Goal: Task Accomplishment & Management: Use online tool/utility

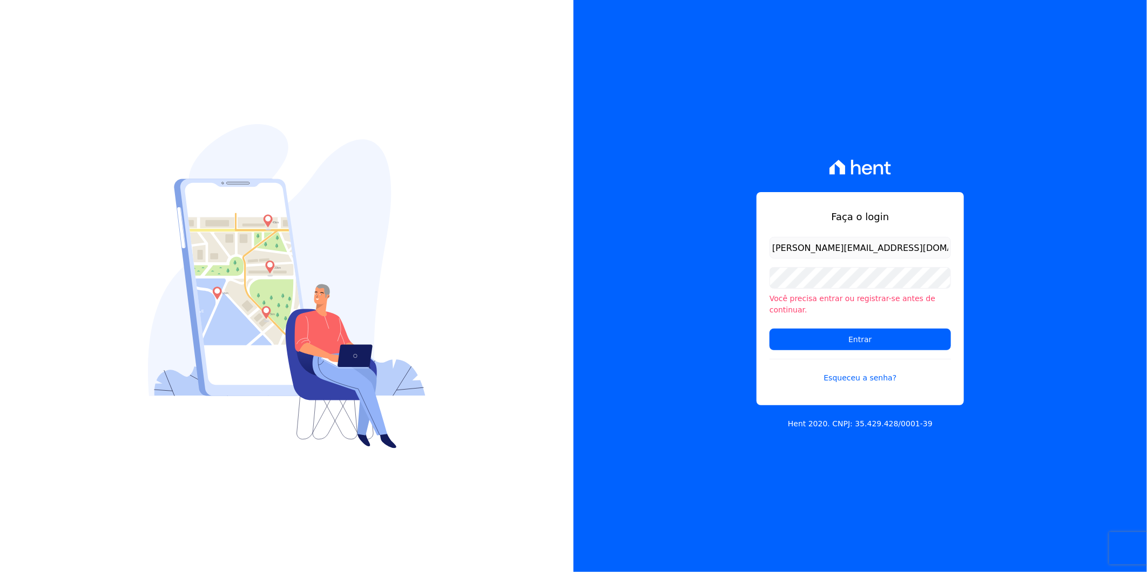
click at [849, 336] on input "Entrar" at bounding box center [859, 340] width 181 height 22
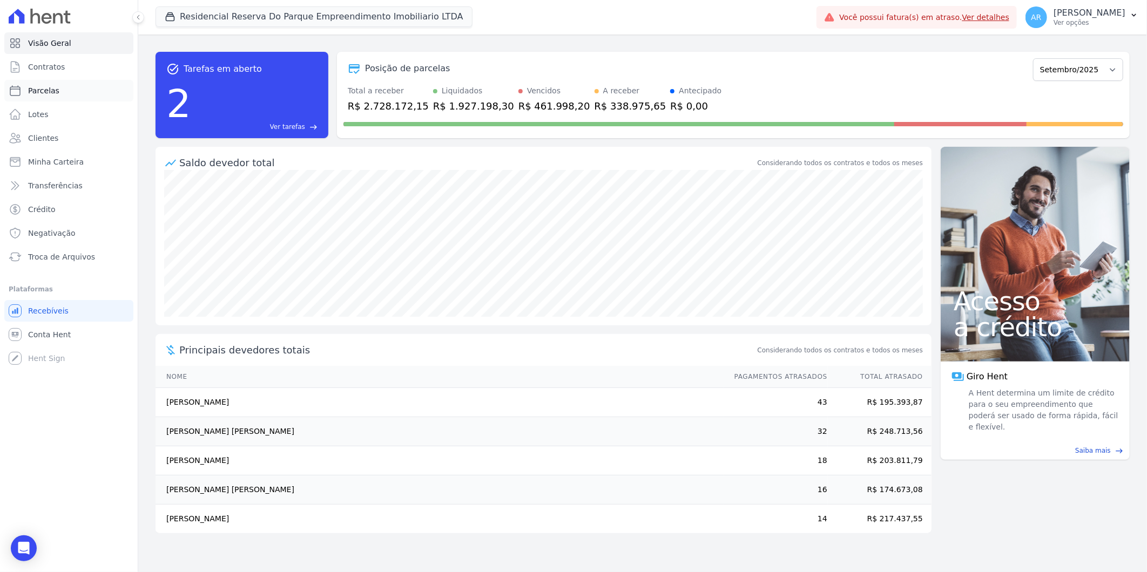
click at [76, 89] on link "Parcelas" at bounding box center [68, 91] width 129 height 22
select select
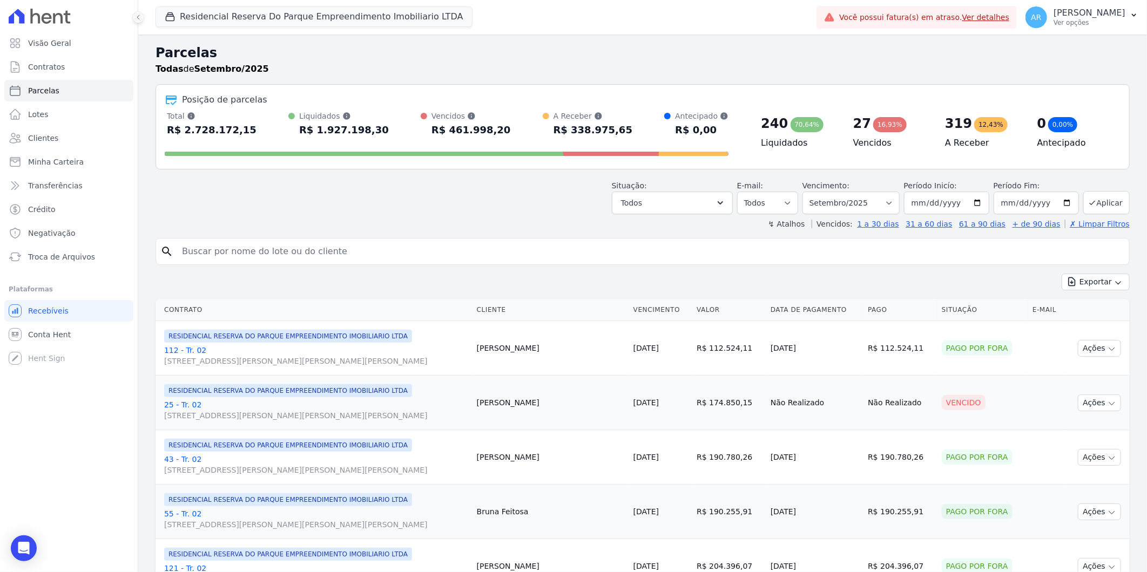
click at [294, 255] on input "search" at bounding box center [649, 252] width 949 height 22
type input "c"
type input "alison p"
select select
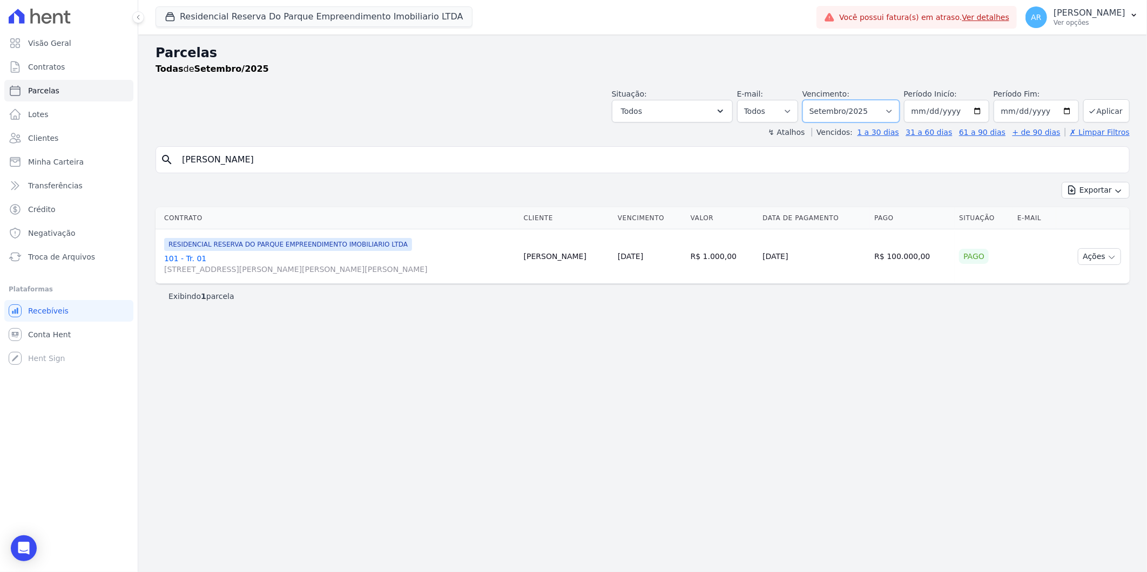
click at [879, 116] on select "Filtrar por período ──────── Todos os meses Dezembro/2023 Janeiro/2024 Fevereir…" at bounding box center [850, 111] width 97 height 23
select select "08/2025"
click at [818, 100] on select "Filtrar por período ──────── Todos os meses Dezembro/2023 Janeiro/2024 Fevereir…" at bounding box center [850, 111] width 97 height 23
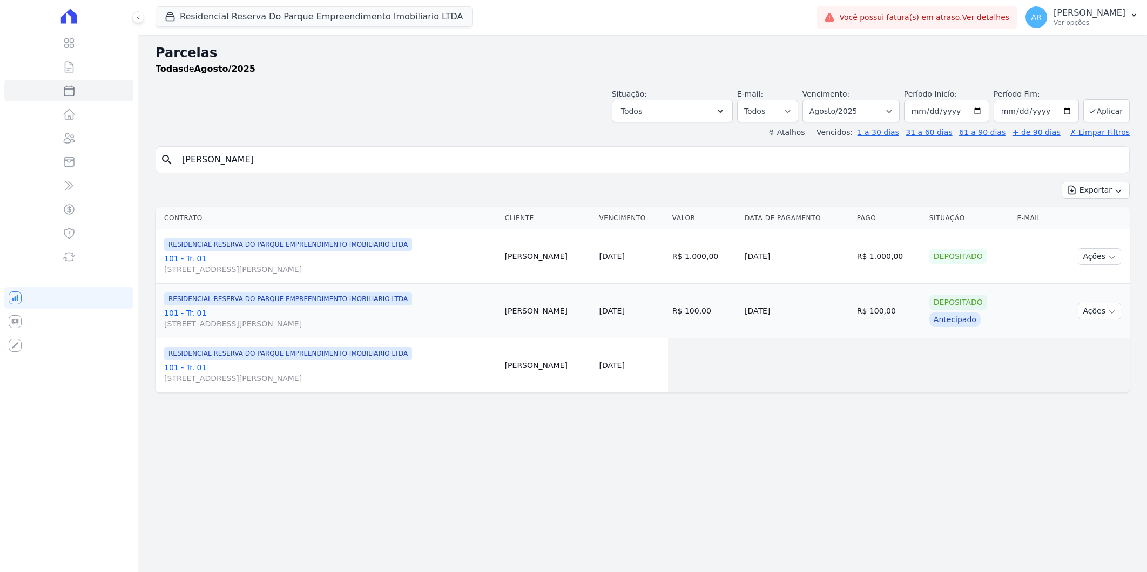
select select
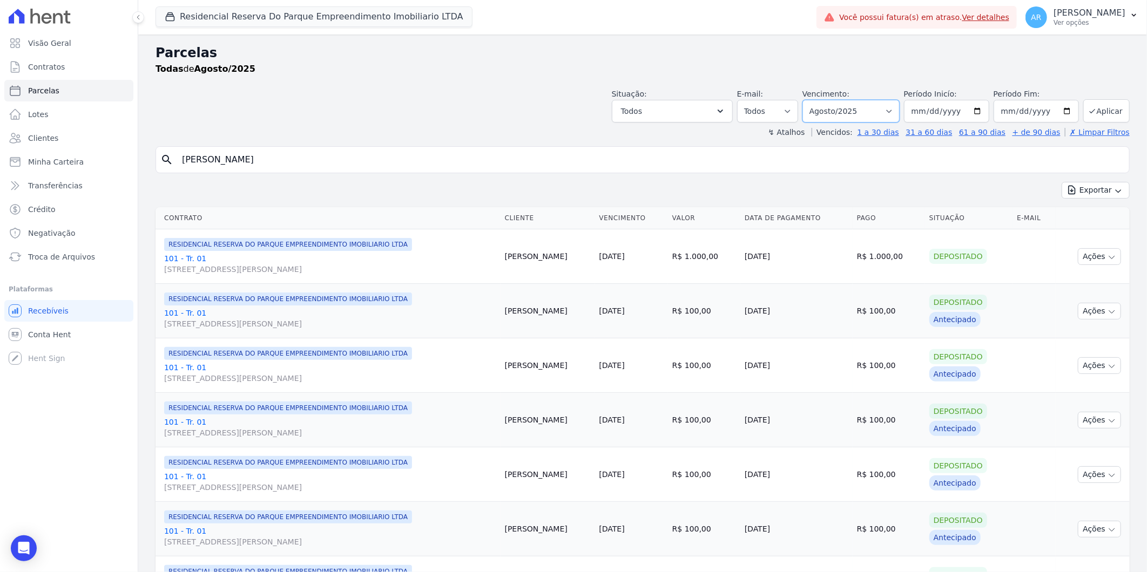
click at [832, 111] on select "Filtrar por período ──────── Todos os meses Dezembro/2023 Janeiro/2024 Fevereir…" at bounding box center [850, 111] width 97 height 23
select select "09/2025"
click at [809, 100] on select "Filtrar por período ──────── Todos os meses Dezembro/2023 Janeiro/2024 Fevereir…" at bounding box center [850, 111] width 97 height 23
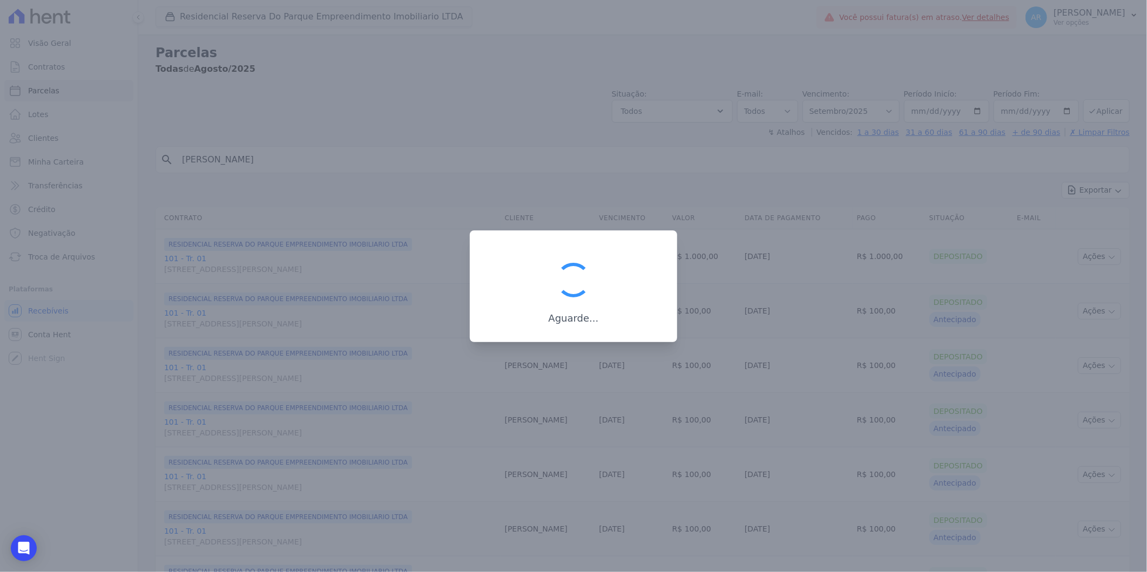
click at [845, 375] on div at bounding box center [573, 286] width 1147 height 572
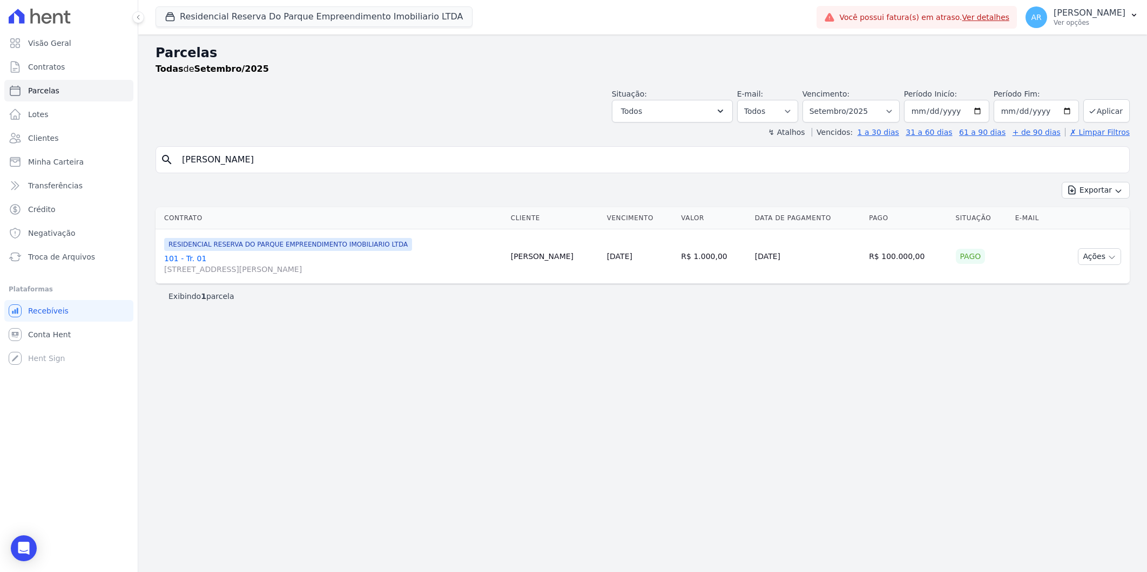
select select
click at [1092, 256] on button "Ações" at bounding box center [1099, 256] width 43 height 17
click at [1089, 279] on link "Ver boleto" at bounding box center [1095, 282] width 104 height 20
click at [16, 546] on div "Open Intercom Messenger" at bounding box center [24, 548] width 29 height 29
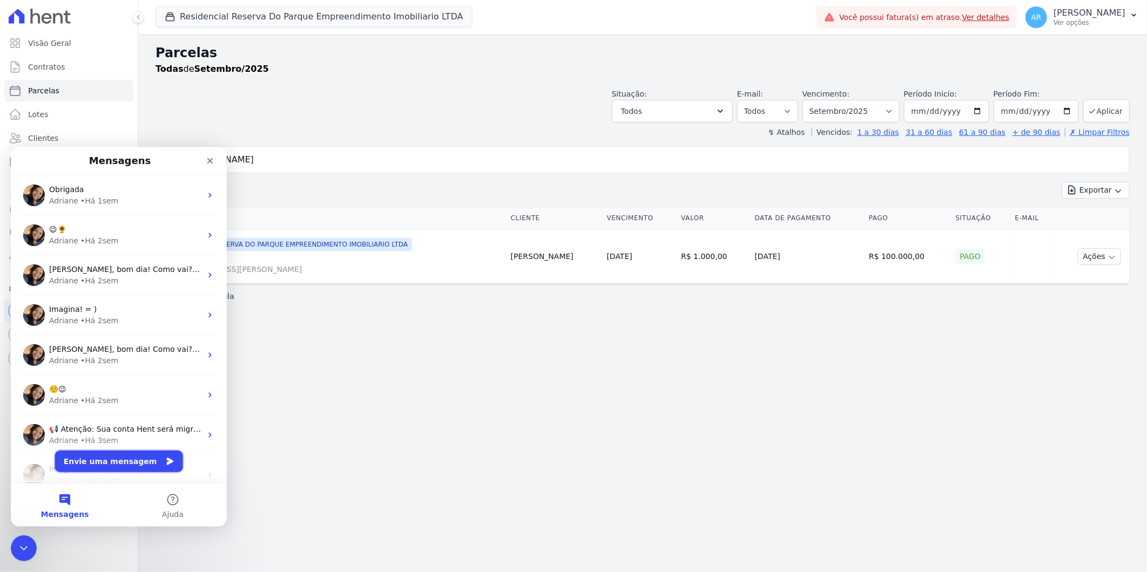
click at [116, 456] on button "Envie uma mensagem" at bounding box center [119, 461] width 128 height 22
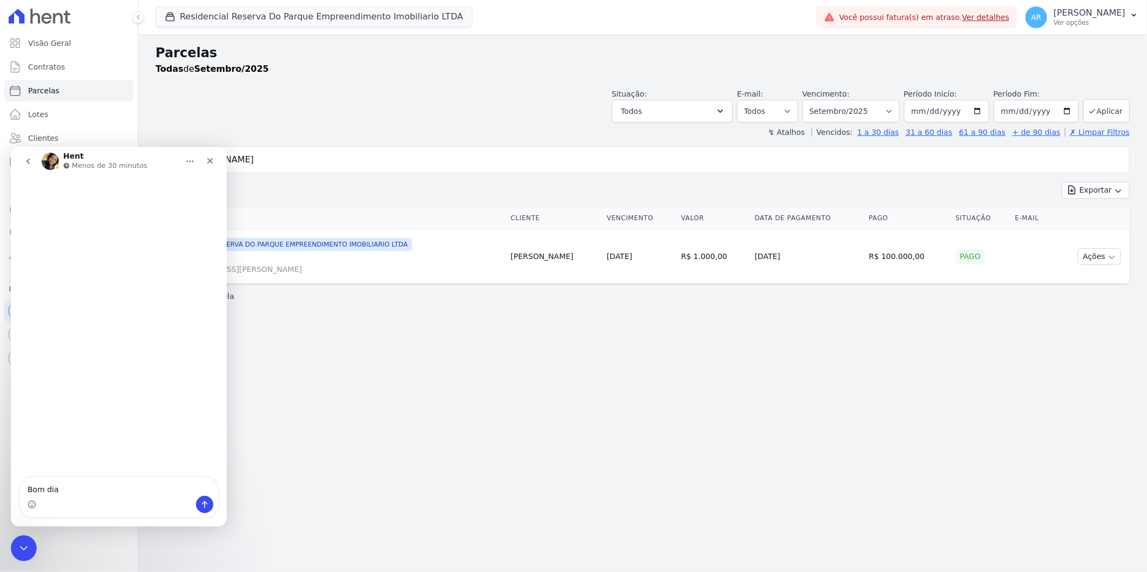
type textarea "Bom dia"
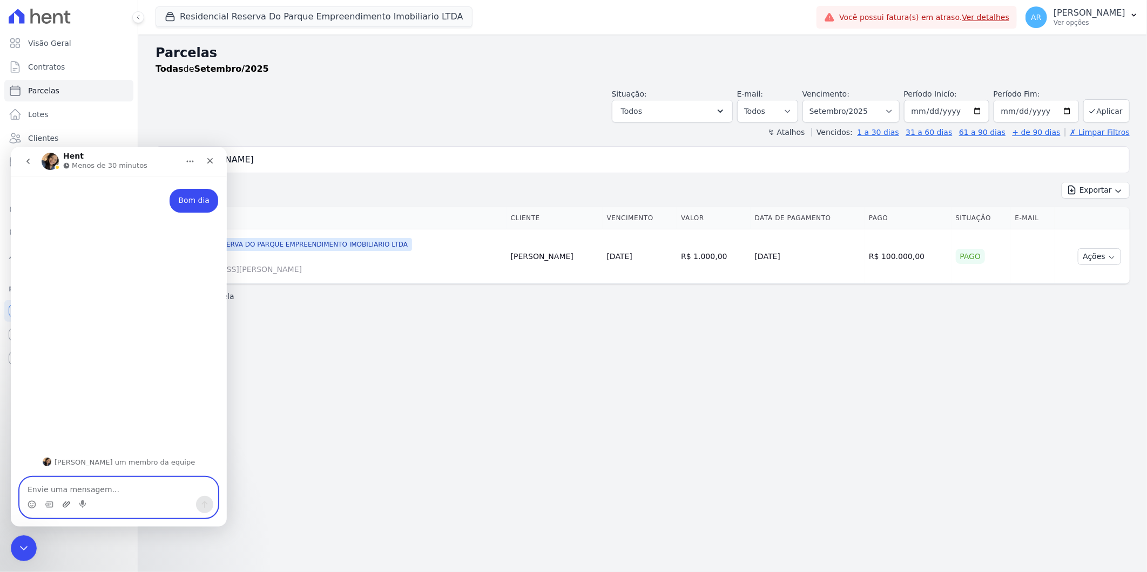
click at [65, 509] on icon "Upload do anexo" at bounding box center [66, 504] width 9 height 9
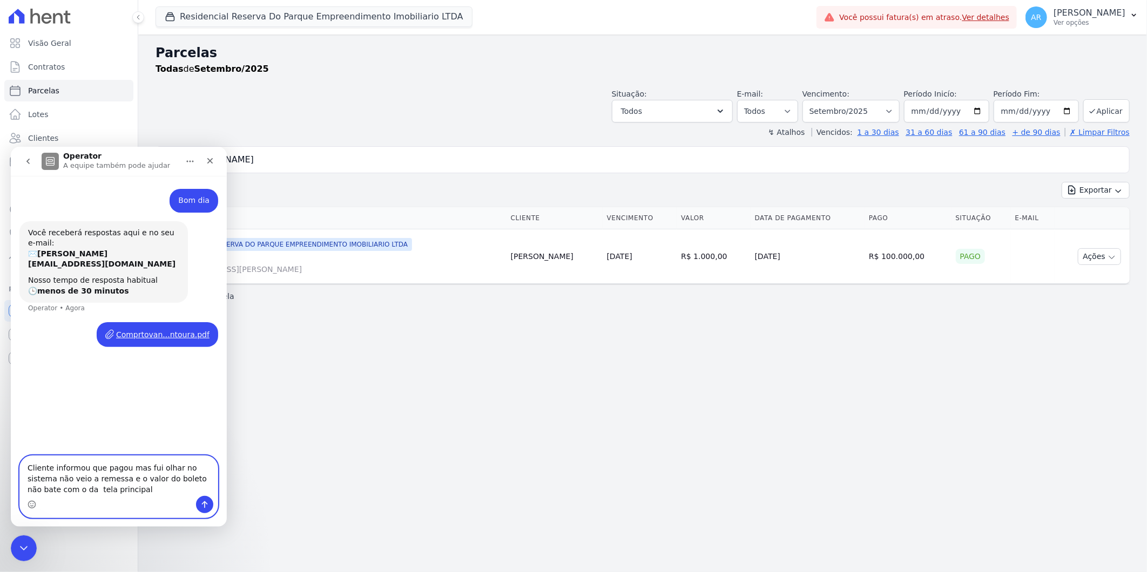
type textarea "Cliente informou que pagou mas fui olhar no sistema não veio a remessa e o valo…"
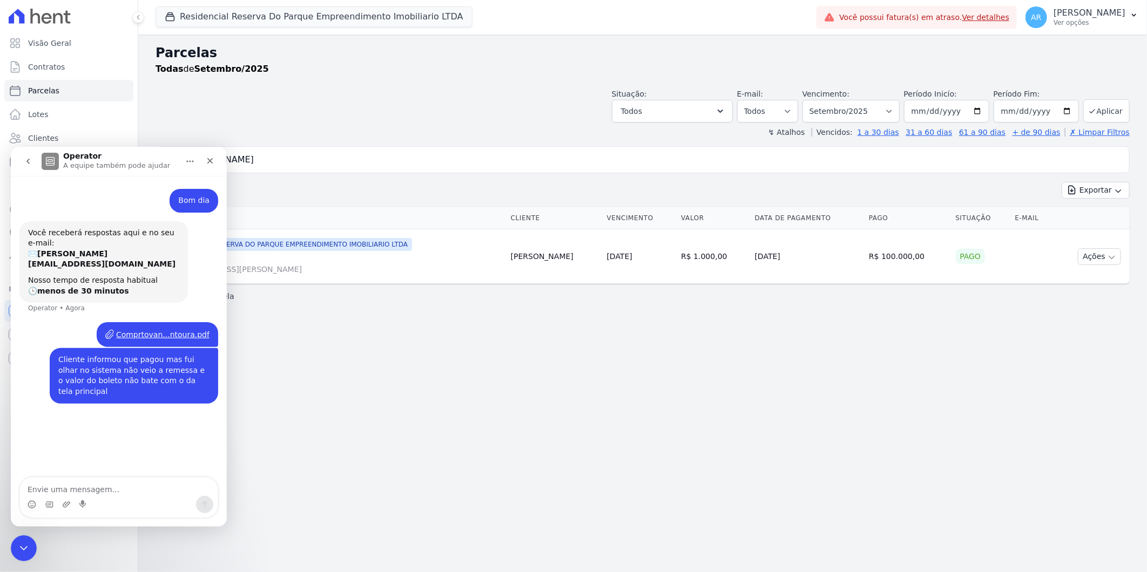
click at [591, 436] on div "Parcelas Todas de Setembro/2025 Situação: Agendado Em Aberto Pago Processando C…" at bounding box center [642, 304] width 1008 height 538
click at [117, 488] on textarea "Envie uma mensagem..." at bounding box center [119, 486] width 198 height 18
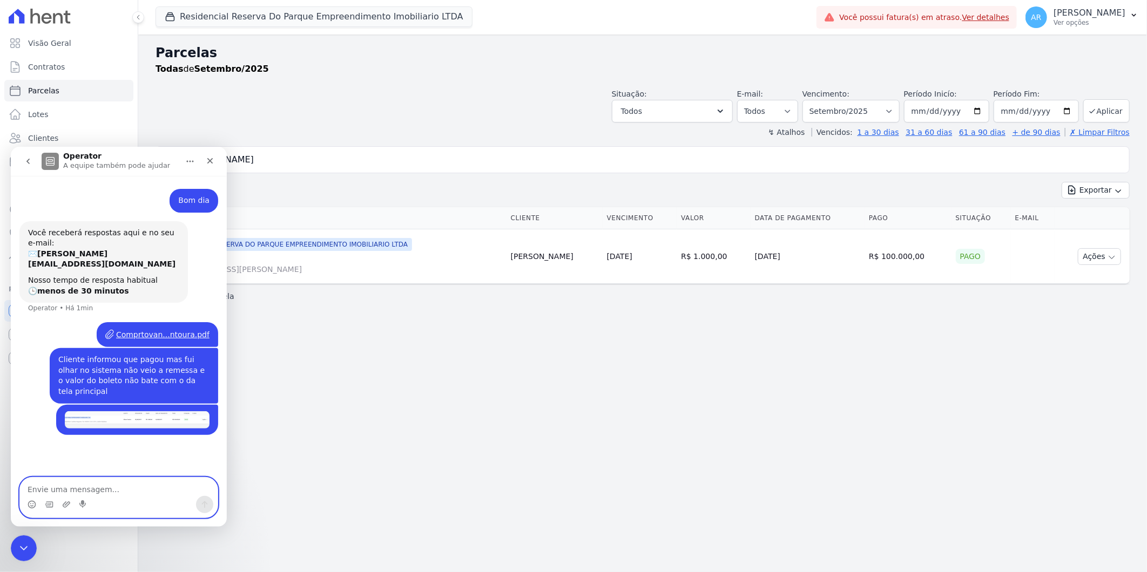
click at [132, 489] on textarea "Envie uma mensagem..." at bounding box center [119, 486] width 198 height 18
type textarea "e o boleto é de 1.000,00"
type textarea "p"
type textarea "não entendi"
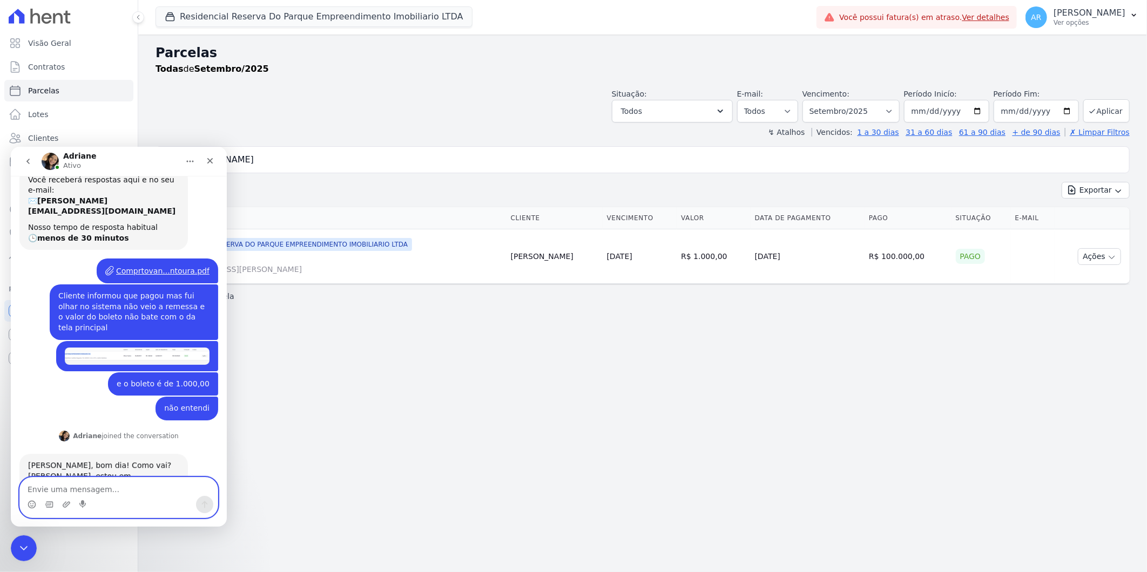
scroll to position [76, 0]
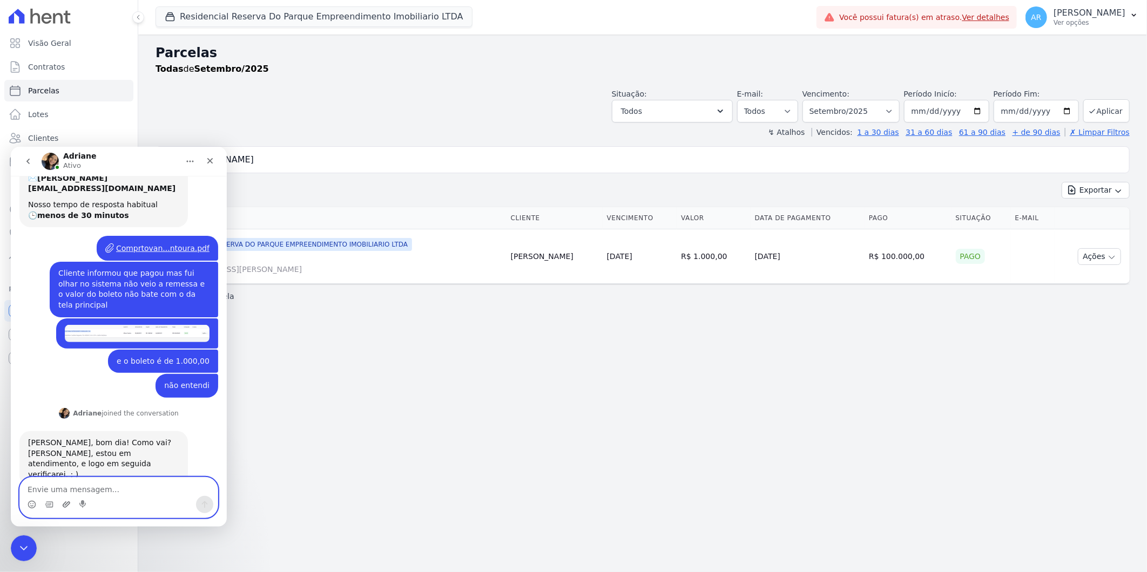
click at [64, 503] on icon "Upload do anexo" at bounding box center [67, 504] width 8 height 6
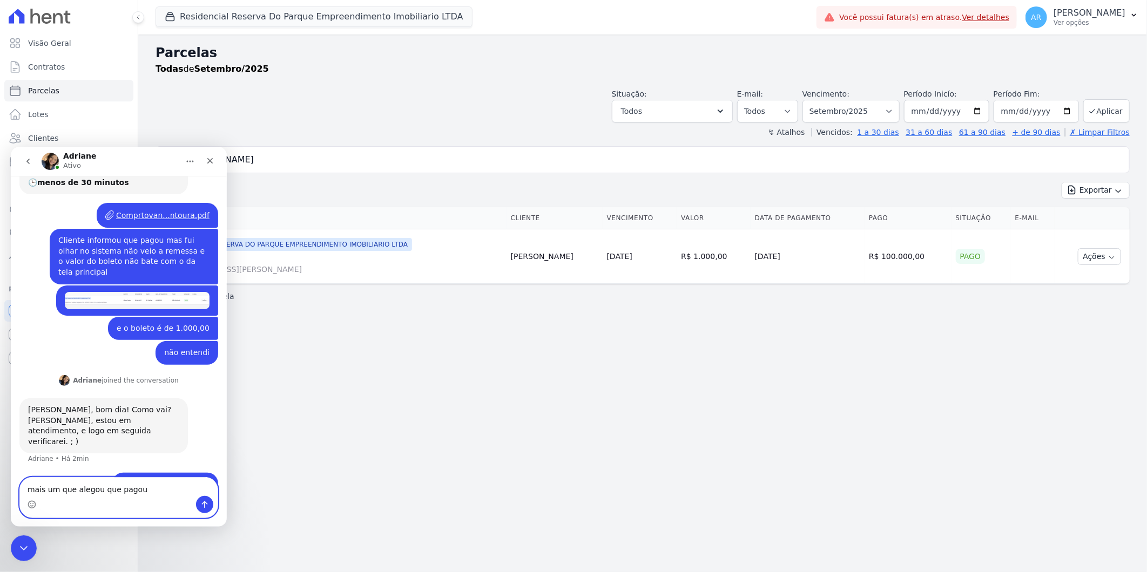
type textarea "mais um que alegou que pagou"
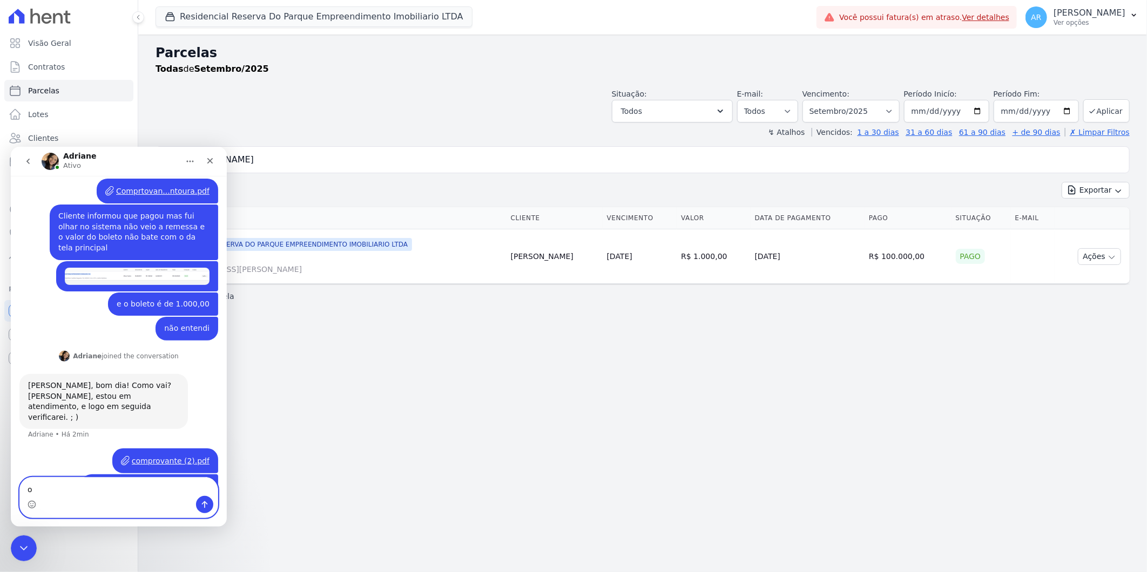
type textarea "o"
click at [355, 168] on input "alison p" at bounding box center [649, 160] width 949 height 22
click at [213, 153] on div "Fechar" at bounding box center [209, 160] width 19 height 19
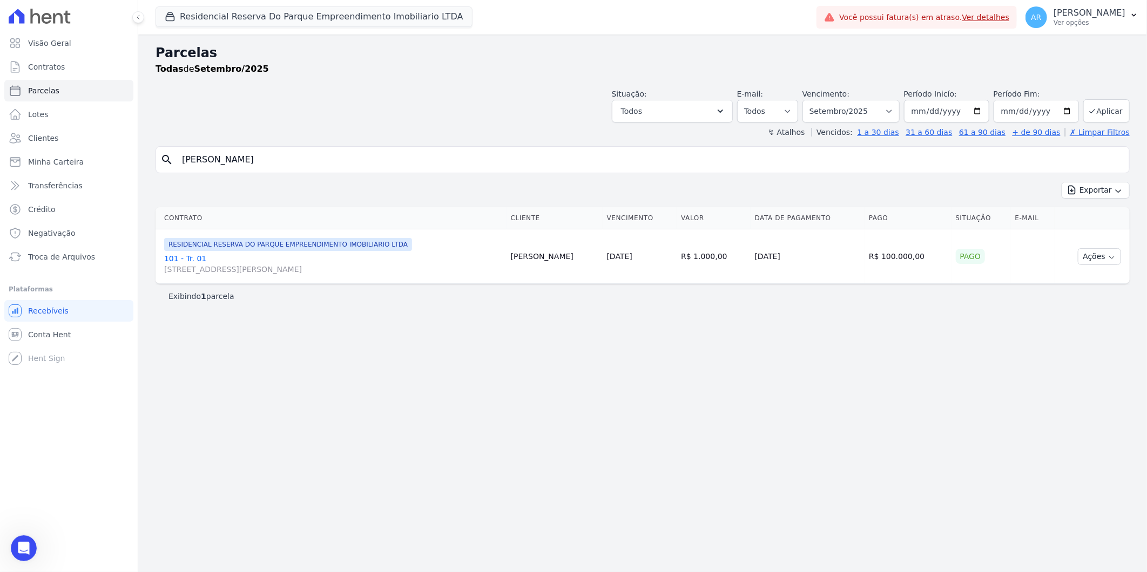
drag, startPoint x: 157, startPoint y: 159, endPoint x: 143, endPoint y: 155, distance: 14.4
click at [143, 155] on div "Parcelas Todas de Setembro/2025 Situação: Agendado Em Aberto Pago Processando C…" at bounding box center [642, 304] width 1008 height 538
type input "claudi"
select select
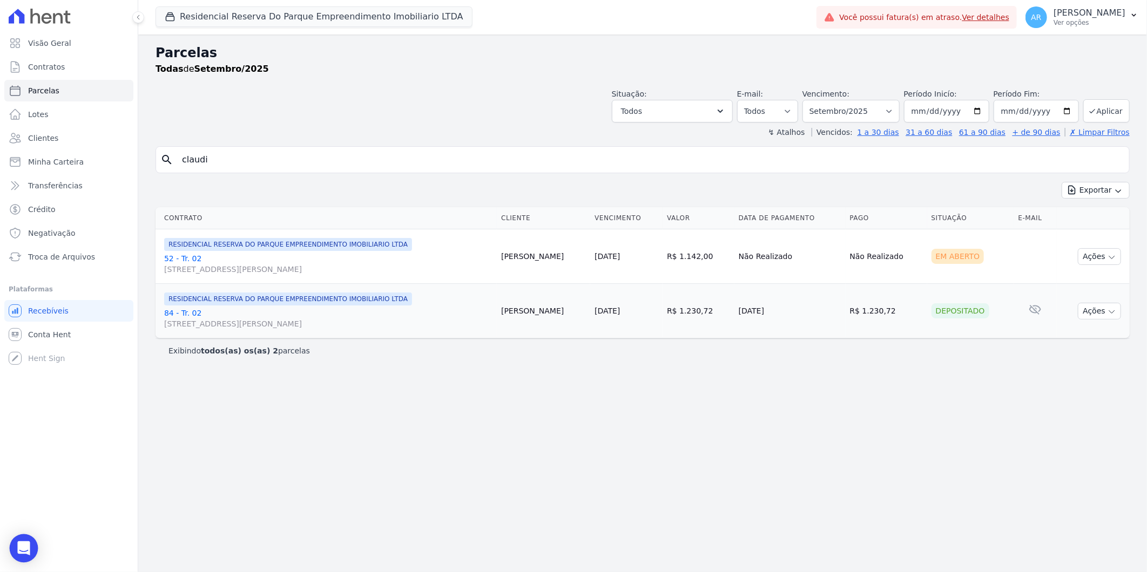
click at [25, 540] on div "Open Intercom Messenger" at bounding box center [24, 548] width 29 height 29
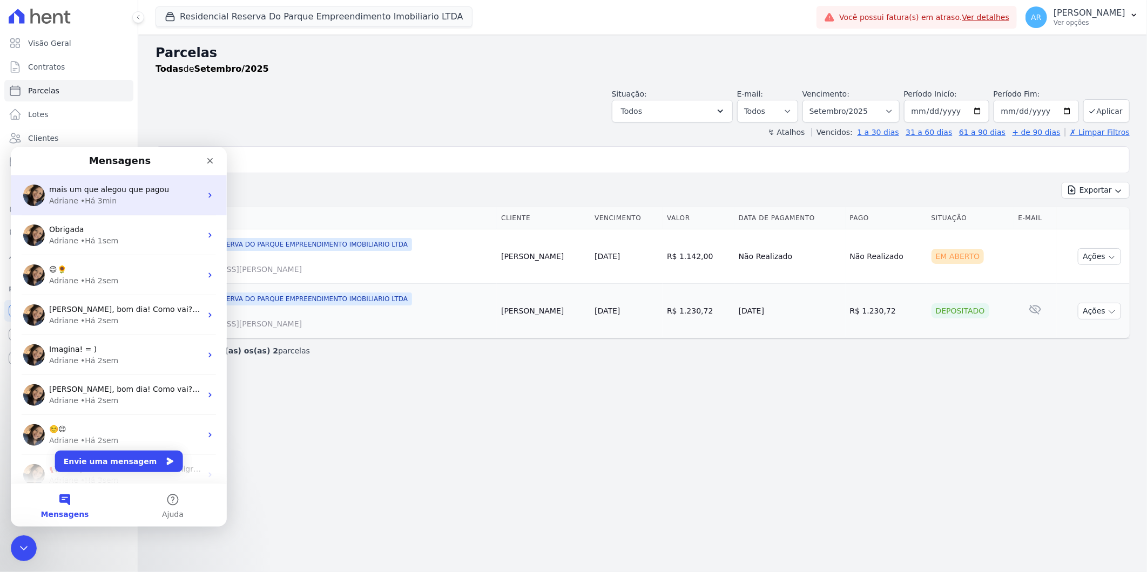
click at [132, 197] on div "Adriane • Há 3min" at bounding box center [125, 200] width 152 height 11
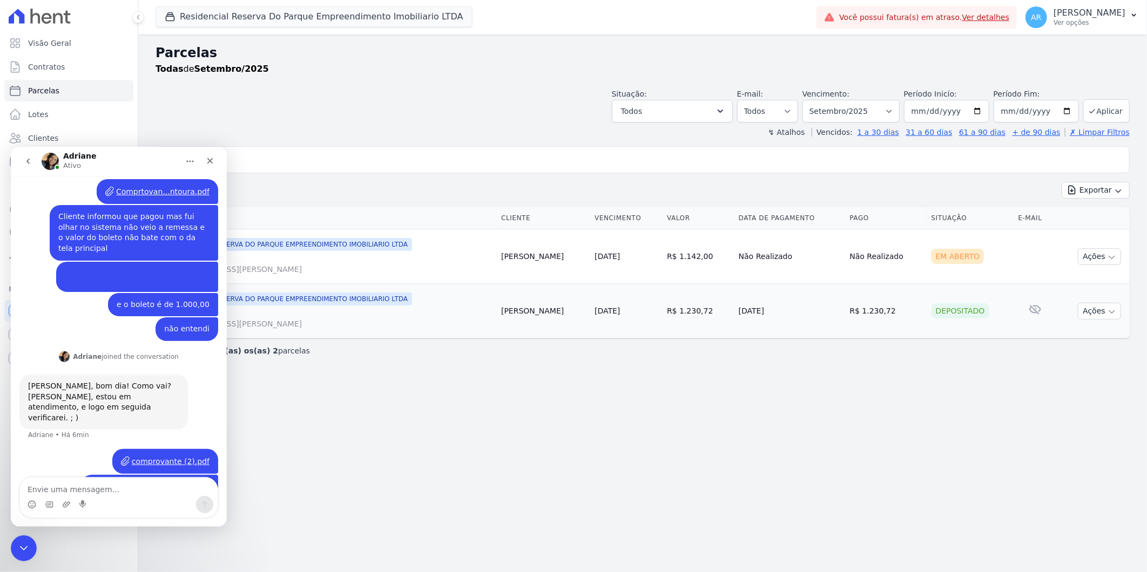
scroll to position [133, 0]
click at [386, 461] on div "Parcelas Todas de Setembro/2025 Situação: Agendado Em Aberto Pago Processando C…" at bounding box center [642, 304] width 1008 height 538
click at [152, 455] on div "comprovante (2).pdf" at bounding box center [171, 460] width 78 height 11
click at [261, 86] on div "Situação: Agendado Em Aberto Pago Processando Cancelado Vencido Transferindo De…" at bounding box center [642, 103] width 974 height 38
click at [137, 155] on div "Adriane Ativo" at bounding box center [110, 161] width 137 height 19
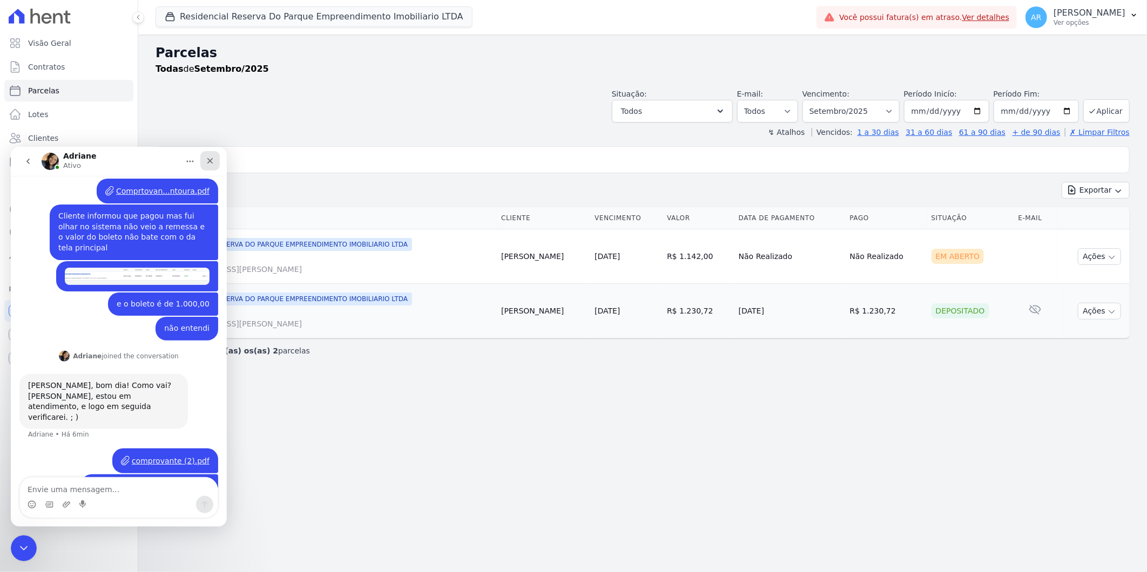
click at [216, 163] on div "Fechar" at bounding box center [209, 160] width 19 height 19
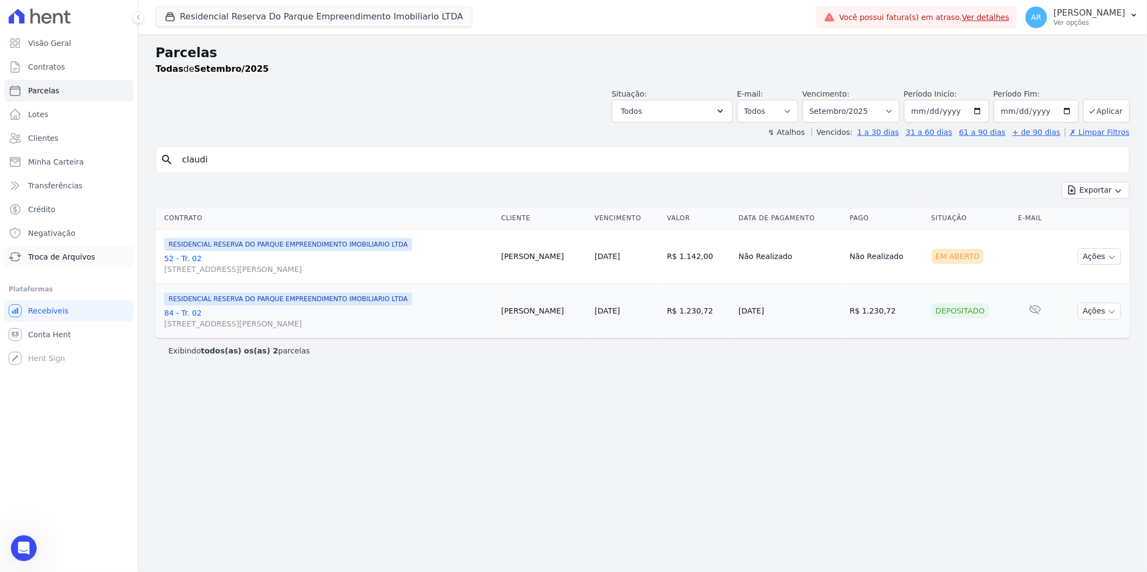
click at [67, 258] on span "Troca de Arquivos" at bounding box center [61, 257] width 67 height 11
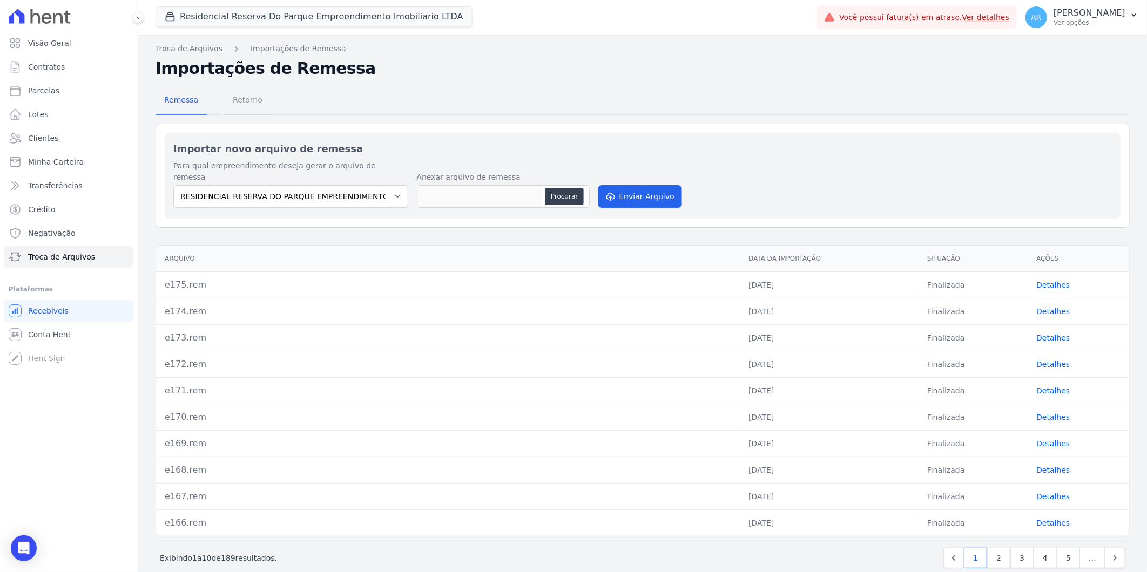
click at [246, 108] on span "Retorno" at bounding box center [247, 100] width 43 height 22
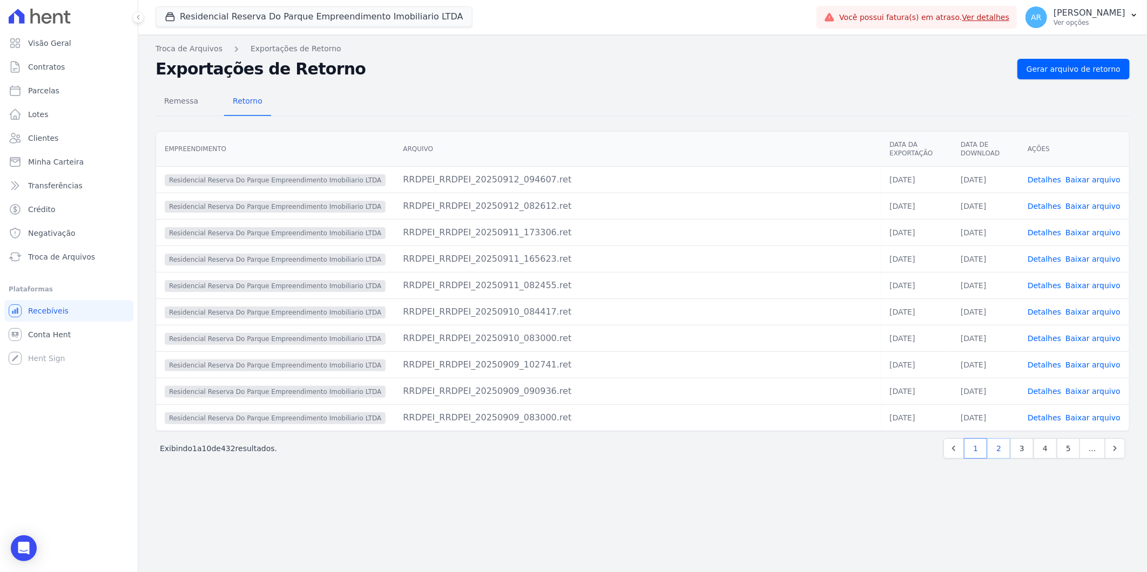
click at [1004, 445] on link "2" at bounding box center [998, 448] width 23 height 21
click at [1045, 361] on link "Detalhes" at bounding box center [1043, 365] width 33 height 9
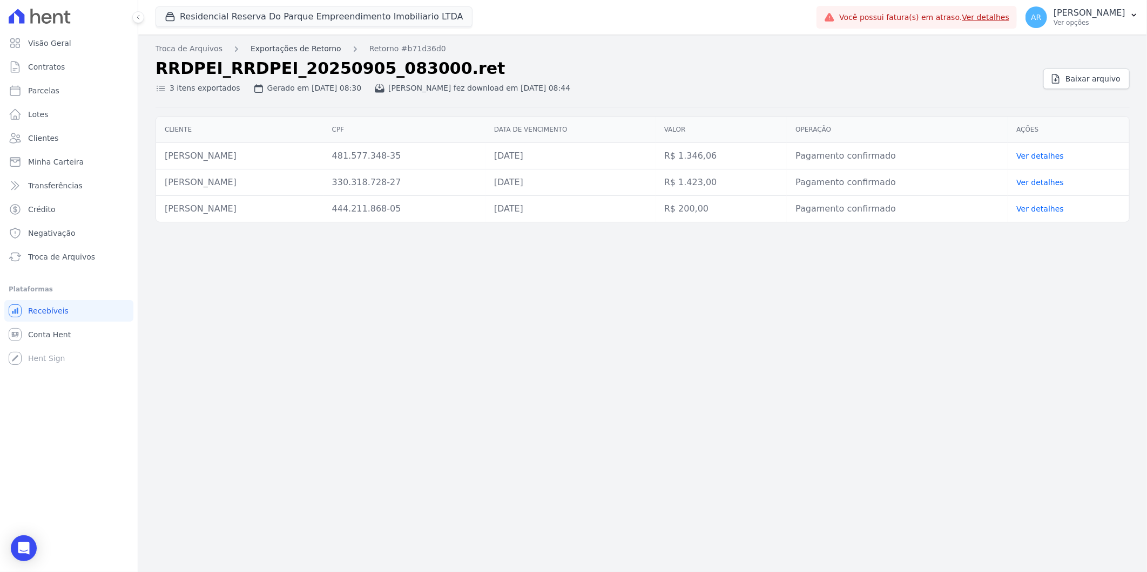
click at [271, 44] on link "Exportações de Retorno" at bounding box center [296, 48] width 91 height 11
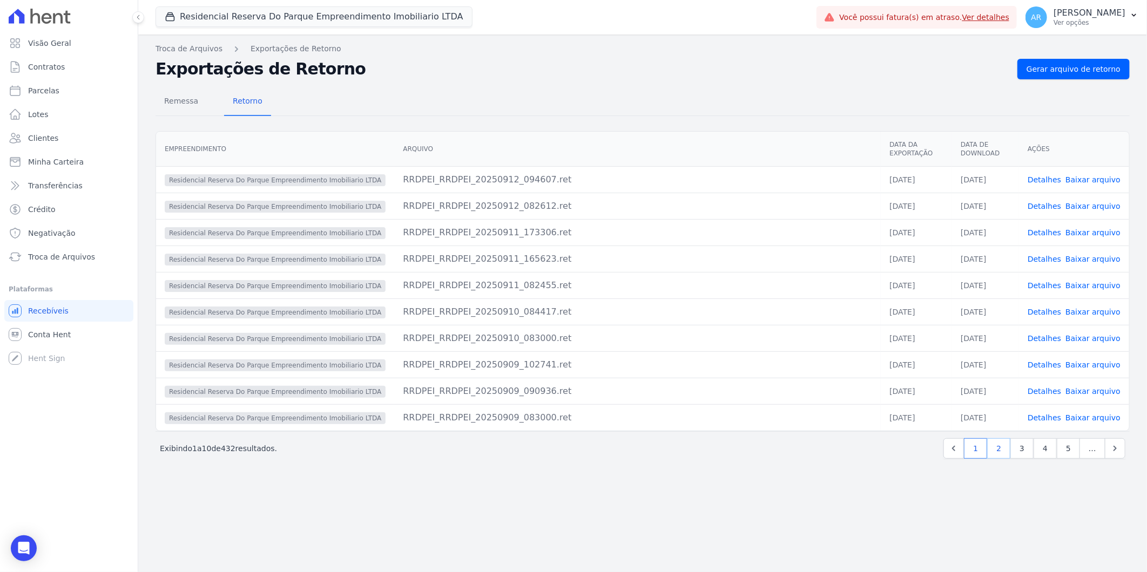
click at [994, 440] on link "2" at bounding box center [998, 448] width 23 height 21
click at [1053, 334] on link "Detalhes" at bounding box center [1043, 338] width 33 height 9
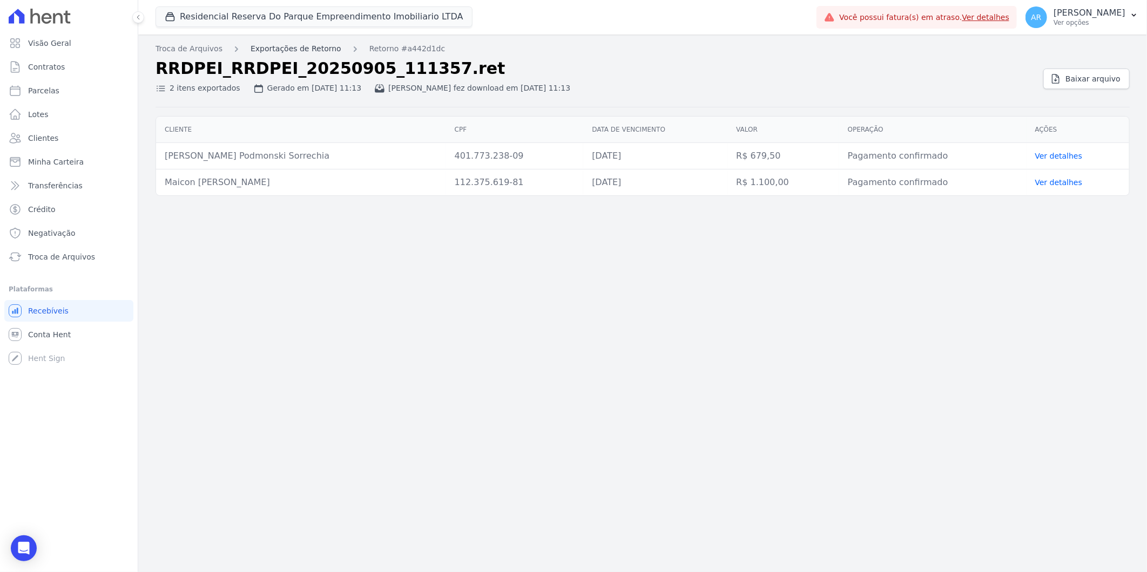
click at [286, 54] on link "Exportações de Retorno" at bounding box center [296, 48] width 91 height 11
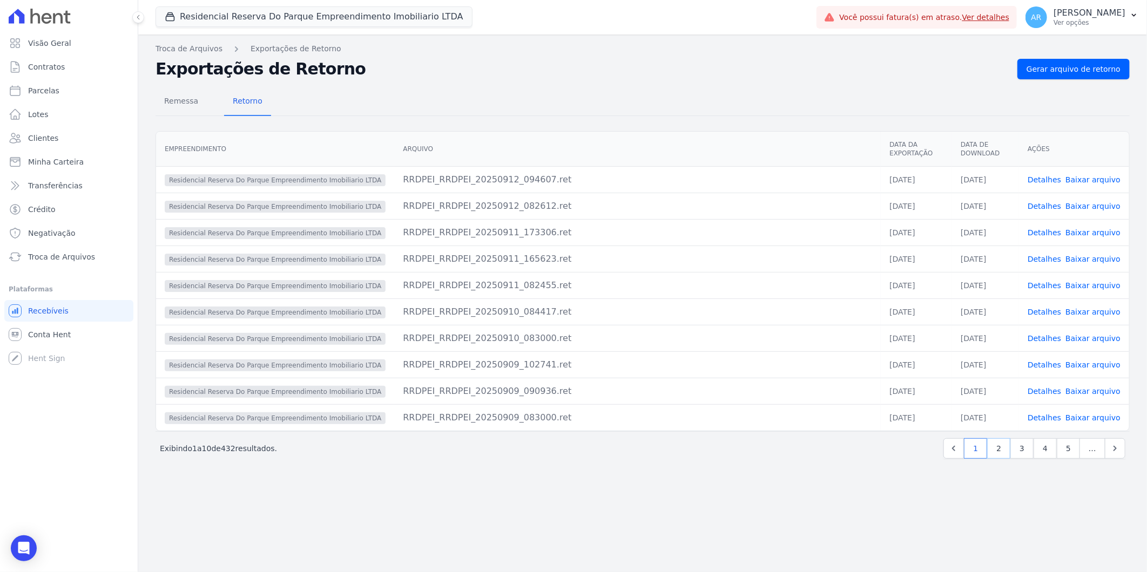
click at [1010, 452] on div "Próximo › Exibindo 1 a 10 de 432 resultados. 1 2 3 4 5 …" at bounding box center [642, 448] width 974 height 34
click at [1001, 442] on link "2" at bounding box center [998, 448] width 23 height 21
click at [1060, 308] on link "Detalhes" at bounding box center [1043, 312] width 33 height 9
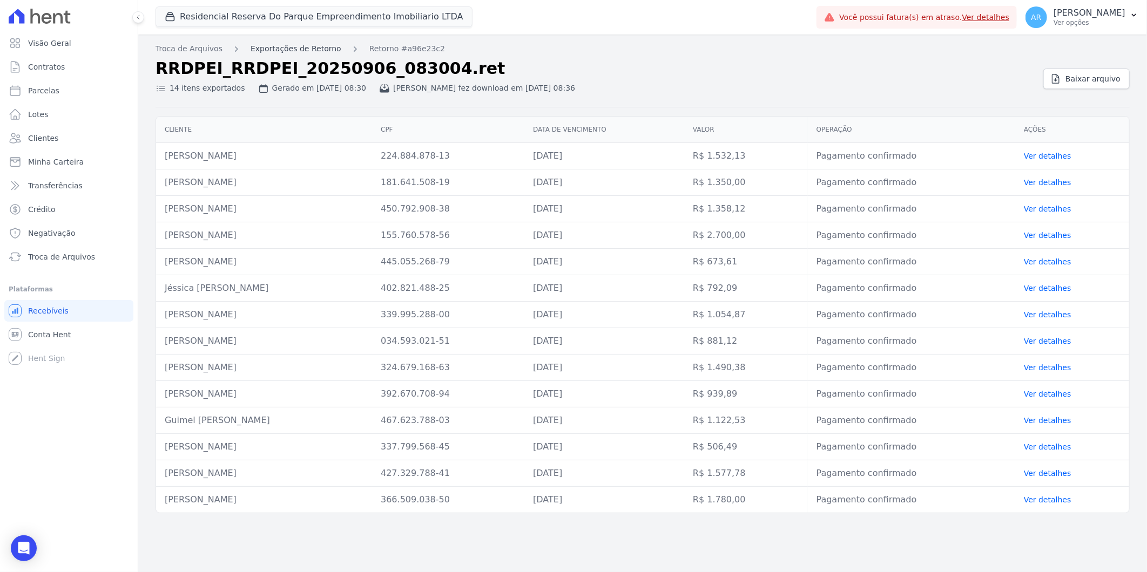
click at [305, 52] on link "Exportações de Retorno" at bounding box center [296, 48] width 91 height 11
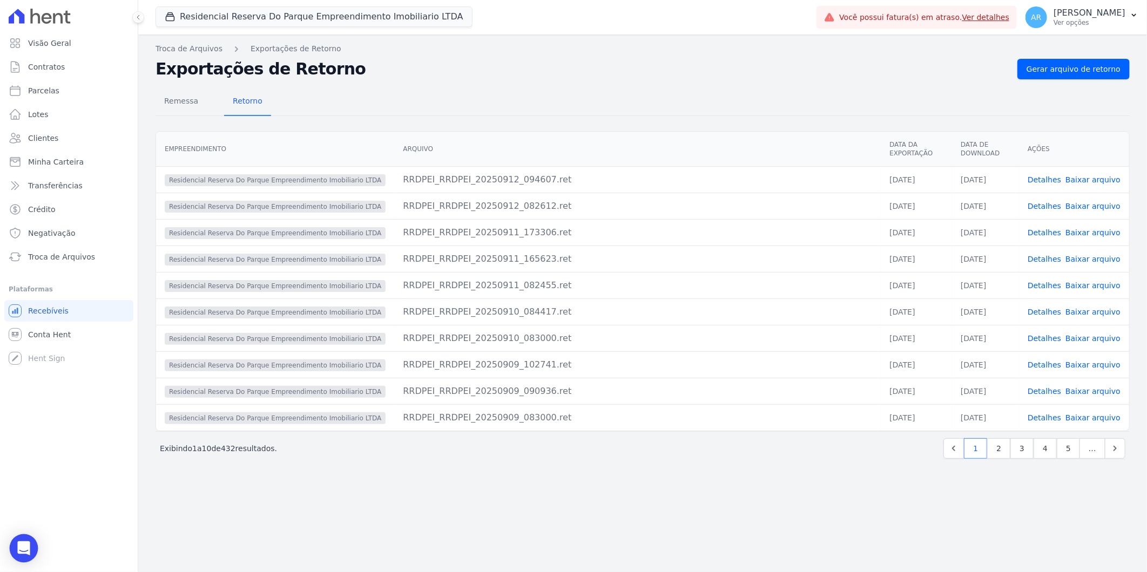
click at [22, 546] on icon "Open Intercom Messenger" at bounding box center [23, 548] width 12 height 14
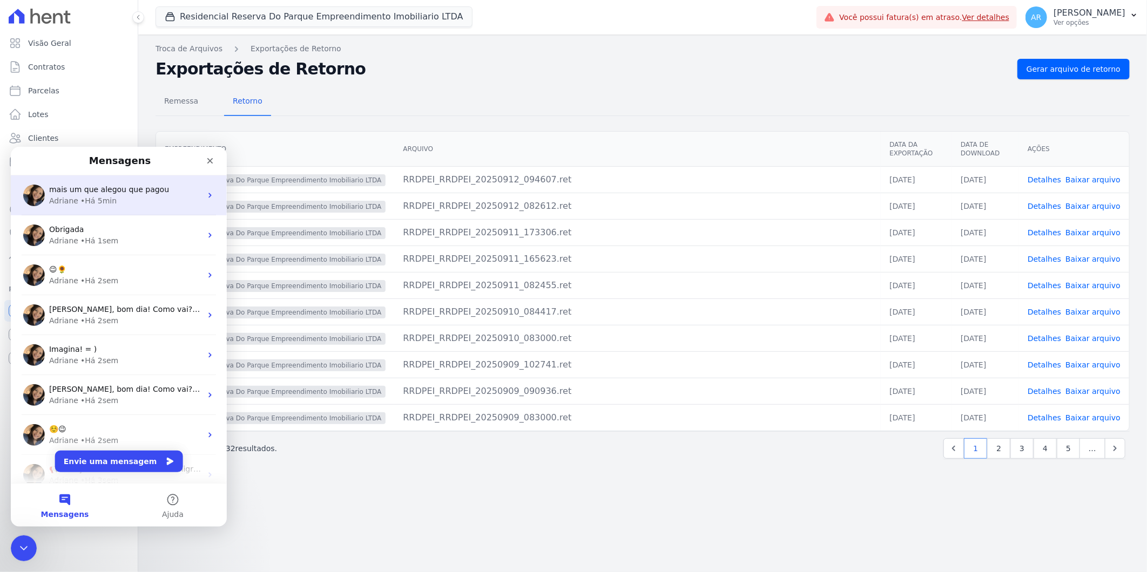
click at [85, 185] on span "mais um que alegou que pagou" at bounding box center [109, 189] width 120 height 9
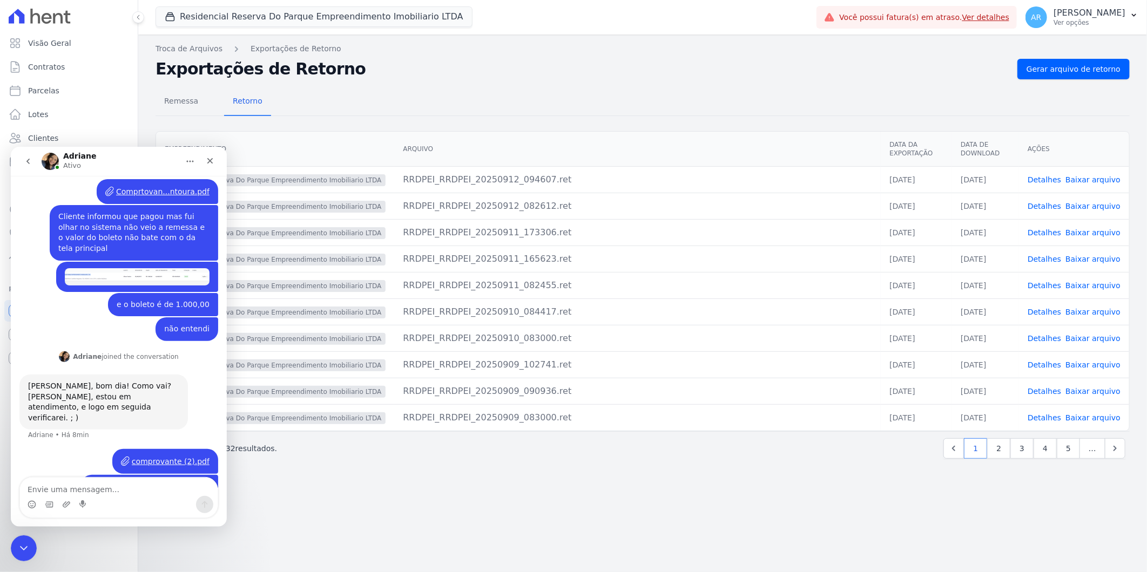
scroll to position [133, 0]
click at [66, 79] on ul "Visão Geral Contratos Parcelas Lotes Clientes Minha Carteira Transferências Cré…" at bounding box center [68, 149] width 129 height 235
click at [61, 92] on link "Parcelas" at bounding box center [68, 91] width 129 height 22
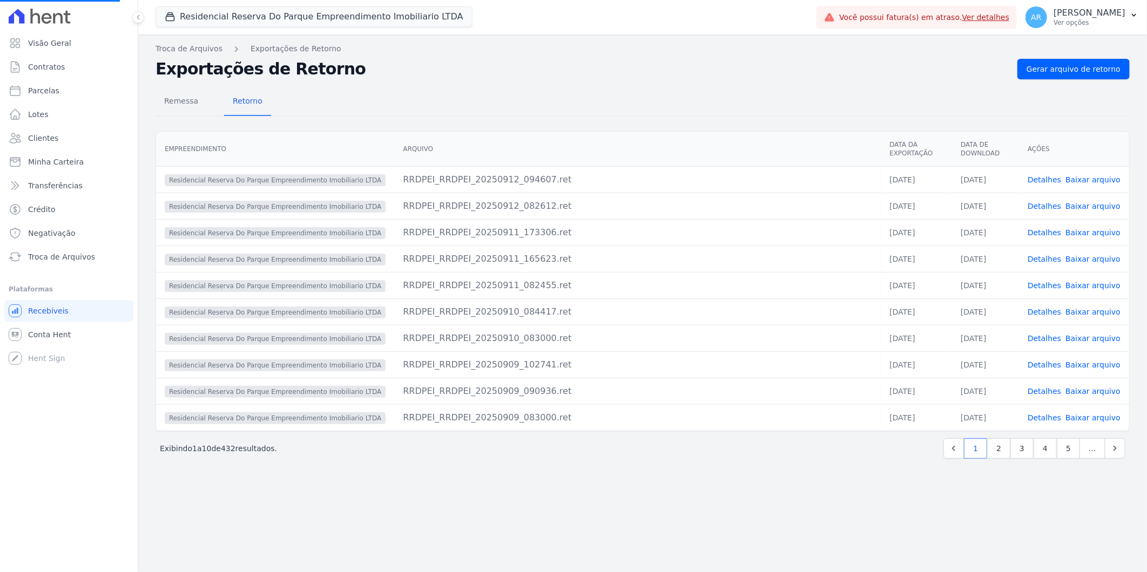
select select
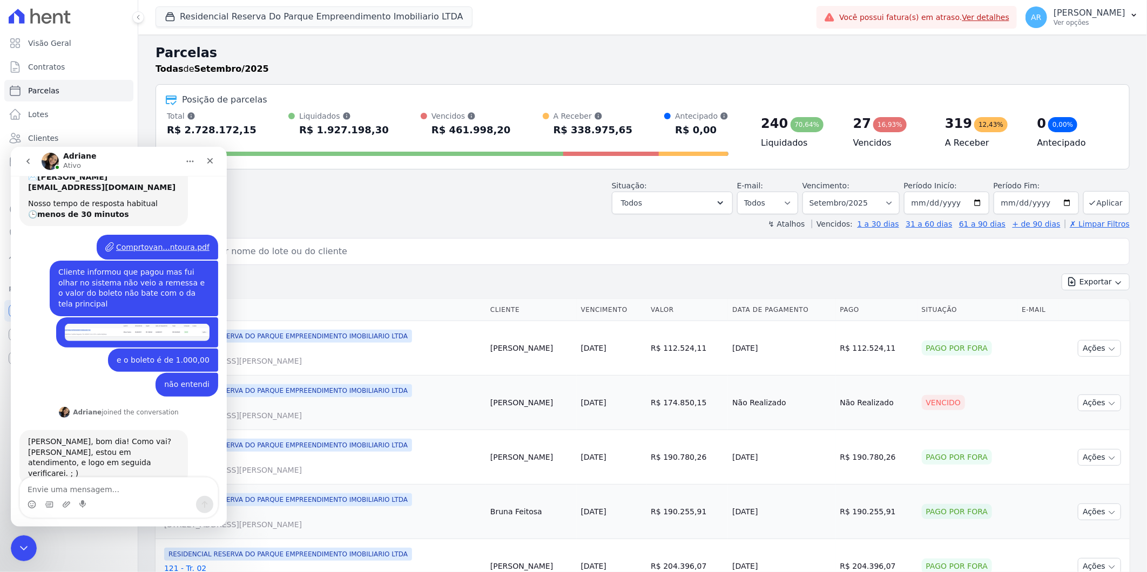
scroll to position [133, 0]
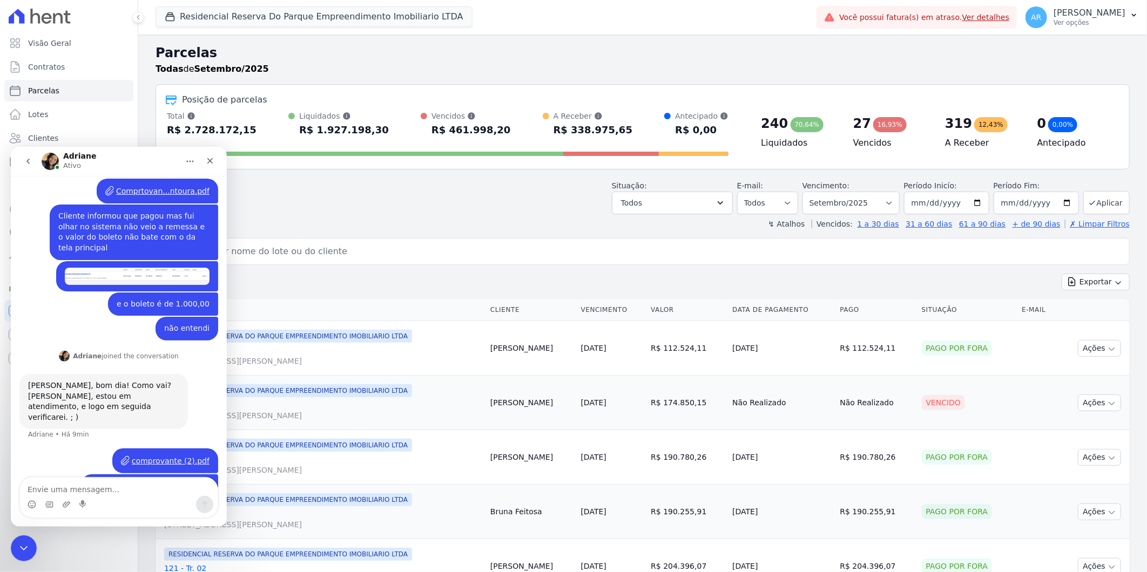
click at [281, 251] on input "search" at bounding box center [649, 252] width 949 height 22
click at [211, 164] on icon "Fechar" at bounding box center [210, 160] width 9 height 9
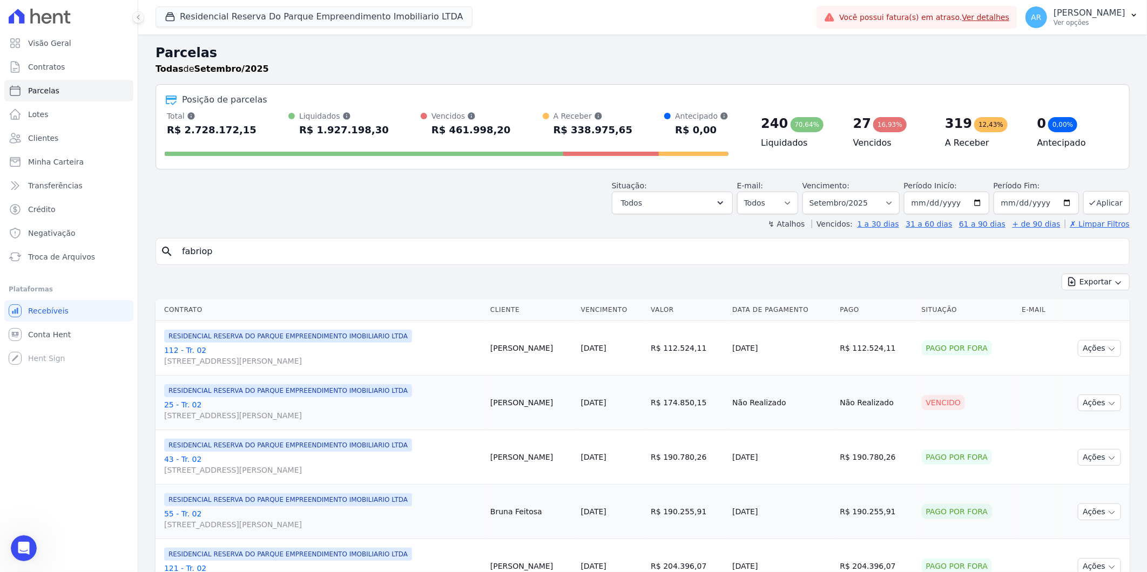
click at [233, 252] on input "fabriop" at bounding box center [649, 252] width 949 height 22
type input "fabricio"
select select
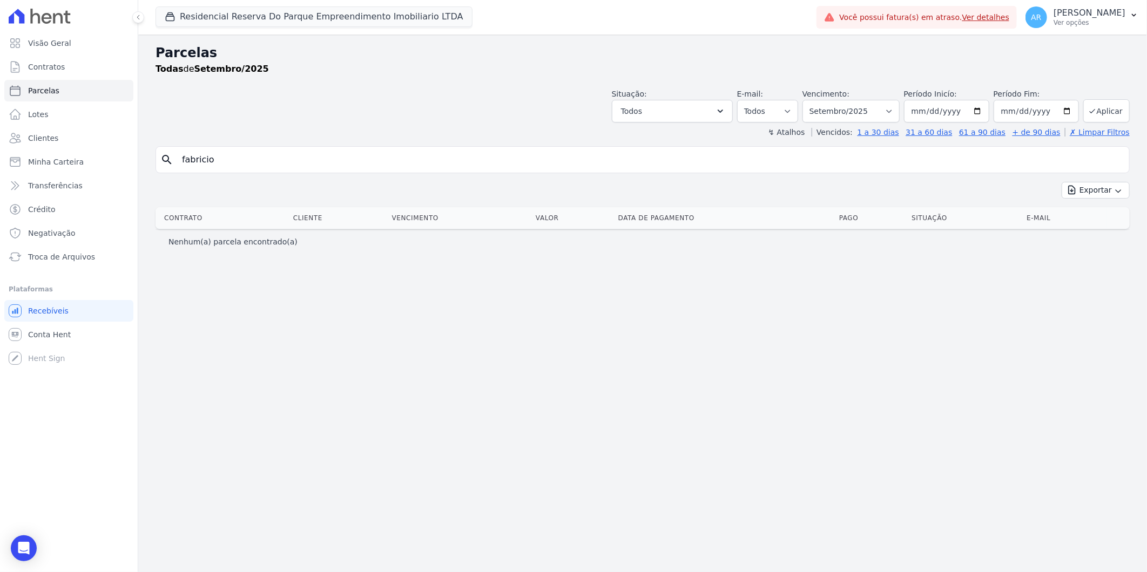
click at [205, 159] on input "fabricio" at bounding box center [649, 160] width 949 height 22
click at [198, 159] on input "fabricio" at bounding box center [649, 160] width 949 height 22
type input "fabrício"
select select
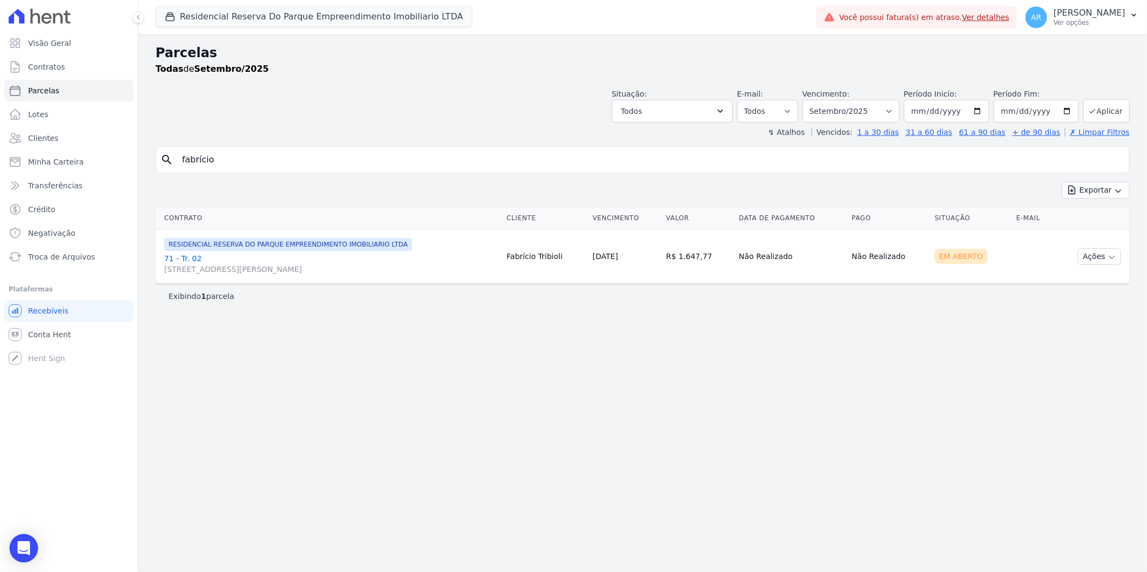
click at [36, 543] on body "Visão Geral Contratos Parcelas Lotes Clientes Minha Carteira Transferências Cré…" at bounding box center [573, 286] width 1147 height 572
click at [15, 550] on div "Open Intercom Messenger" at bounding box center [24, 548] width 29 height 29
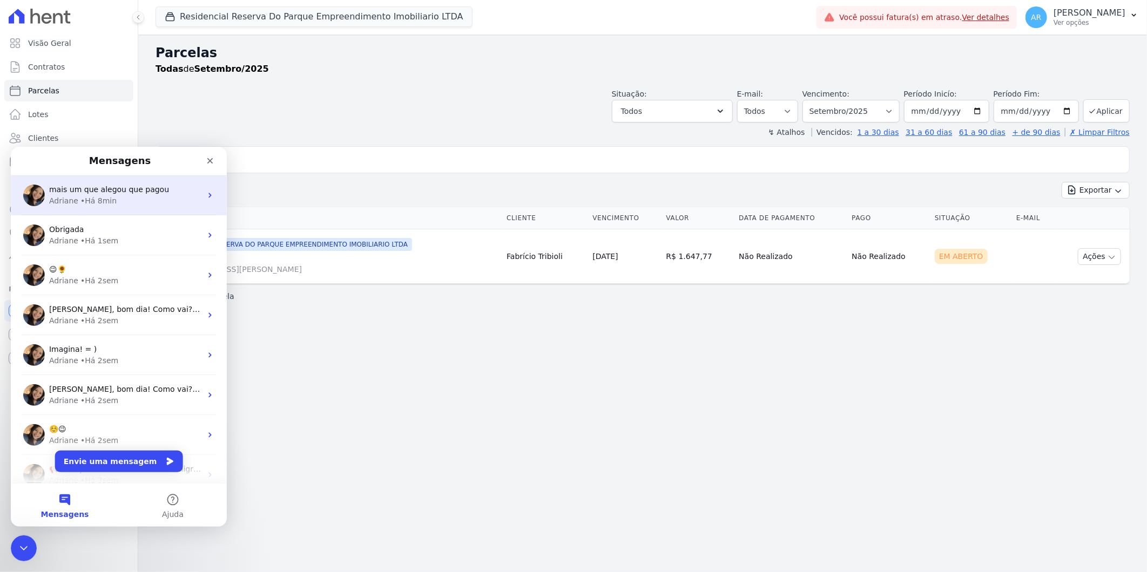
click at [127, 208] on div "mais um que alegou que pagou Adriane • Há 8min" at bounding box center [119, 195] width 216 height 40
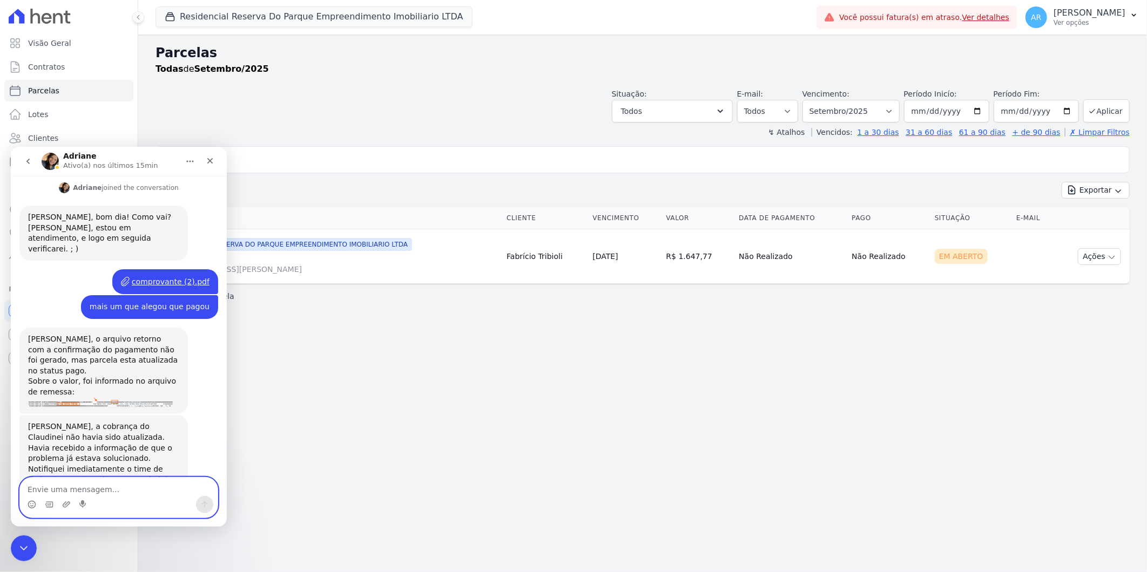
scroll to position [316, 0]
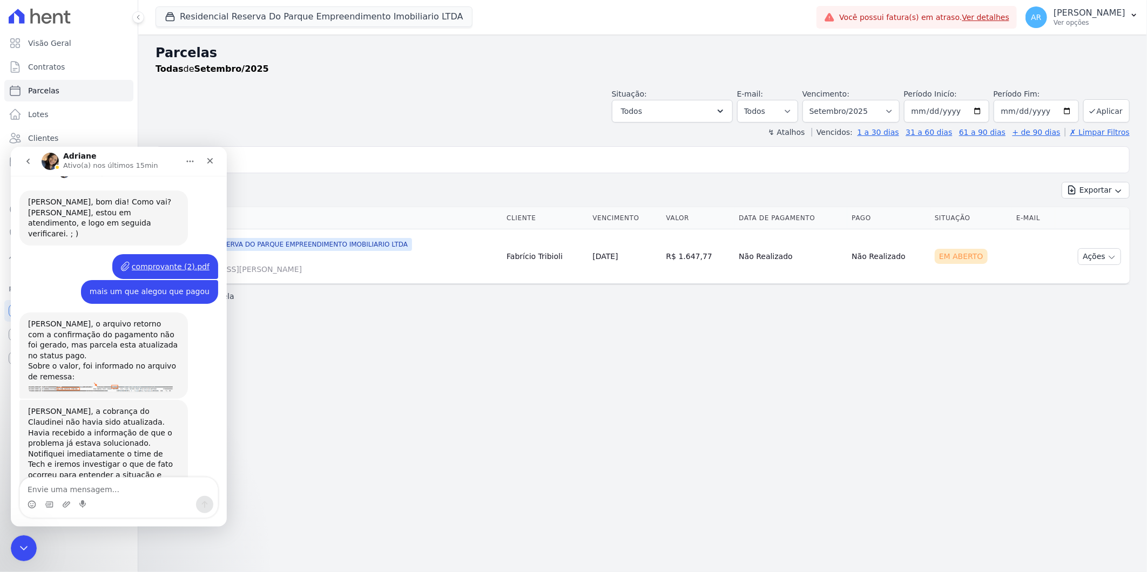
click at [80, 382] on img "Adriane diz…" at bounding box center [100, 387] width 145 height 10
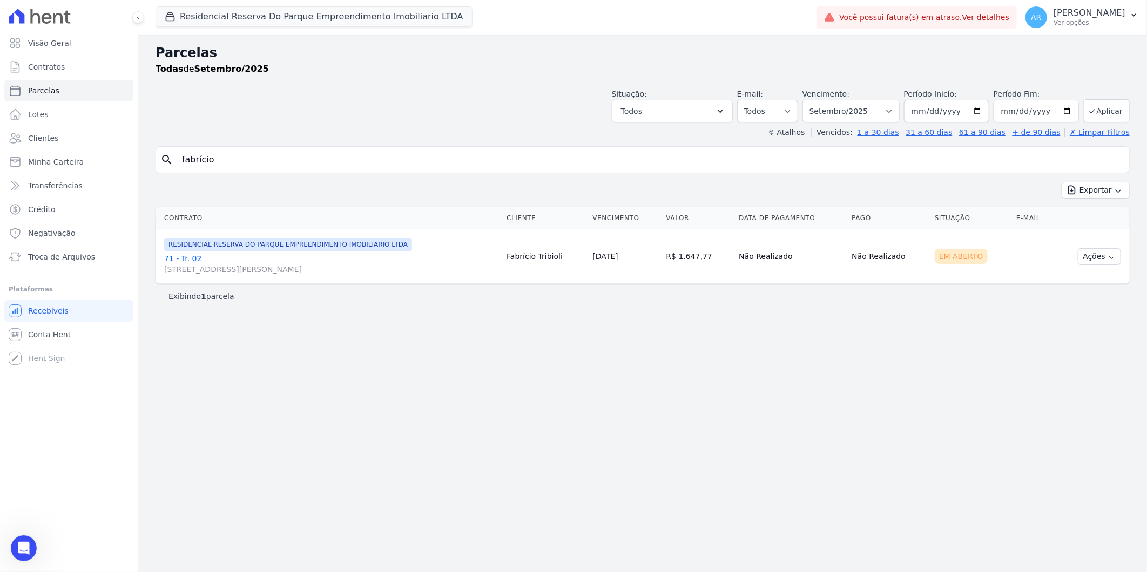
scroll to position [316, 0]
drag, startPoint x: 43, startPoint y: 1072, endPoint x: 30, endPoint y: 541, distance: 530.3
click at [30, 541] on div "Abertura do Messenger da Intercom" at bounding box center [22, 547] width 36 height 36
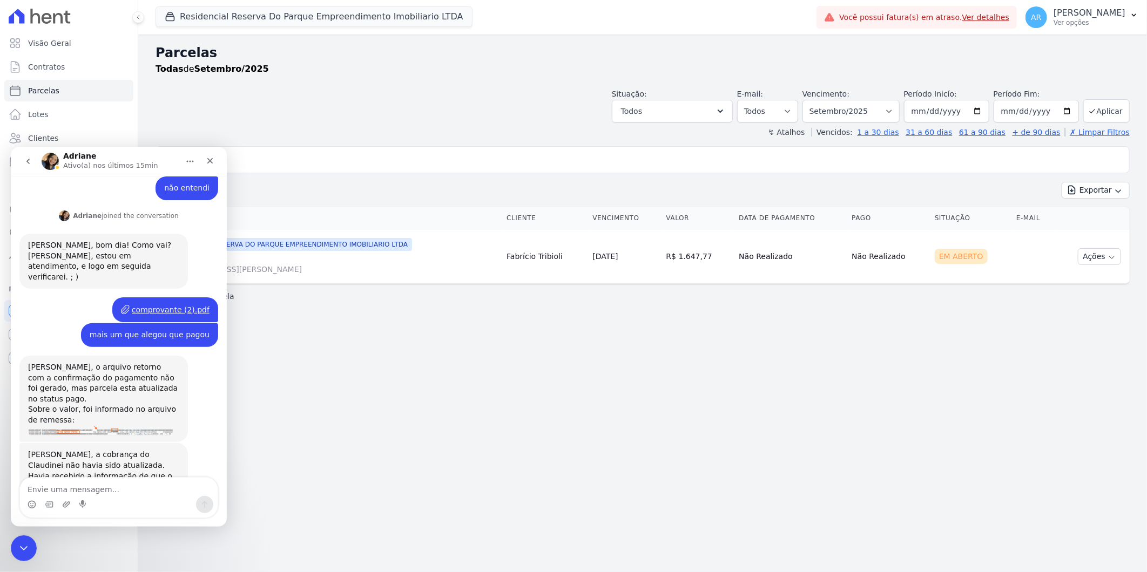
scroll to position [316, 0]
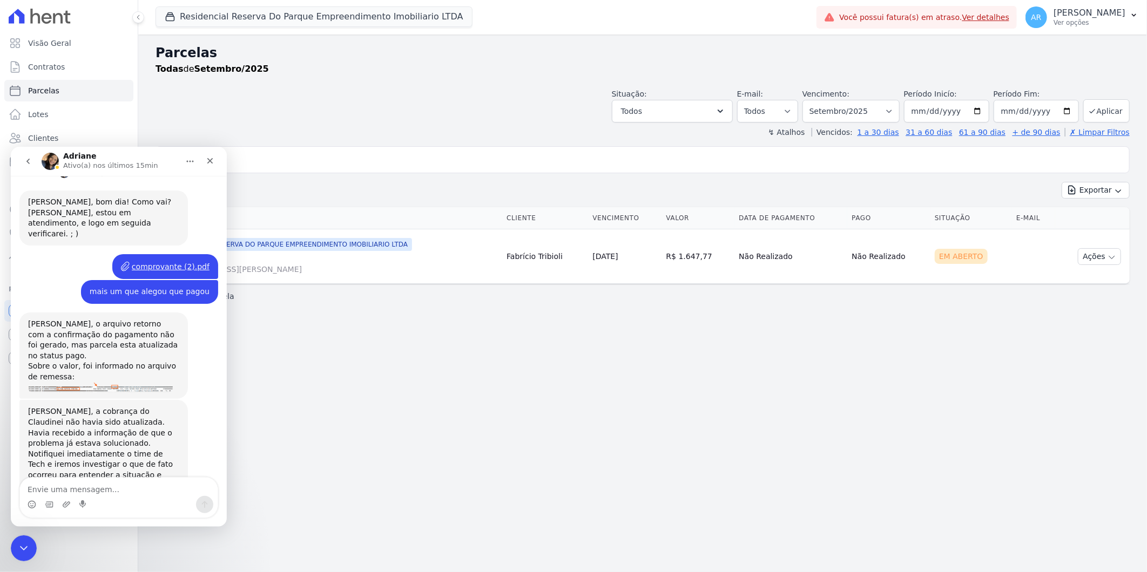
click at [105, 492] on textarea "Envie uma mensagem..." at bounding box center [119, 486] width 198 height 18
type textarea "consegue me enviar o arquivo para a baixa desses dois ?"
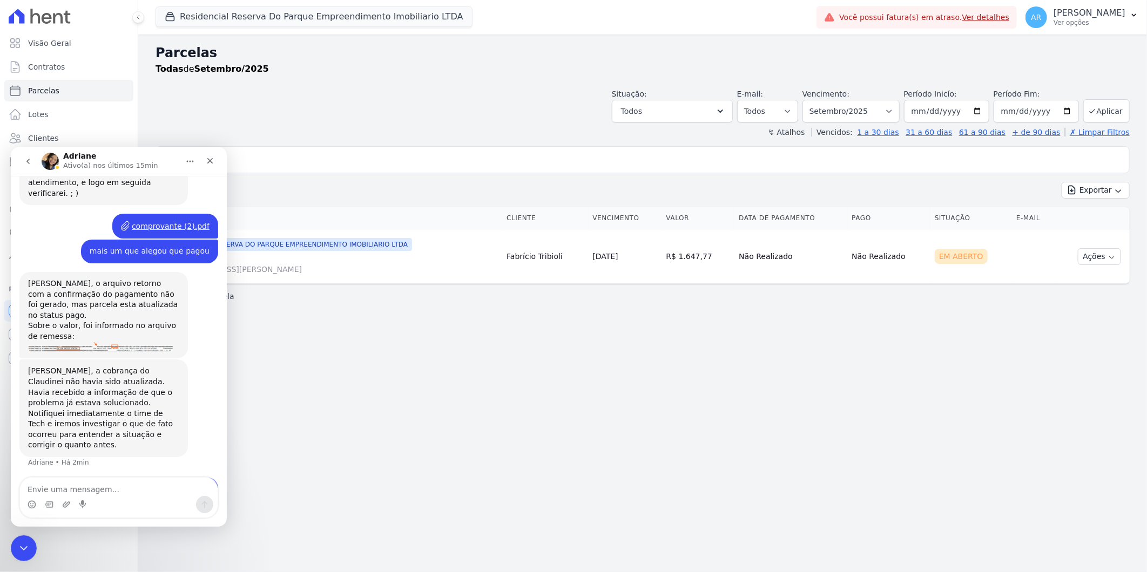
scroll to position [359, 0]
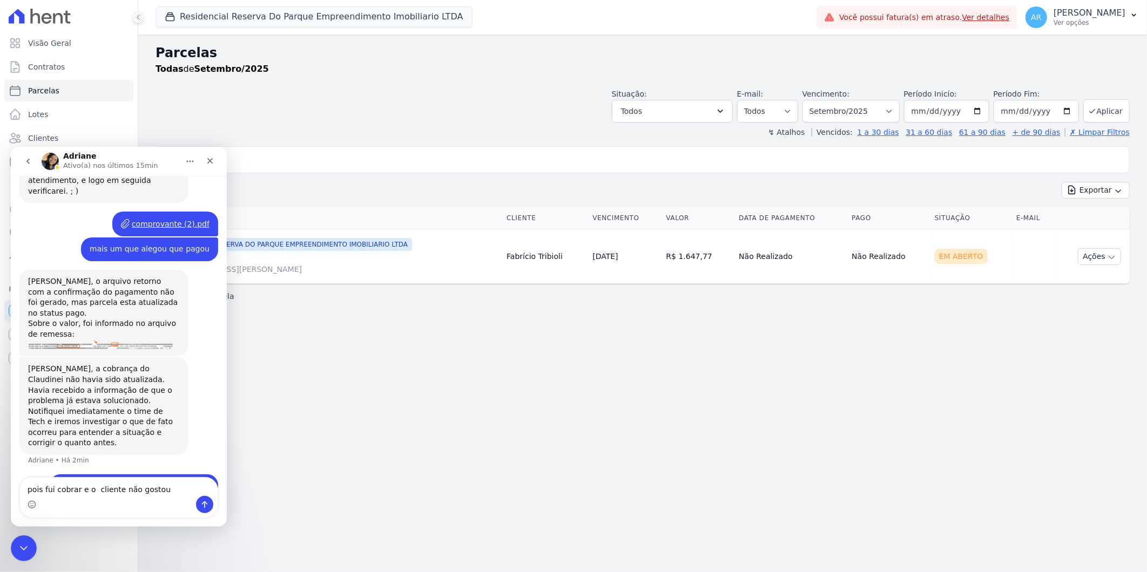
type textarea "pois fui cobrar e o cliente não gostou"
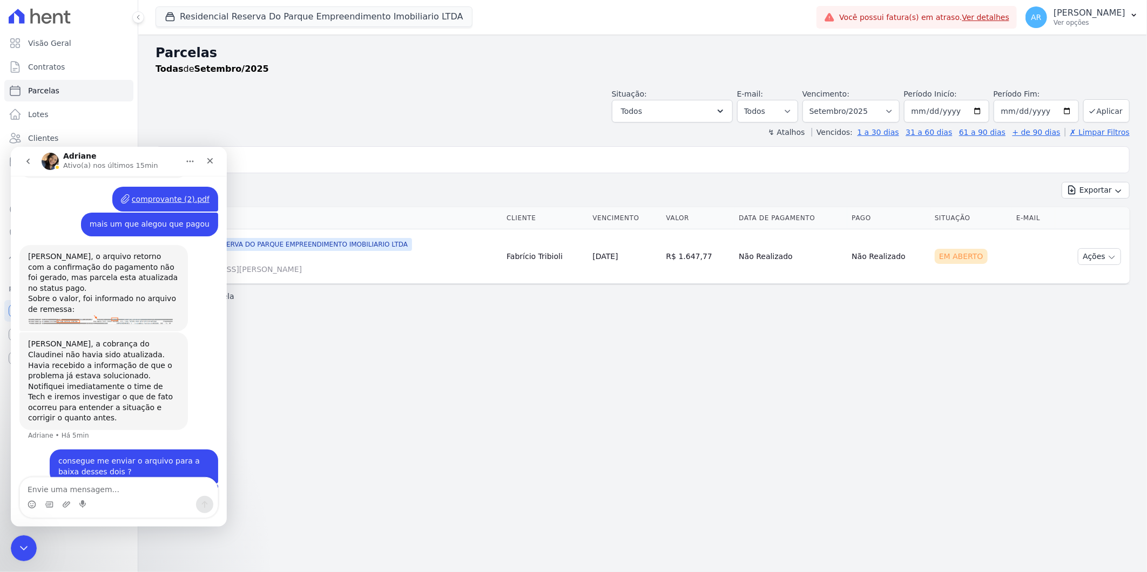
drag, startPoint x: 306, startPoint y: 148, endPoint x: 297, endPoint y: 163, distance: 16.5
click at [305, 151] on input "fabrício" at bounding box center [649, 160] width 949 height 22
type input "fabrraul"
select select
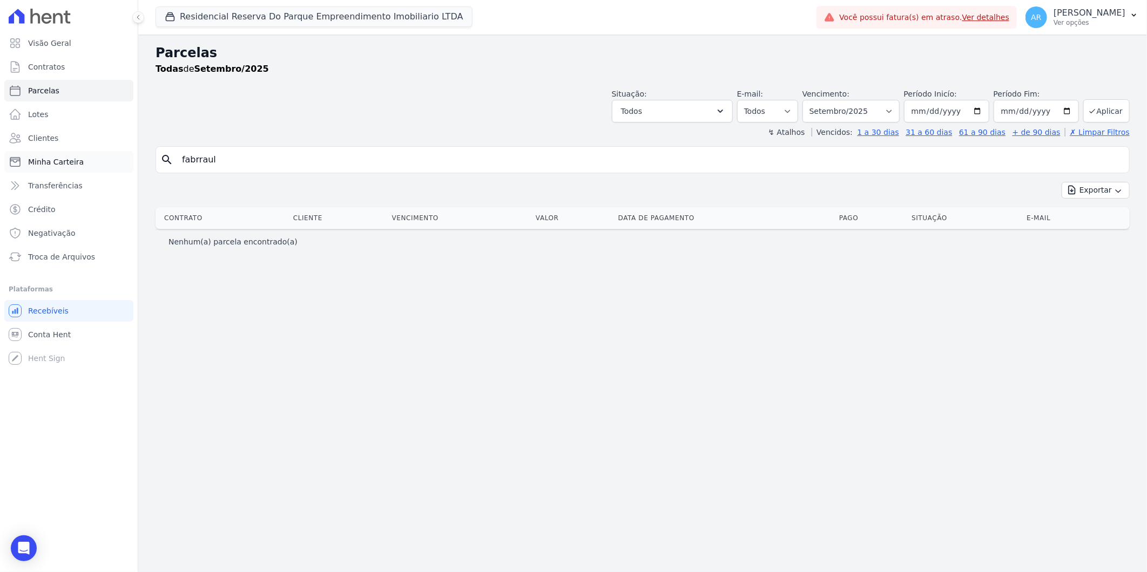
drag, startPoint x: 188, startPoint y: 163, endPoint x: 130, endPoint y: 162, distance: 58.3
click at [130, 162] on div "Visão Geral Contratos Parcelas Lotes Clientes Minha Carteira Transferências Cré…" at bounding box center [573, 286] width 1147 height 572
type input "raul"
select select
click at [478, 172] on div "search raul" at bounding box center [642, 159] width 974 height 27
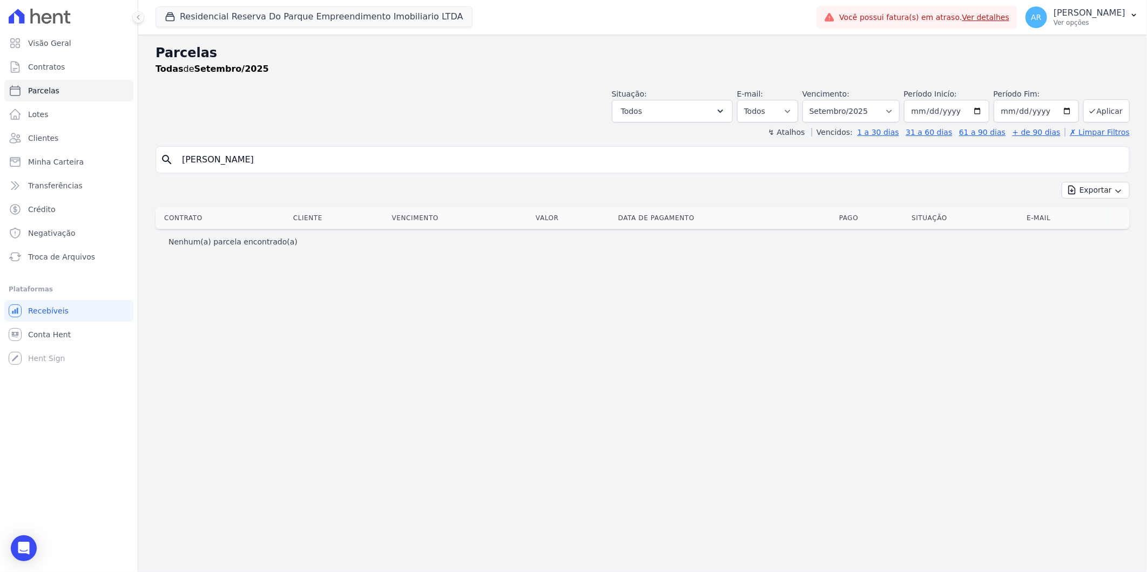
click at [472, 160] on input "raul" at bounding box center [649, 160] width 949 height 22
type input "raul ,"
select select
drag, startPoint x: 162, startPoint y: 163, endPoint x: 119, endPoint y: 161, distance: 43.2
click at [121, 163] on div "Visão Geral Contratos Parcelas Lotes Clientes Minha Carteira Transferências Cré…" at bounding box center [573, 286] width 1147 height 572
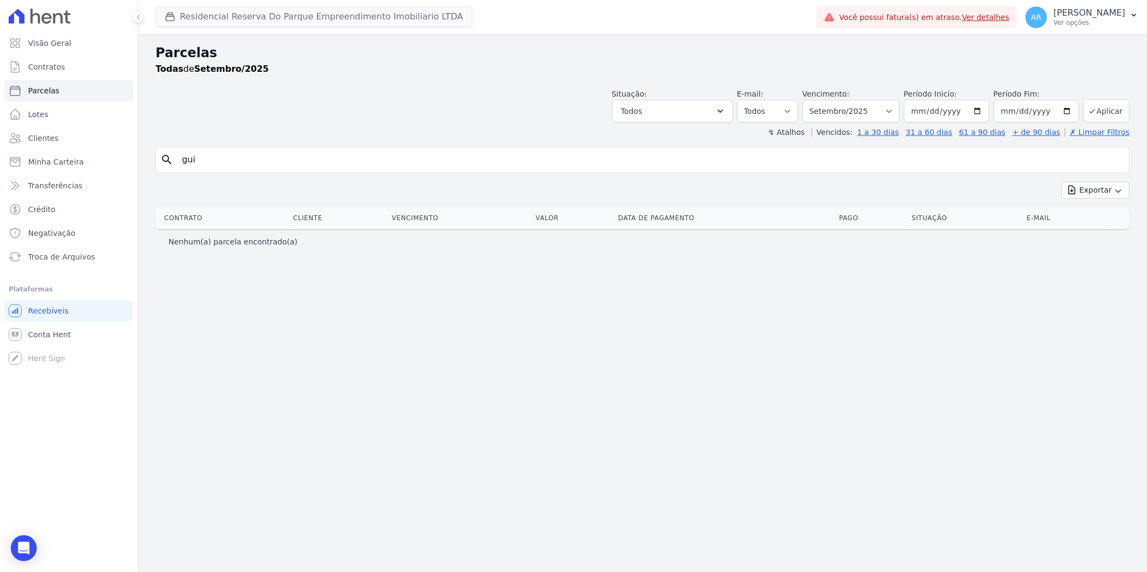
type input "gui"
click at [27, 554] on div "Open Intercom Messenger" at bounding box center [24, 548] width 29 height 29
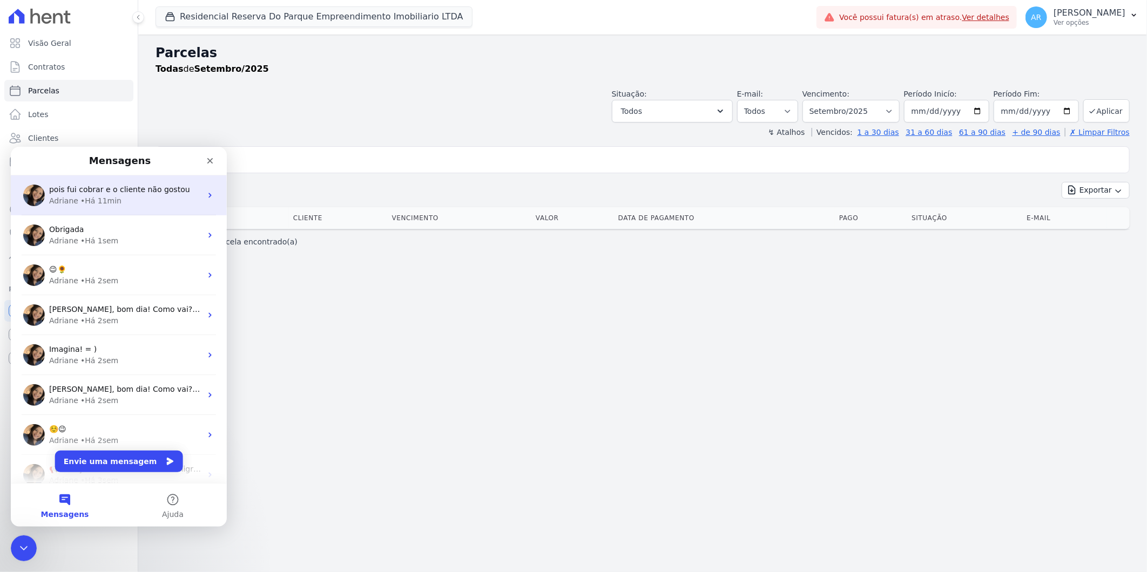
click at [114, 204] on div "Adriane • Há 11min" at bounding box center [125, 200] width 152 height 11
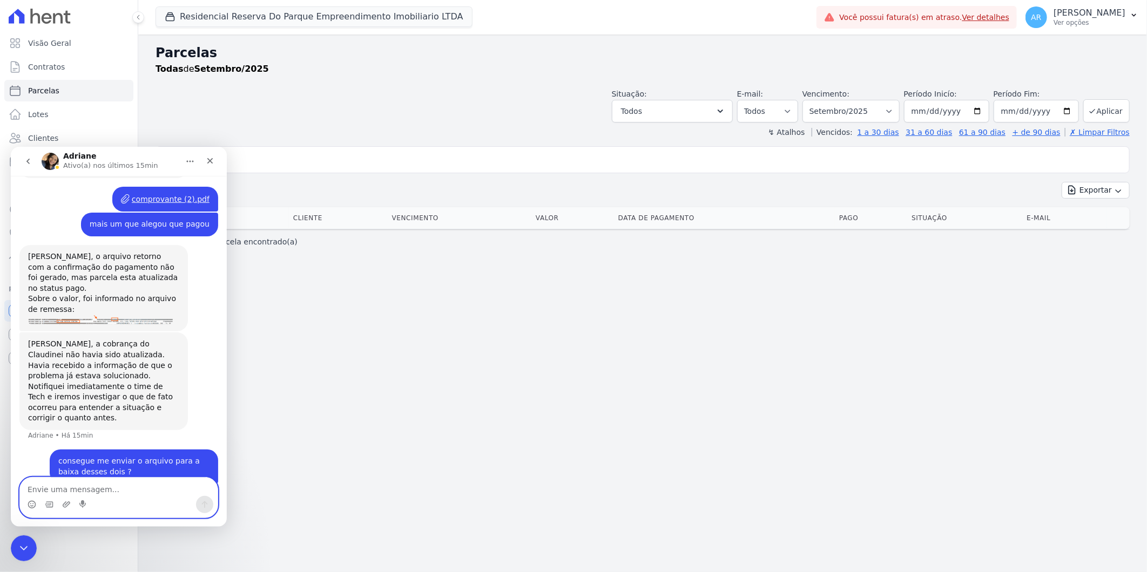
scroll to position [409, 0]
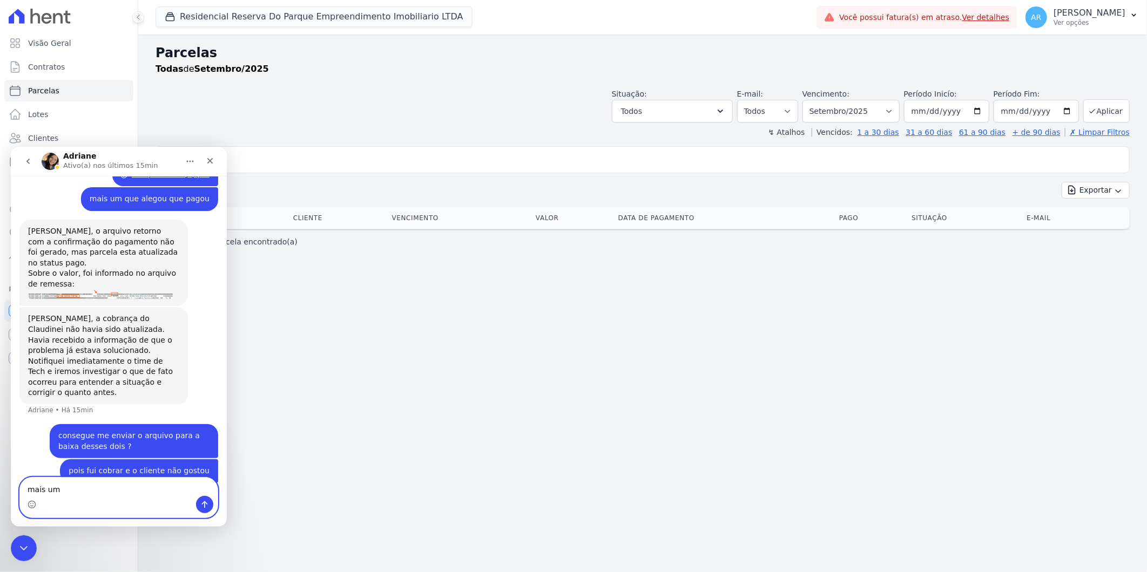
type textarea "mais um"
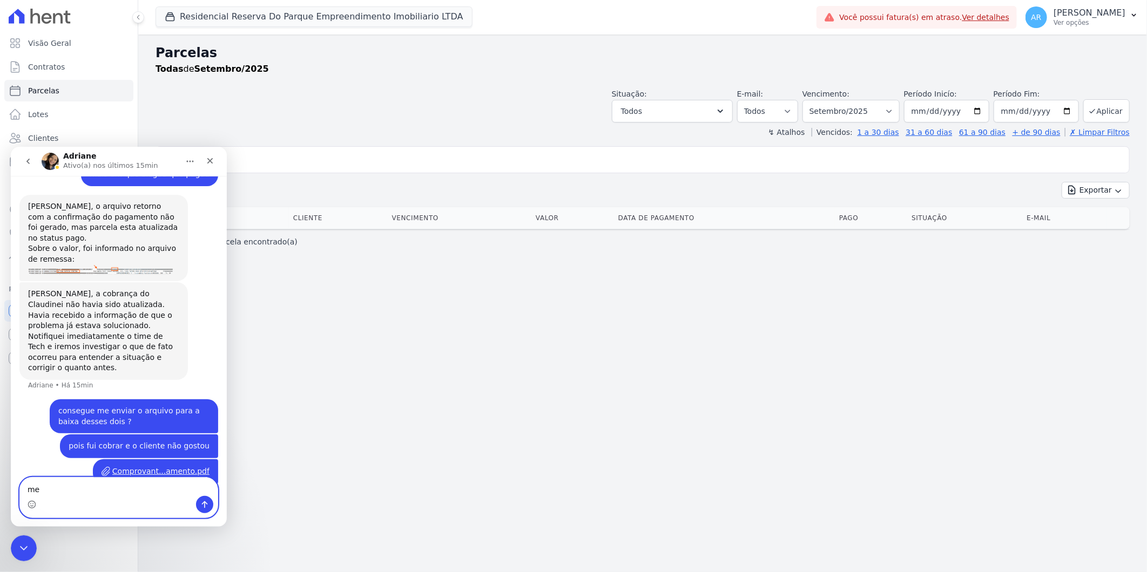
type textarea "m"
type textarea "N"
type textarea "Os clientes estão pagando em dia"
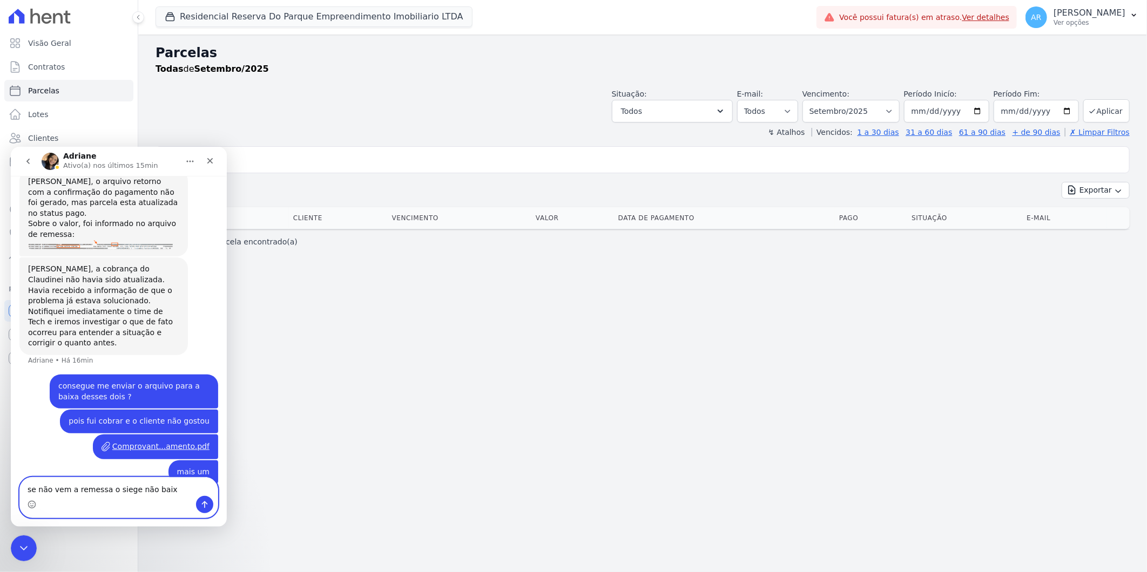
type textarea "se não vem a remessa o siege não baixa"
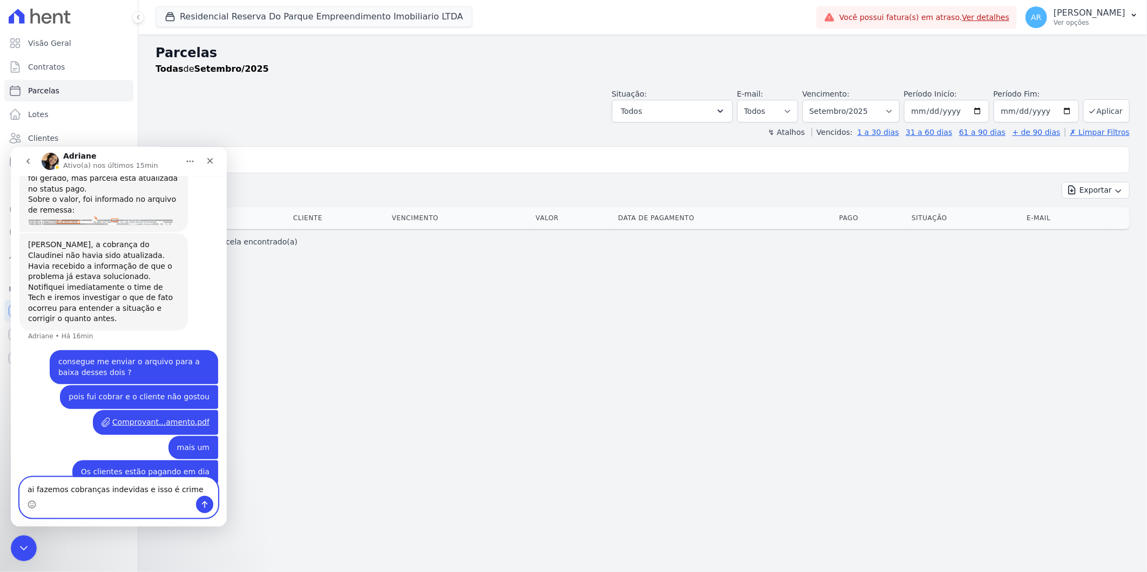
type textarea "ai fazemos cobranças indevidas e isso é crime"
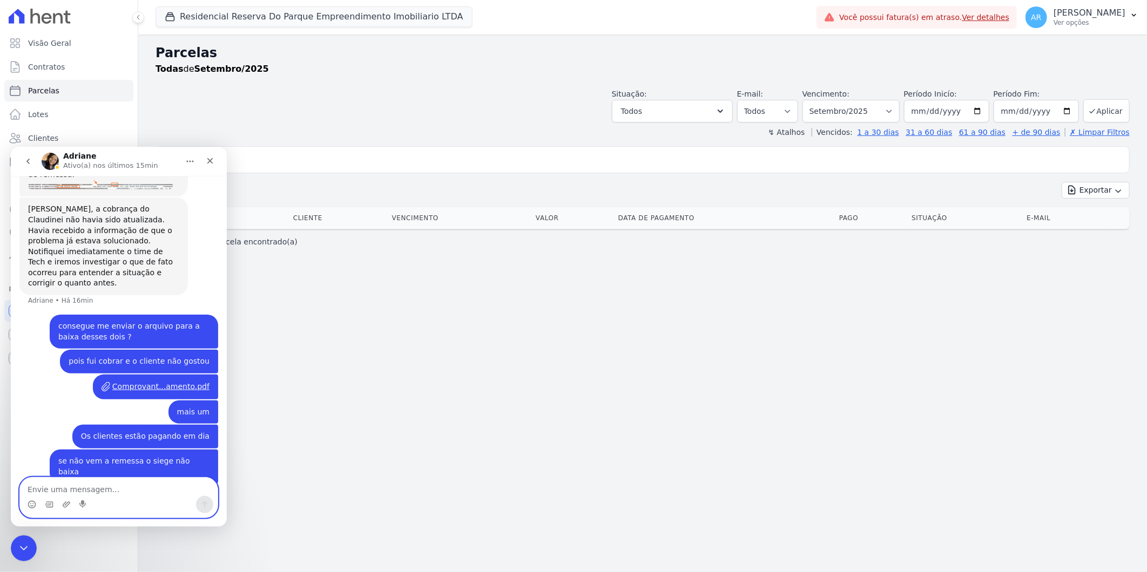
scroll to position [518, 0]
click at [208, 164] on icon "Fechar" at bounding box center [210, 160] width 9 height 9
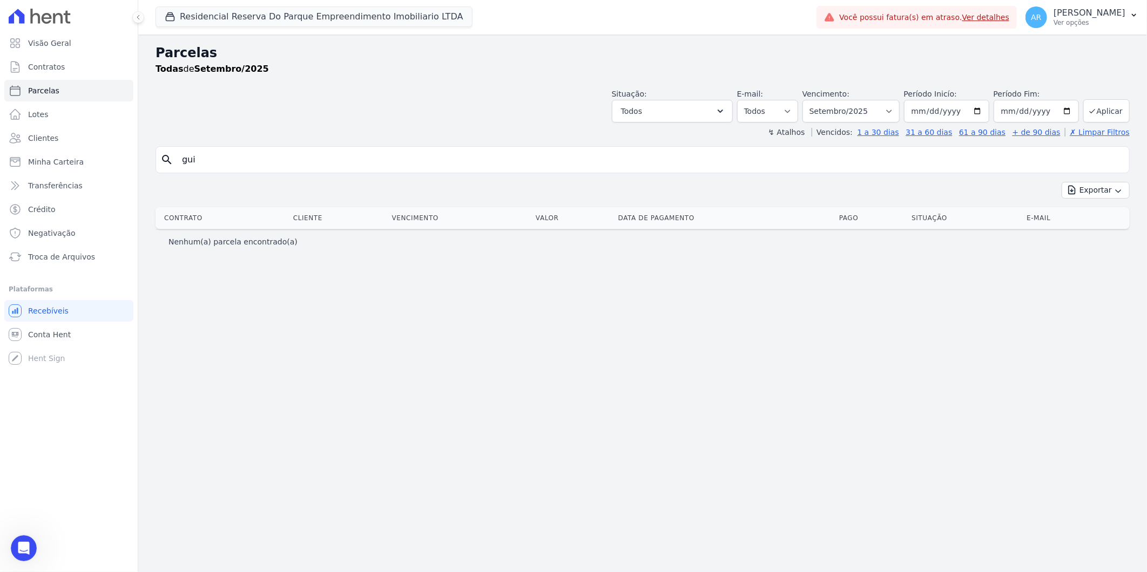
drag, startPoint x: 160, startPoint y: 149, endPoint x: 153, endPoint y: 148, distance: 7.6
click at [153, 148] on div "Parcelas Todas de Setembro/2025 Situação: Agendado Em Aberto Pago Processando C…" at bounding box center [642, 304] width 1008 height 538
type input "thayna"
select select
drag, startPoint x: 187, startPoint y: 160, endPoint x: 219, endPoint y: 160, distance: 32.4
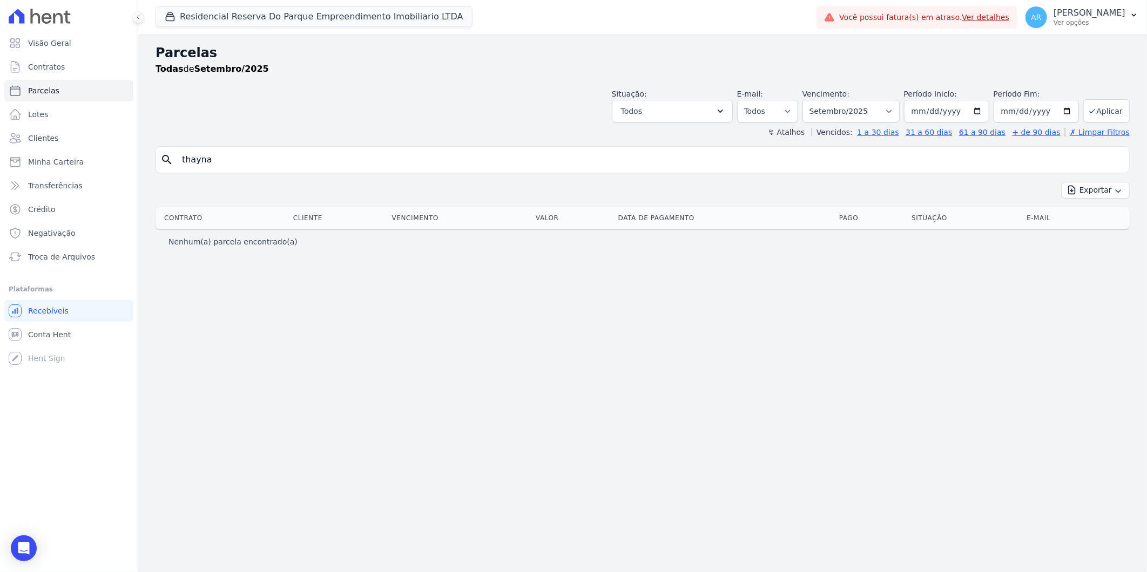
click at [188, 161] on input "thayna" at bounding box center [649, 160] width 949 height 22
type input "tayna"
select select
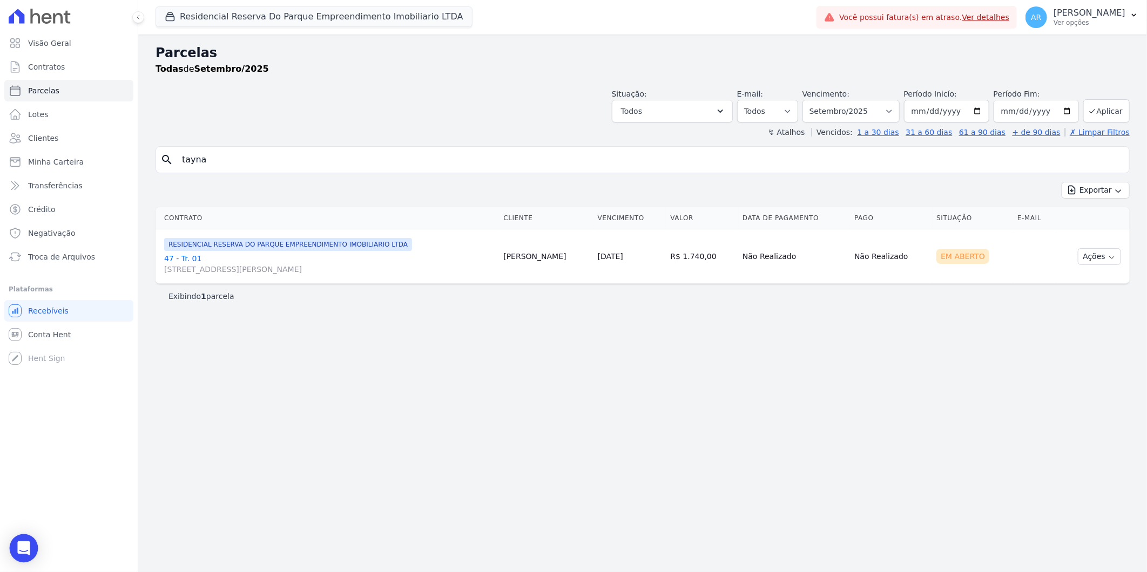
click at [24, 551] on icon "Open Intercom Messenger" at bounding box center [24, 548] width 14 height 14
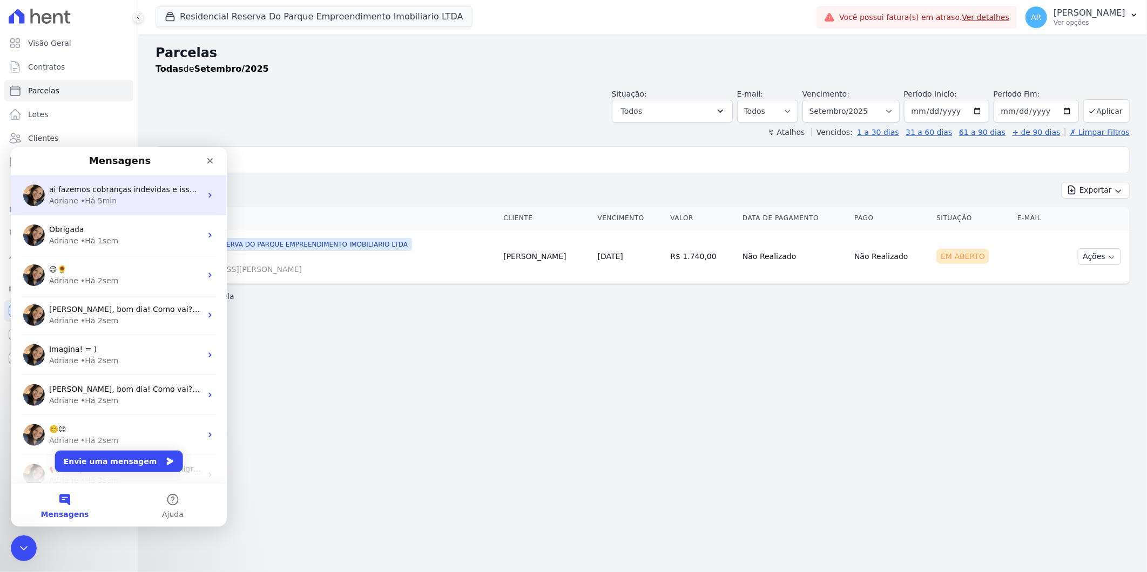
click at [151, 193] on span "ai fazemos cobranças indevidas e isso é crime" at bounding box center [137, 189] width 176 height 9
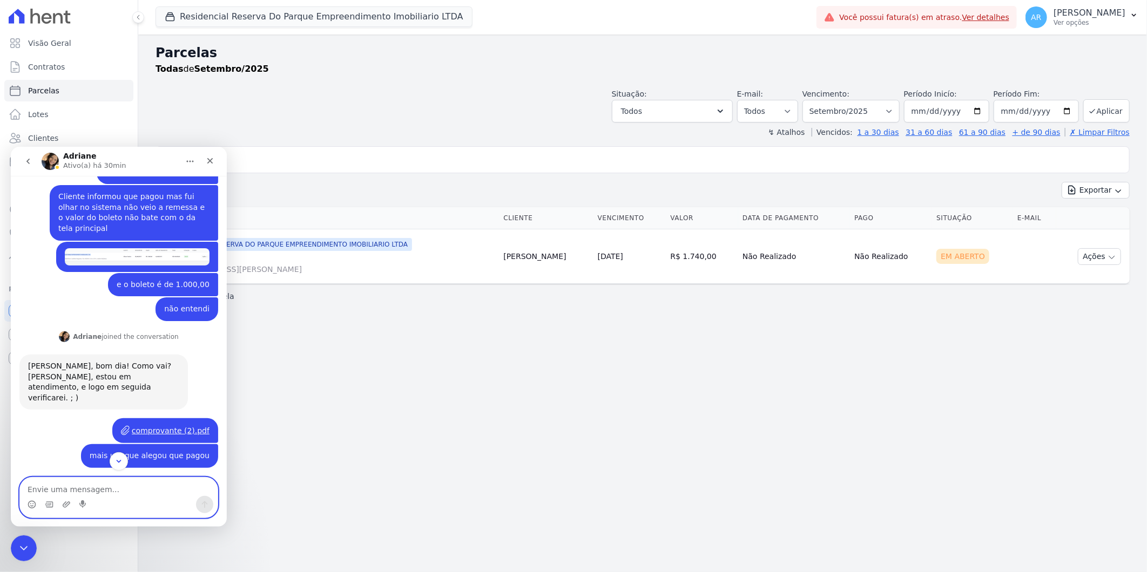
scroll to position [518, 0]
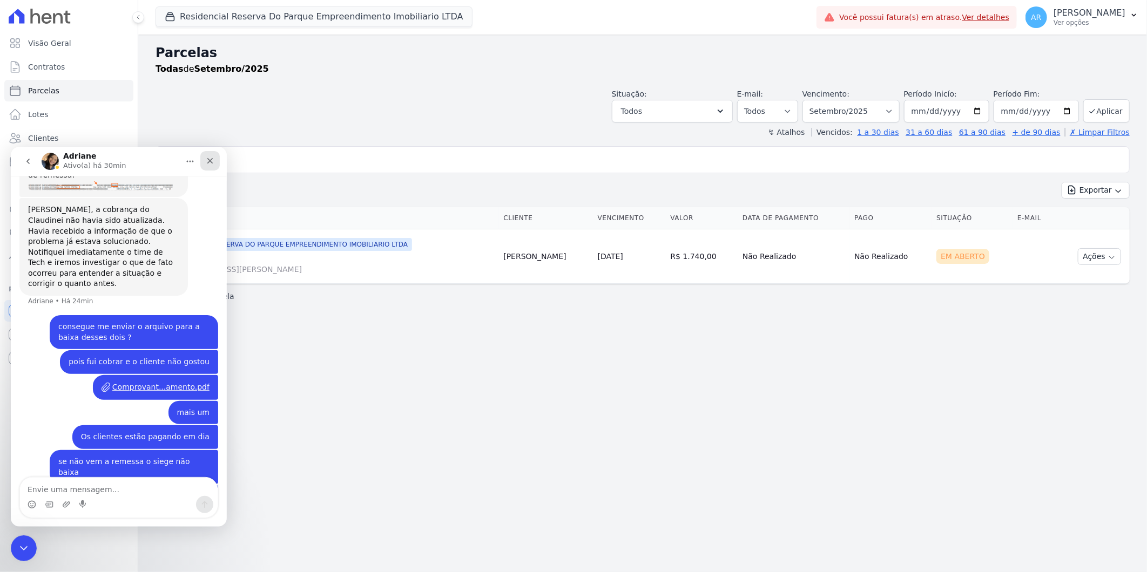
click at [208, 159] on icon "Fechar" at bounding box center [210, 161] width 6 height 6
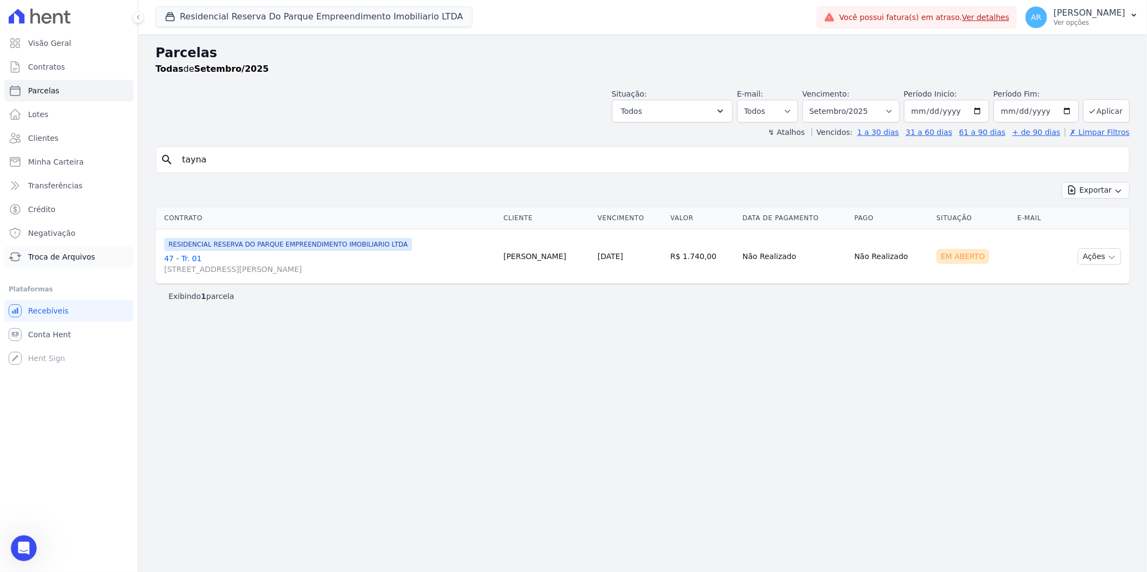
click at [69, 254] on span "Troca de Arquivos" at bounding box center [61, 257] width 67 height 11
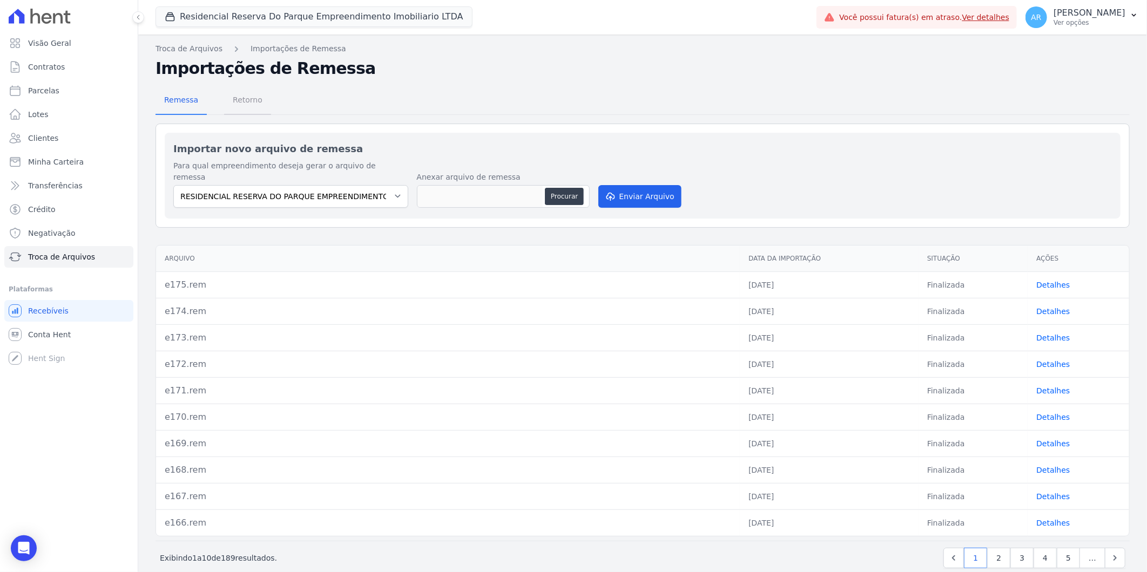
click at [246, 100] on span "Retorno" at bounding box center [247, 100] width 43 height 22
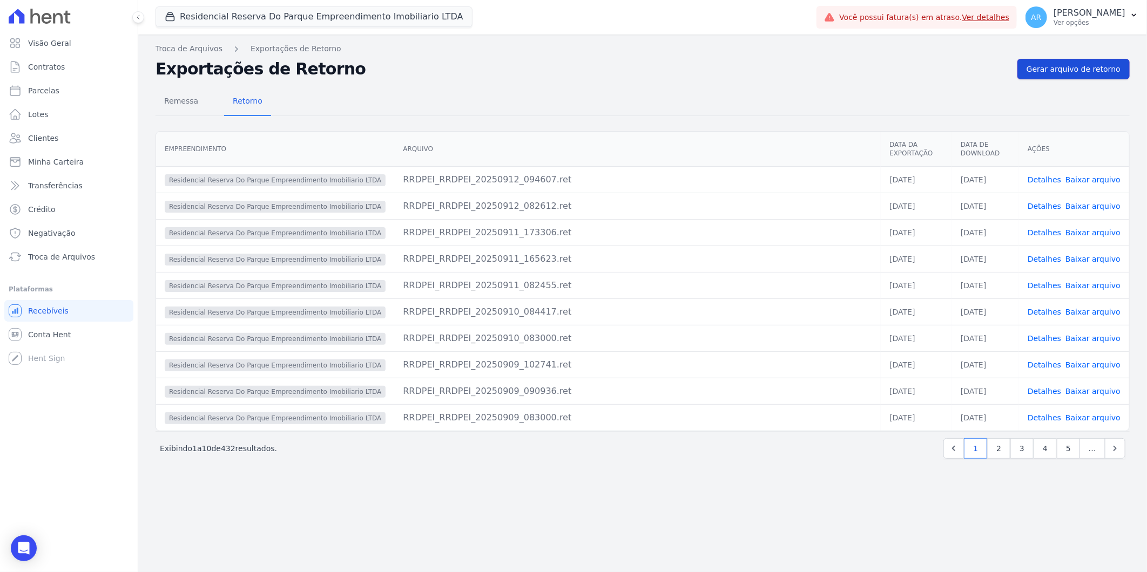
click at [1071, 72] on span "Gerar arquivo de retorno" at bounding box center [1073, 69] width 94 height 11
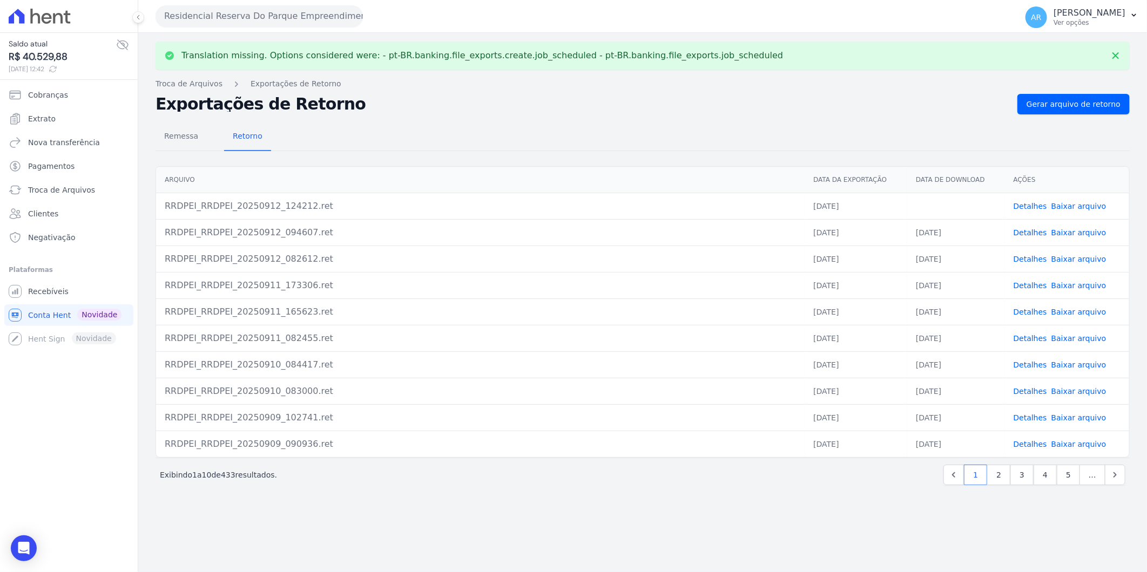
click at [1032, 205] on link "Detalhes" at bounding box center [1029, 206] width 33 height 9
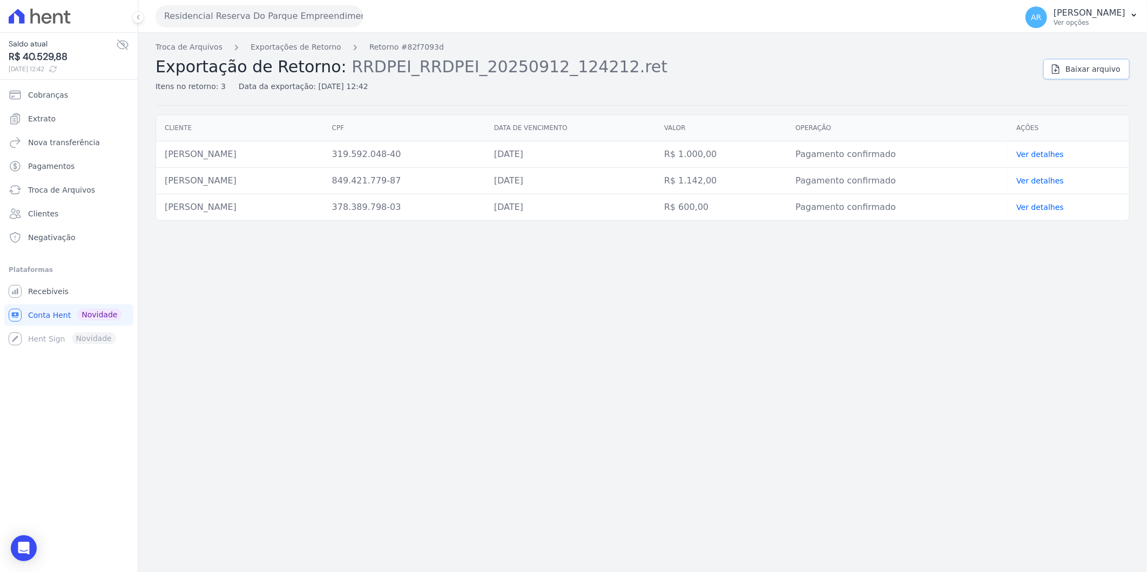
click at [1067, 73] on link "Baixar arquivo" at bounding box center [1086, 69] width 86 height 21
click at [1094, 61] on link "Baixar arquivo" at bounding box center [1086, 69] width 86 height 21
click at [23, 543] on icon "Open Intercom Messenger" at bounding box center [24, 548] width 14 height 14
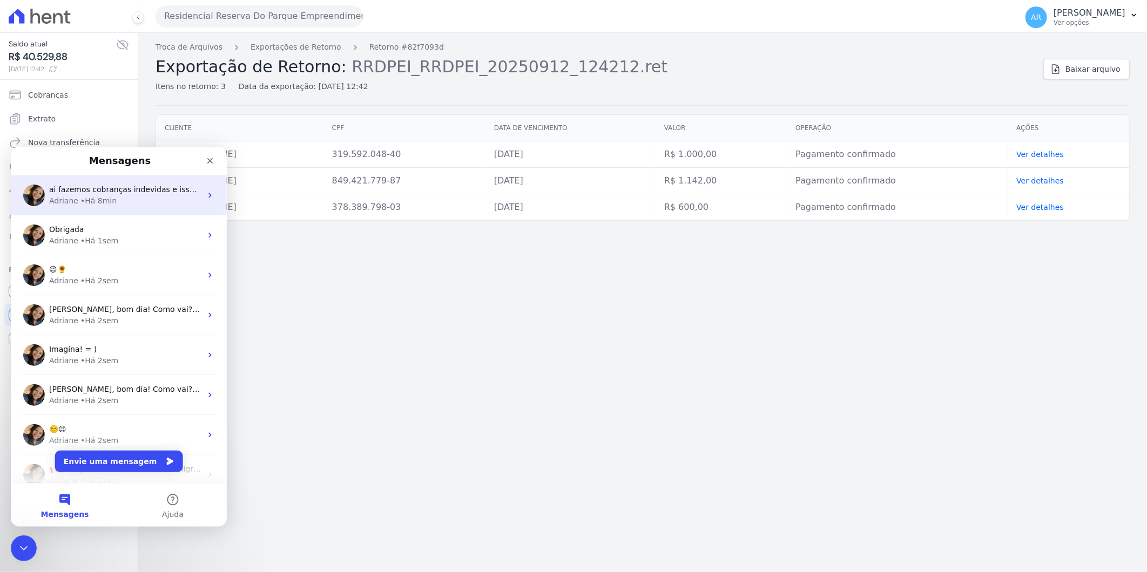
click at [93, 191] on span "ai fazemos cobranças indevidas e isso é crime" at bounding box center [137, 189] width 176 height 9
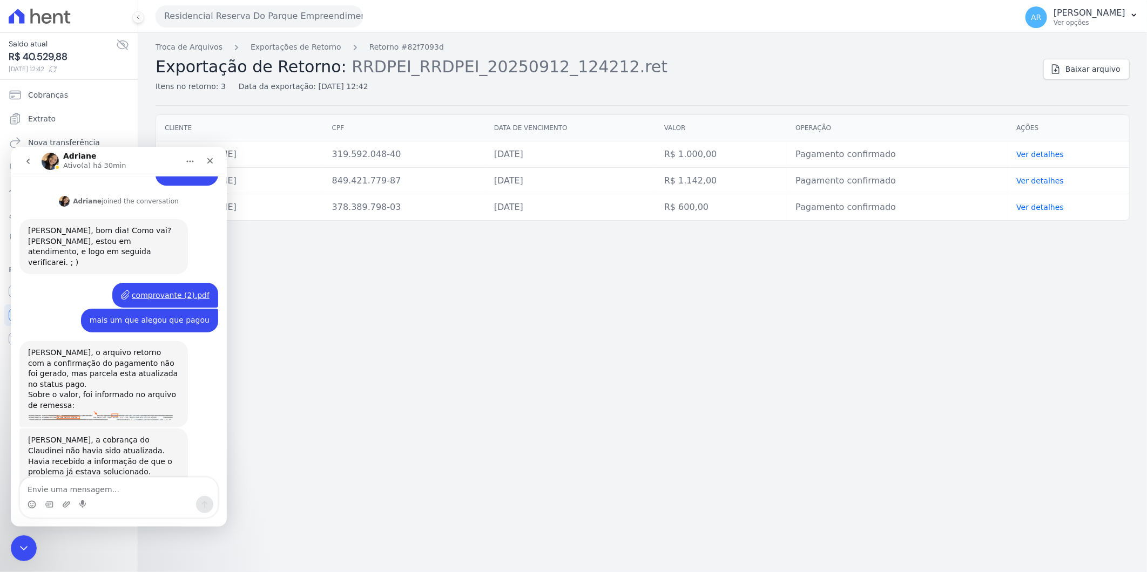
scroll to position [279, 0]
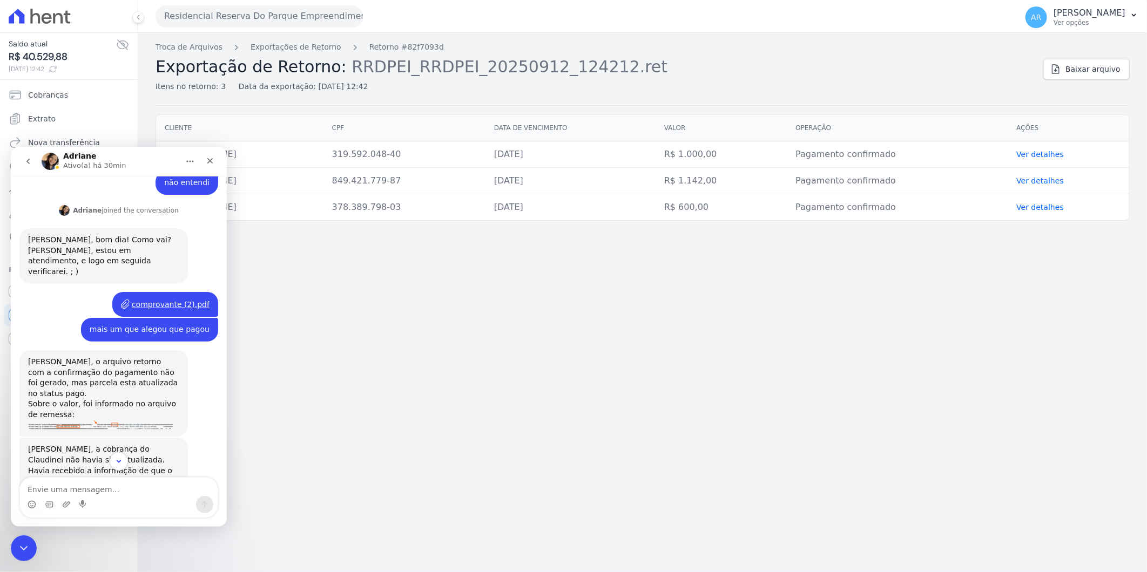
click at [106, 420] on img "Adriane diz…" at bounding box center [100, 425] width 145 height 10
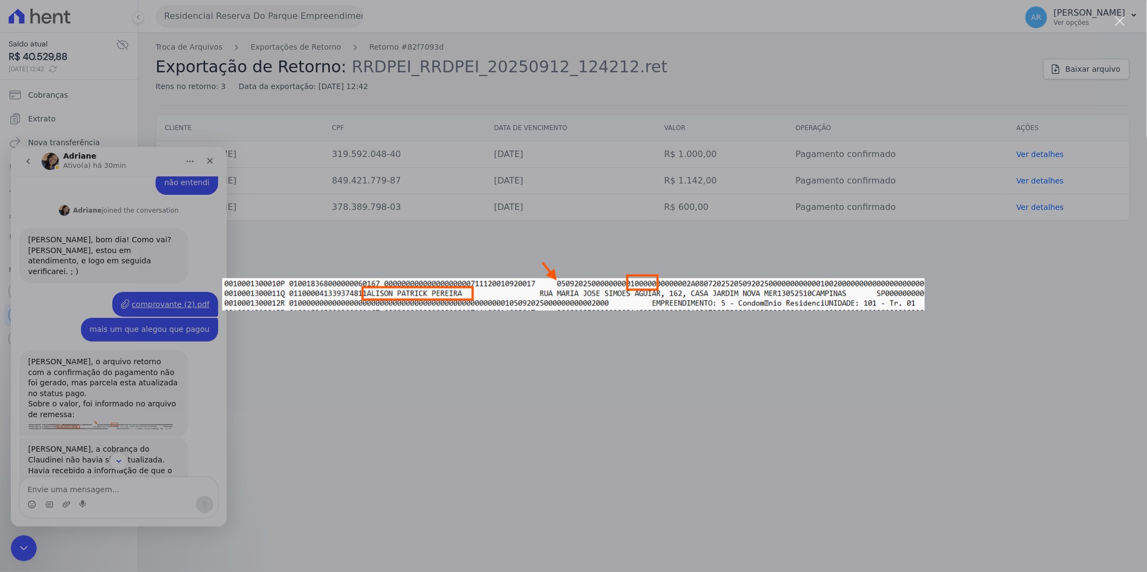
scroll to position [0, 0]
click at [449, 331] on div "Messenger da Intercom" at bounding box center [573, 286] width 1147 height 572
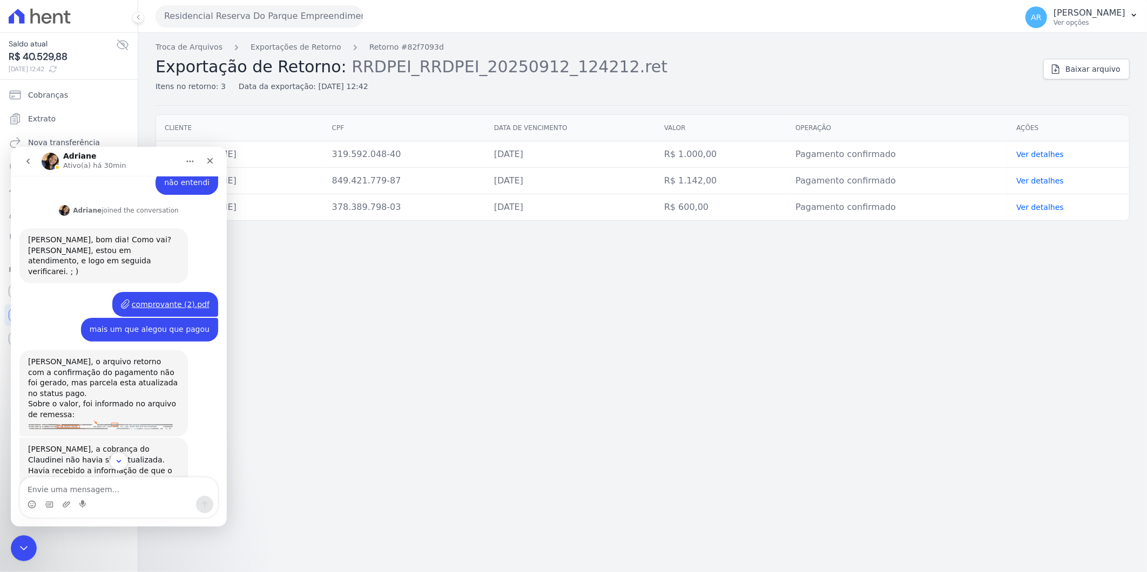
click at [136, 420] on img "Adriane diz…" at bounding box center [100, 425] width 145 height 10
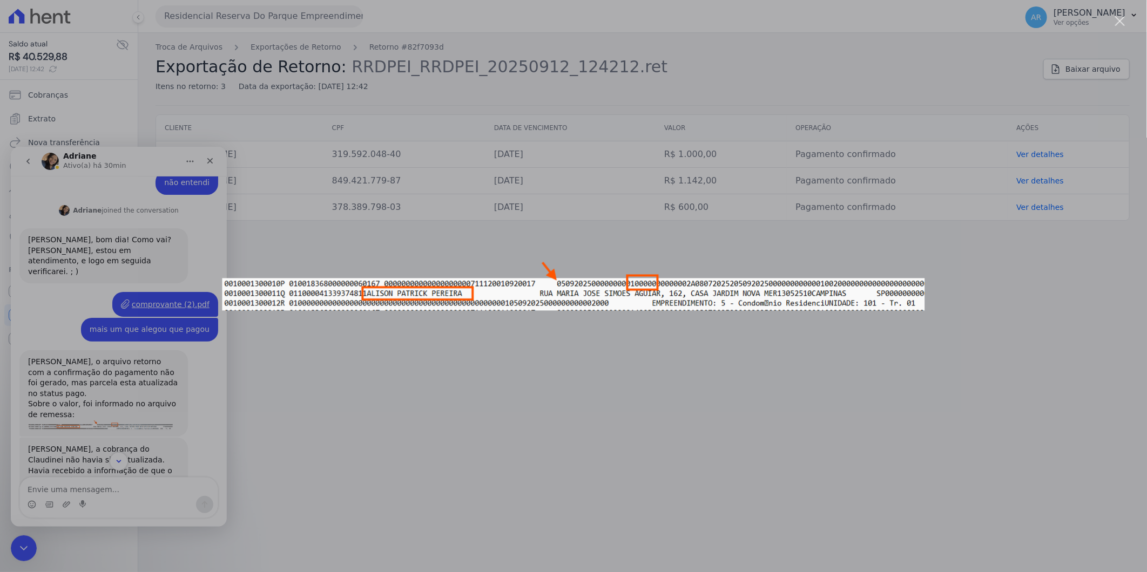
click at [392, 347] on div "Messenger da Intercom" at bounding box center [573, 286] width 1147 height 572
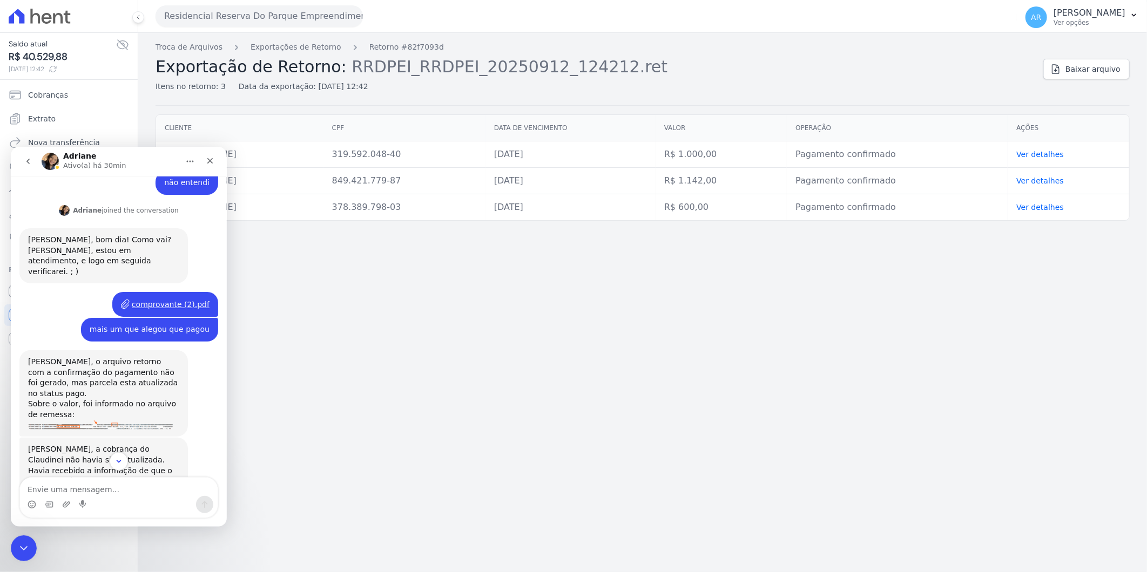
scroll to position [518, 0]
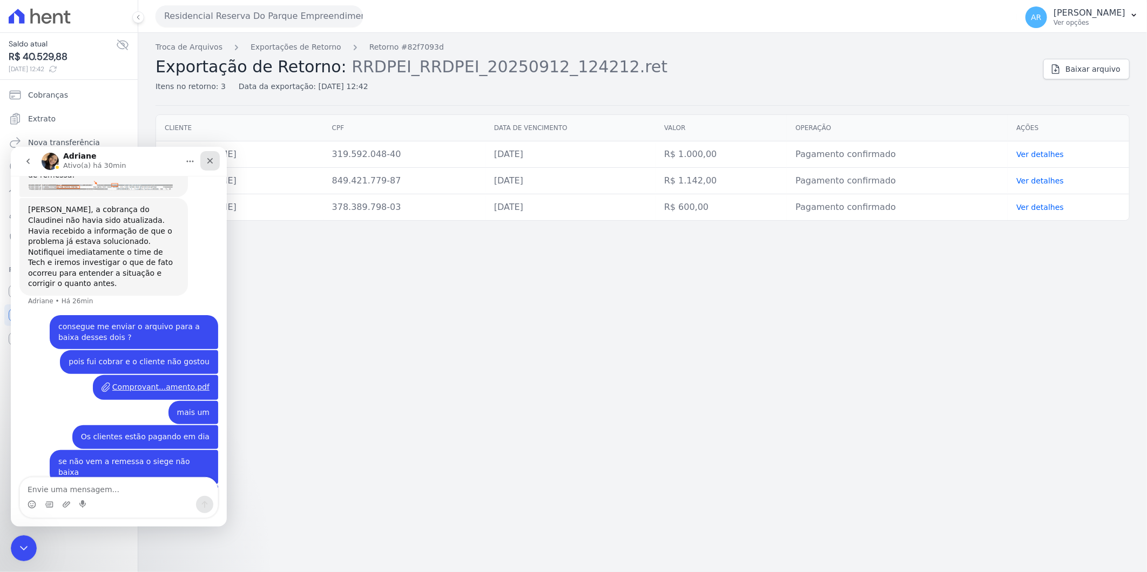
click at [209, 163] on icon "Fechar" at bounding box center [210, 160] width 9 height 9
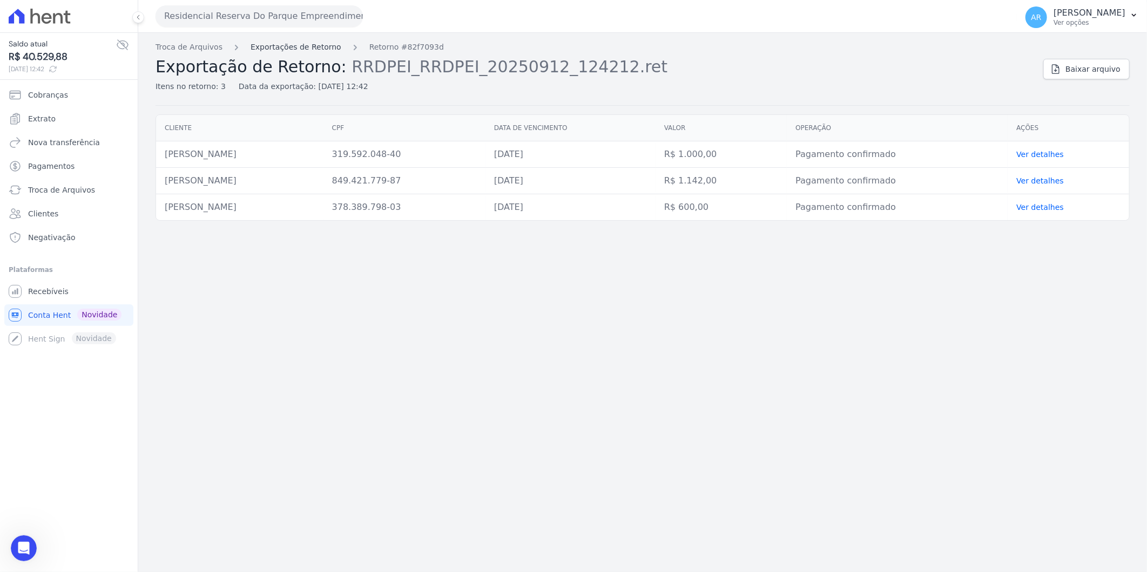
click at [262, 44] on link "Exportações de Retorno" at bounding box center [296, 47] width 91 height 11
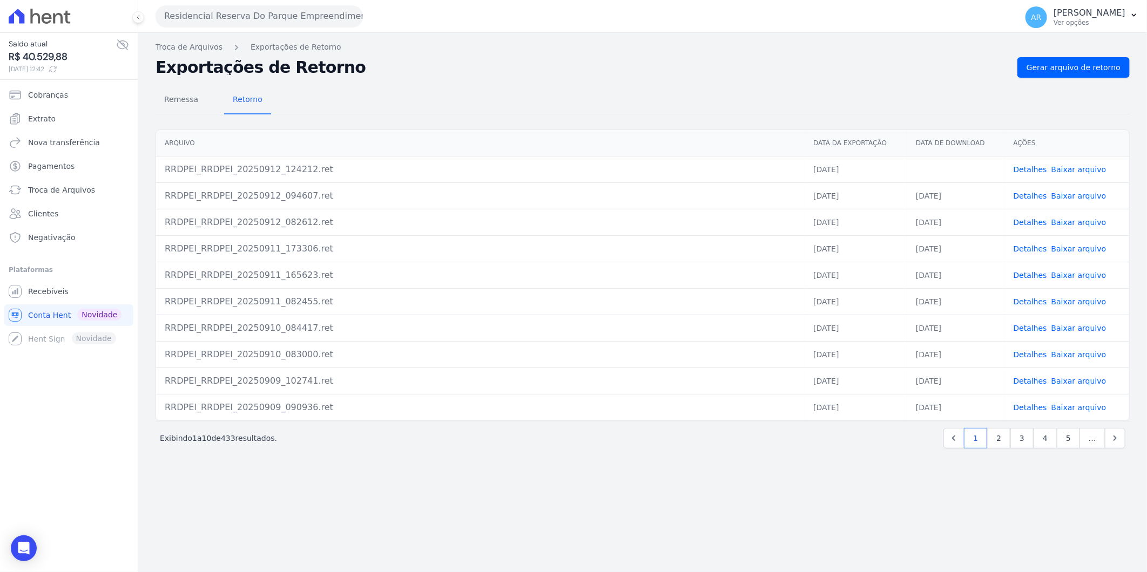
click at [936, 480] on div "Troca de Arquivos Exportações de Retorno Exportações de Retorno Gerar arquivo d…" at bounding box center [642, 302] width 1008 height 539
click at [1065, 167] on link "Baixar arquivo" at bounding box center [1078, 169] width 55 height 9
click at [1078, 109] on div "Remessa Retorno" at bounding box center [642, 100] width 974 height 28
click at [1040, 167] on link "Detalhes" at bounding box center [1029, 169] width 33 height 9
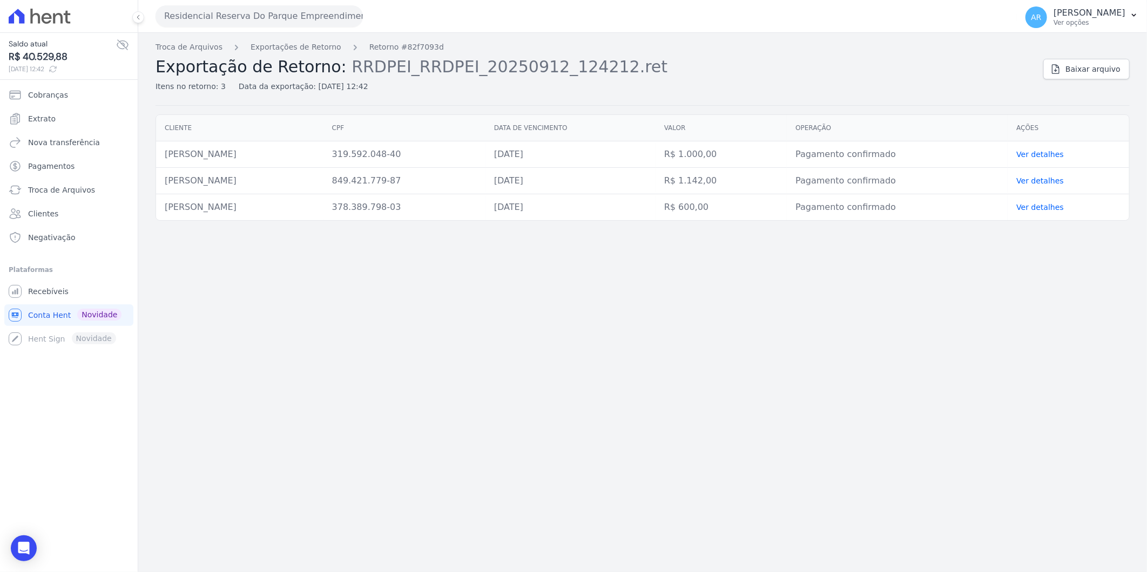
click at [273, 40] on div "Troca de Arquivos Exportações de Retorno Retorno #82f7093d Exportação de Retorn…" at bounding box center [642, 302] width 1008 height 539
click at [273, 42] on link "Exportações de Retorno" at bounding box center [296, 47] width 91 height 11
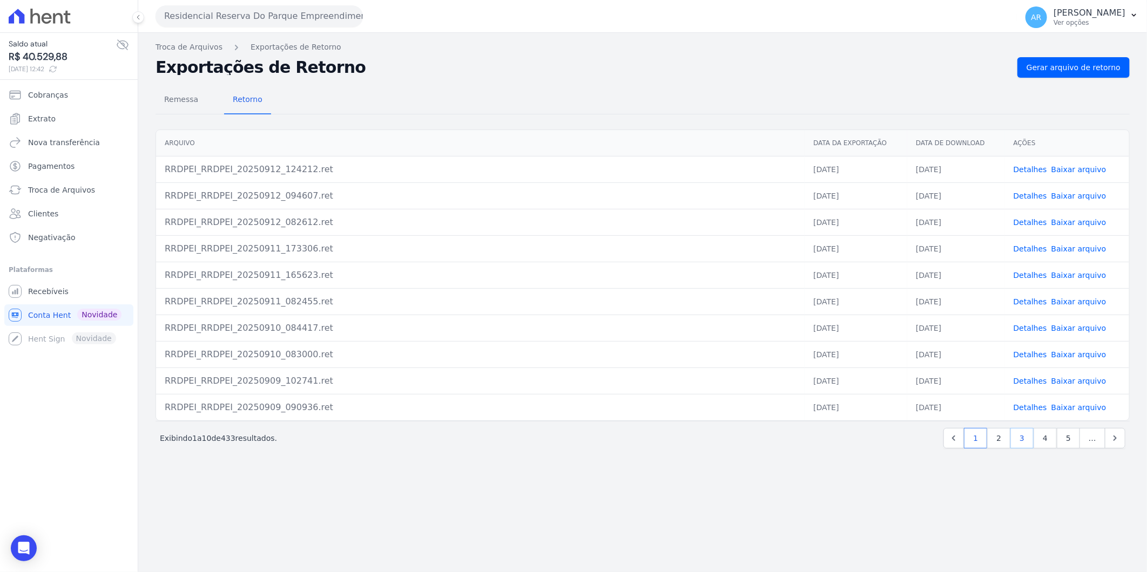
click at [1023, 441] on link "3" at bounding box center [1021, 438] width 23 height 21
click at [992, 441] on link "4" at bounding box center [998, 438] width 23 height 21
click at [1038, 165] on link "Detalhes" at bounding box center [1029, 169] width 33 height 9
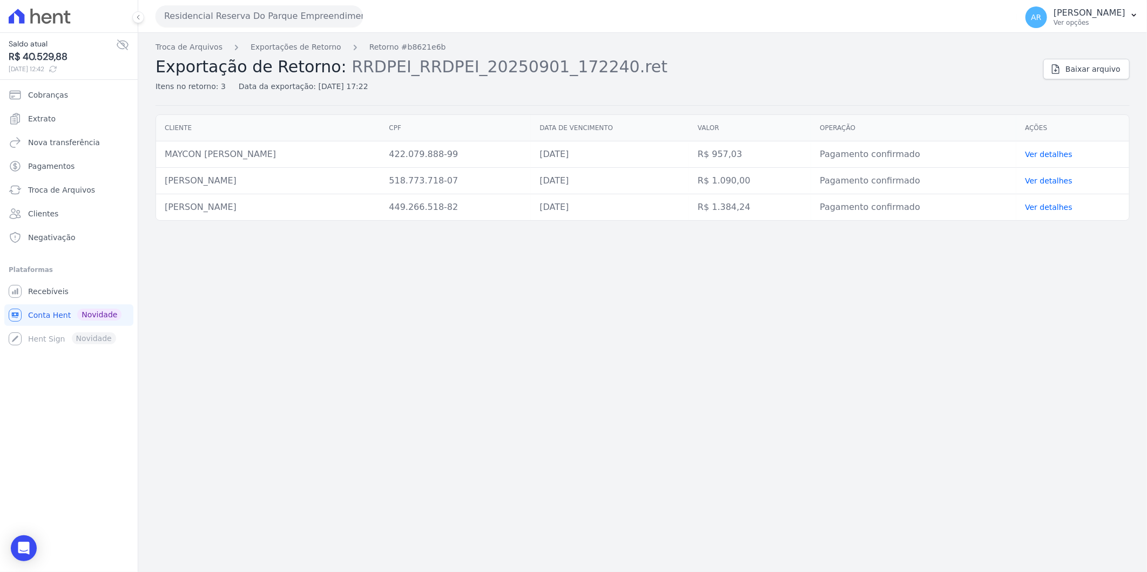
click at [287, 53] on div "Troca de Arquivos Exportações de Retorno Retorno #b8621e6b Exportação de Retorn…" at bounding box center [594, 67] width 879 height 51
click at [290, 46] on link "Exportações de Retorno" at bounding box center [296, 47] width 91 height 11
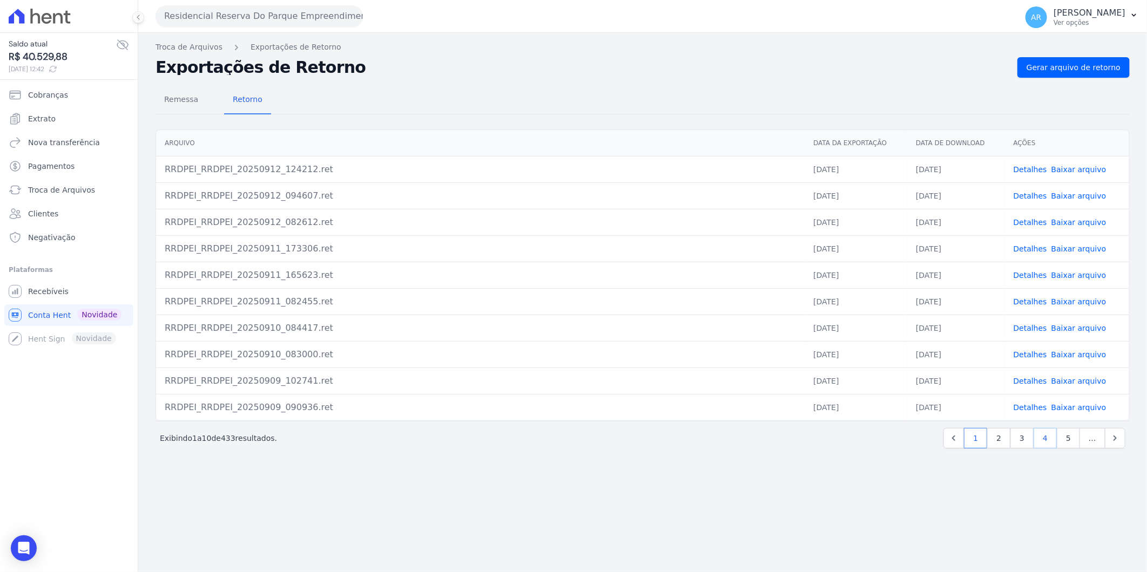
click at [1040, 429] on link "4" at bounding box center [1044, 438] width 23 height 21
click at [1033, 193] on link "Detalhes" at bounding box center [1029, 196] width 33 height 9
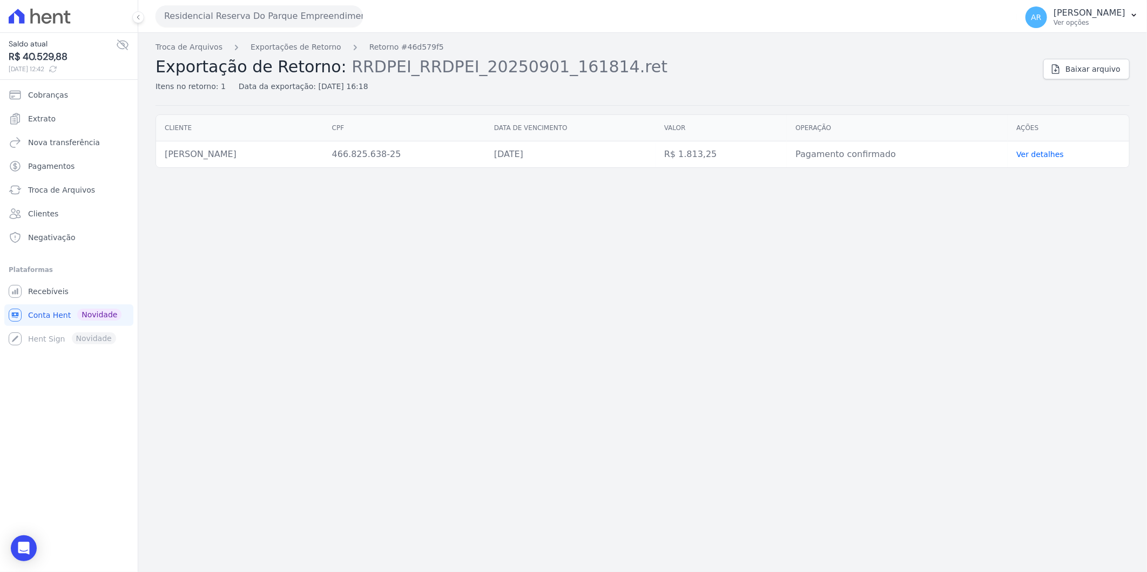
click at [281, 39] on div "Troca de Arquivos Exportações de Retorno Retorno #46d579f5 Exportação de Retorn…" at bounding box center [642, 302] width 1008 height 539
click at [283, 47] on link "Exportações de Retorno" at bounding box center [296, 47] width 91 height 11
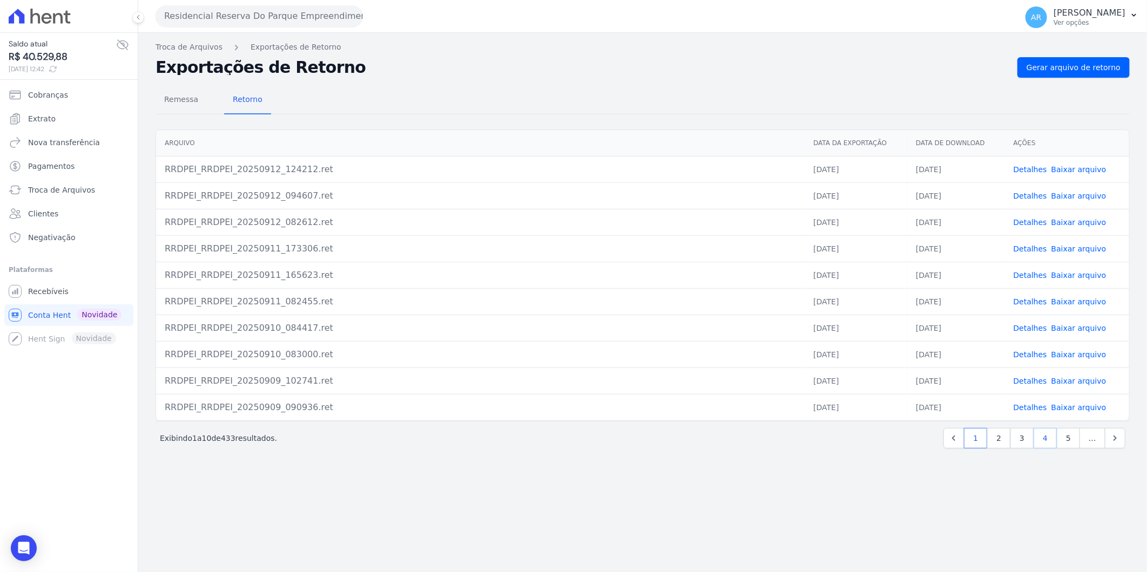
click at [1043, 439] on link "4" at bounding box center [1044, 438] width 23 height 21
click at [1030, 223] on link "Detalhes" at bounding box center [1029, 222] width 33 height 9
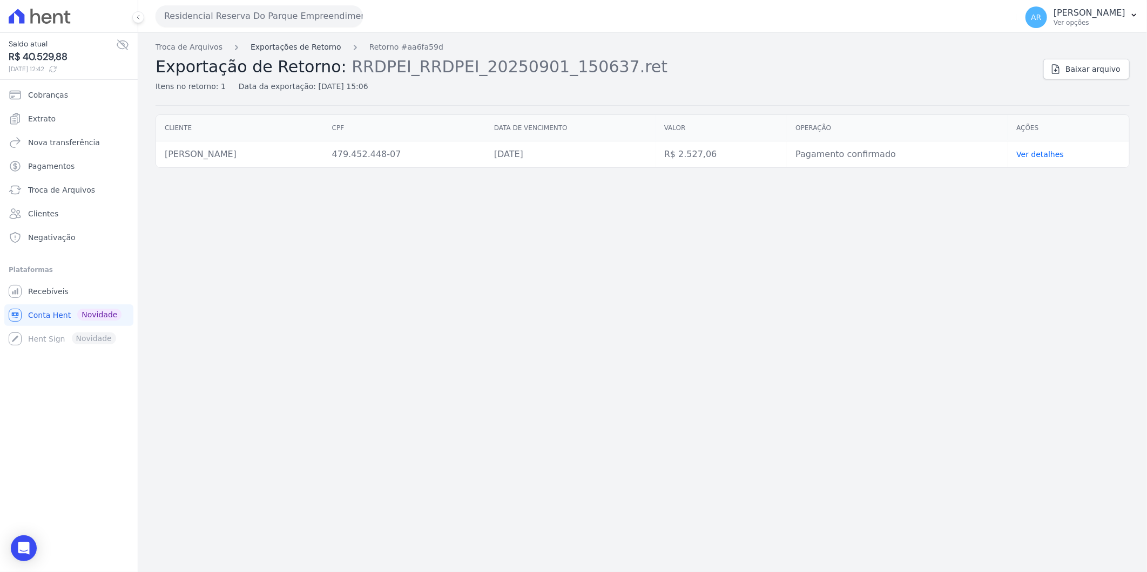
click at [270, 48] on link "Exportações de Retorno" at bounding box center [296, 47] width 91 height 11
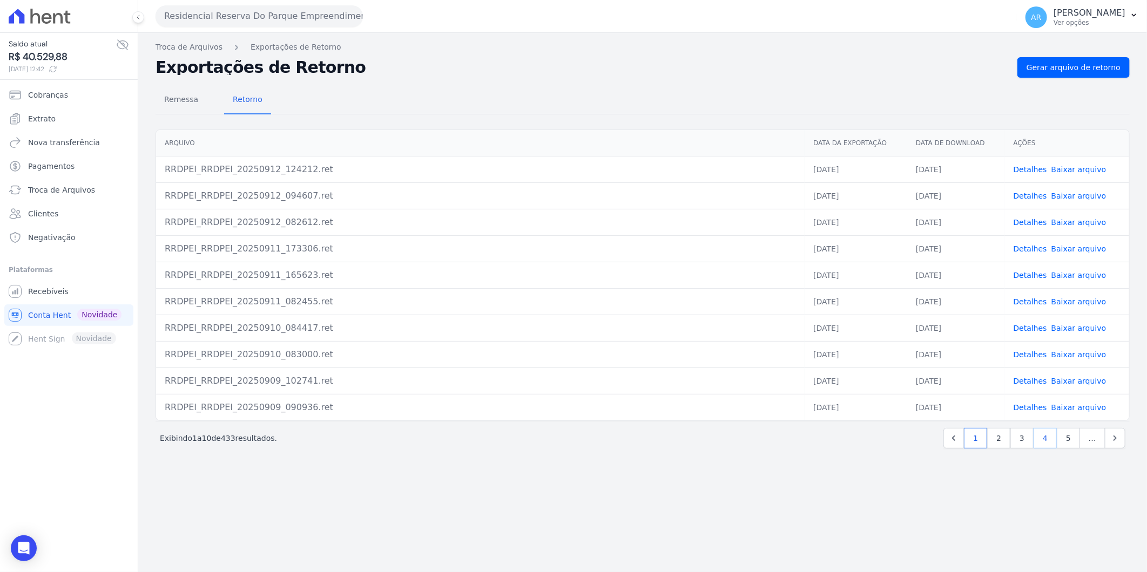
click at [1047, 438] on link "4" at bounding box center [1044, 438] width 23 height 21
click at [1032, 245] on link "Detalhes" at bounding box center [1029, 249] width 33 height 9
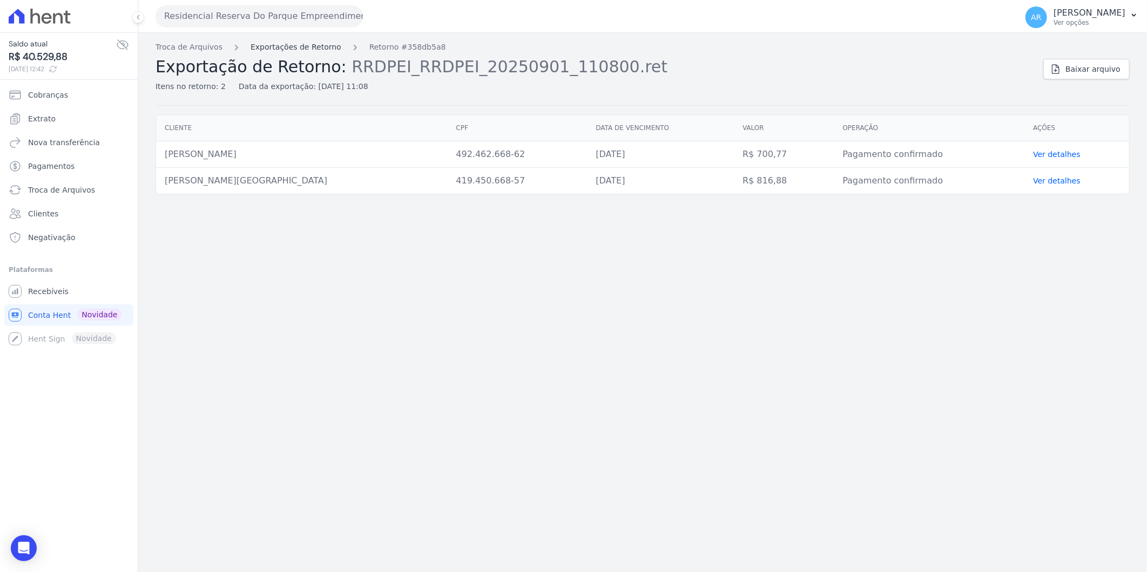
click at [273, 46] on link "Exportações de Retorno" at bounding box center [296, 47] width 91 height 11
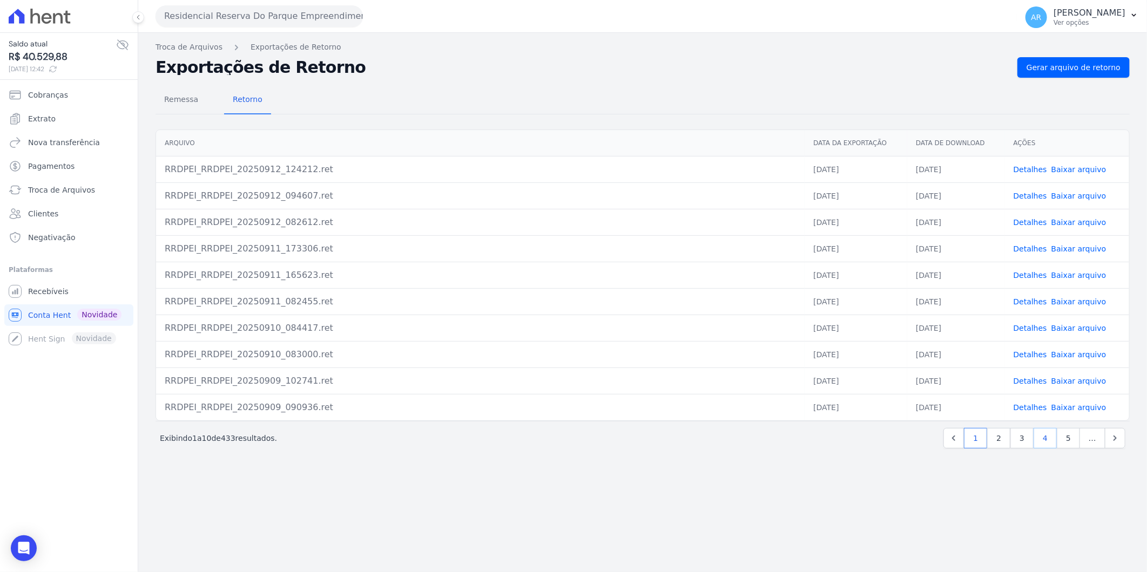
click at [1045, 436] on link "4" at bounding box center [1044, 438] width 23 height 21
click at [1032, 354] on link "Detalhes" at bounding box center [1029, 354] width 33 height 9
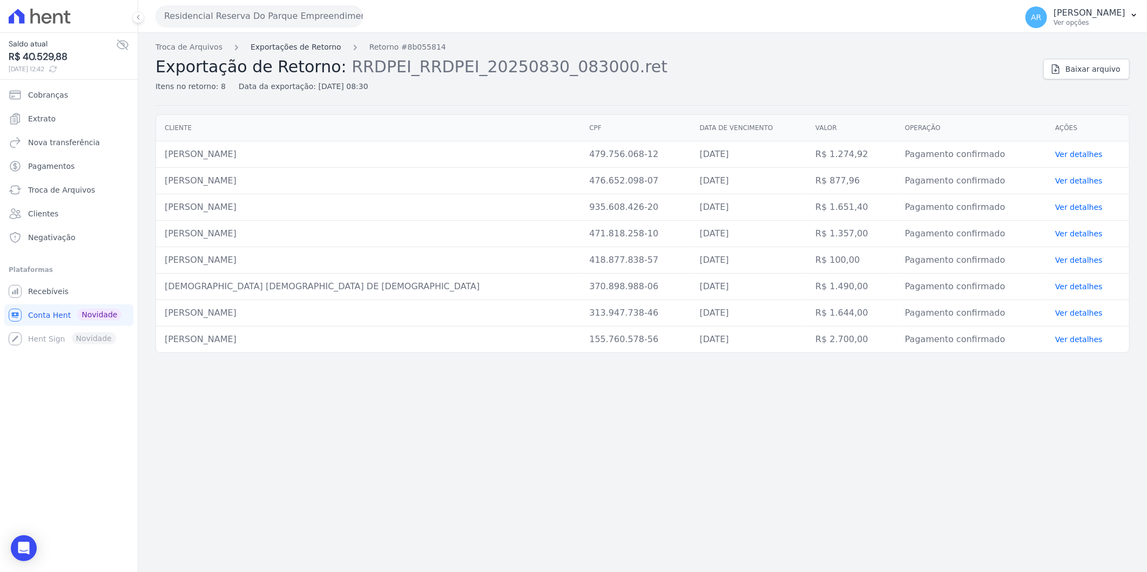
click at [273, 49] on link "Exportações de Retorno" at bounding box center [296, 47] width 91 height 11
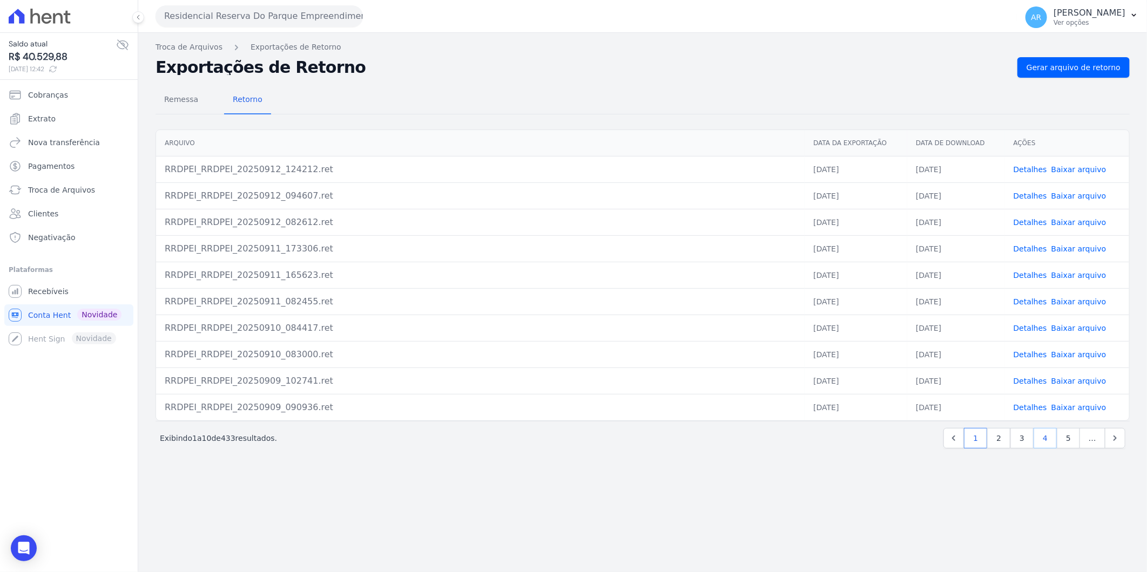
click at [1050, 443] on link "4" at bounding box center [1044, 438] width 23 height 21
click at [1039, 327] on link "Detalhes" at bounding box center [1029, 328] width 33 height 9
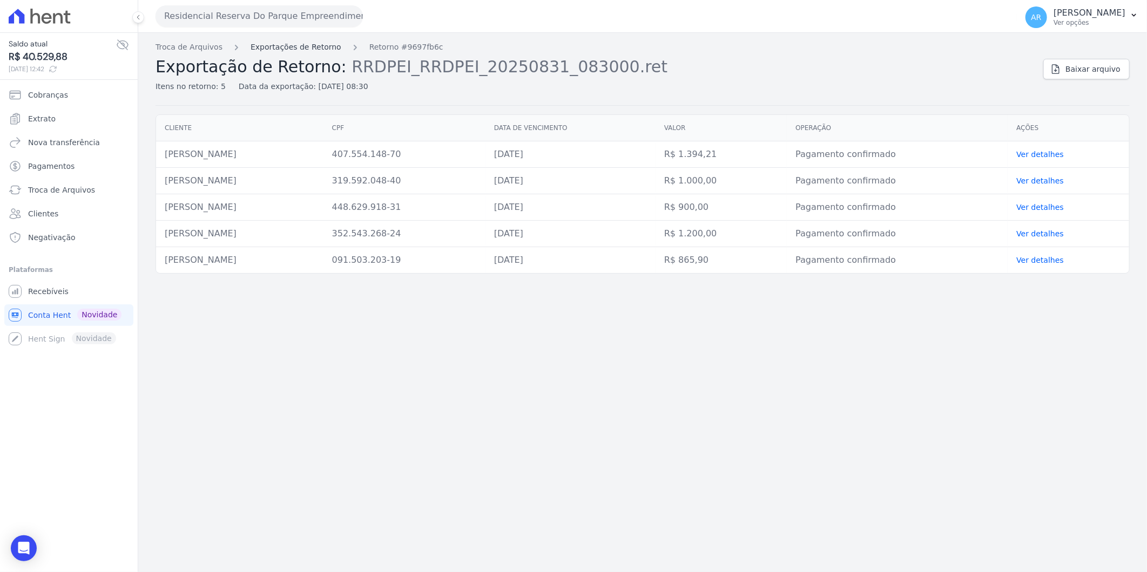
click at [282, 51] on link "Exportações de Retorno" at bounding box center [296, 47] width 91 height 11
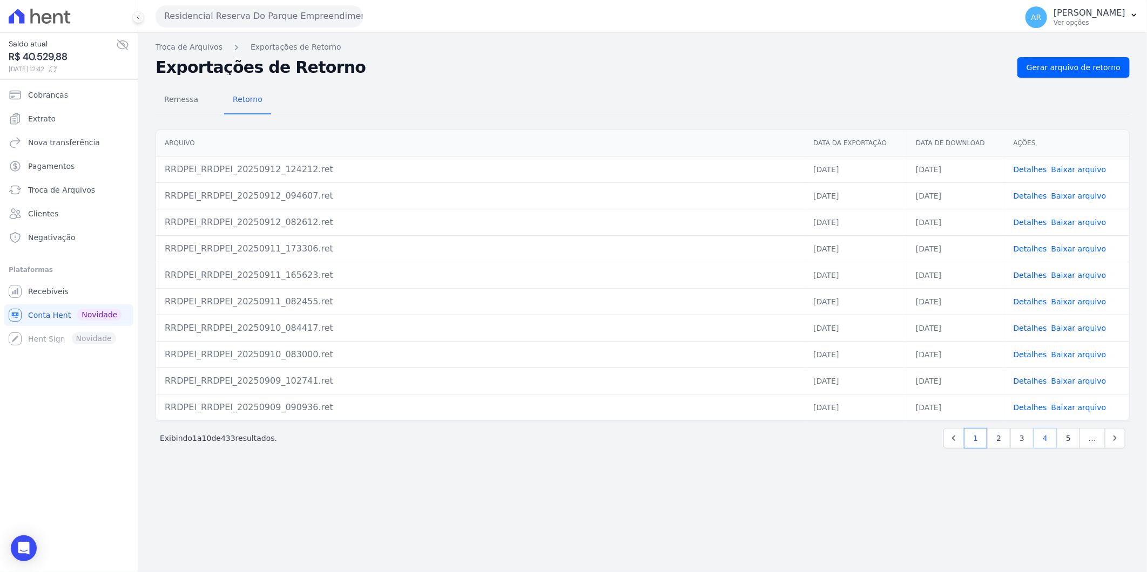
click at [1047, 440] on link "4" at bounding box center [1044, 438] width 23 height 21
click at [1026, 299] on link "Detalhes" at bounding box center [1029, 301] width 33 height 9
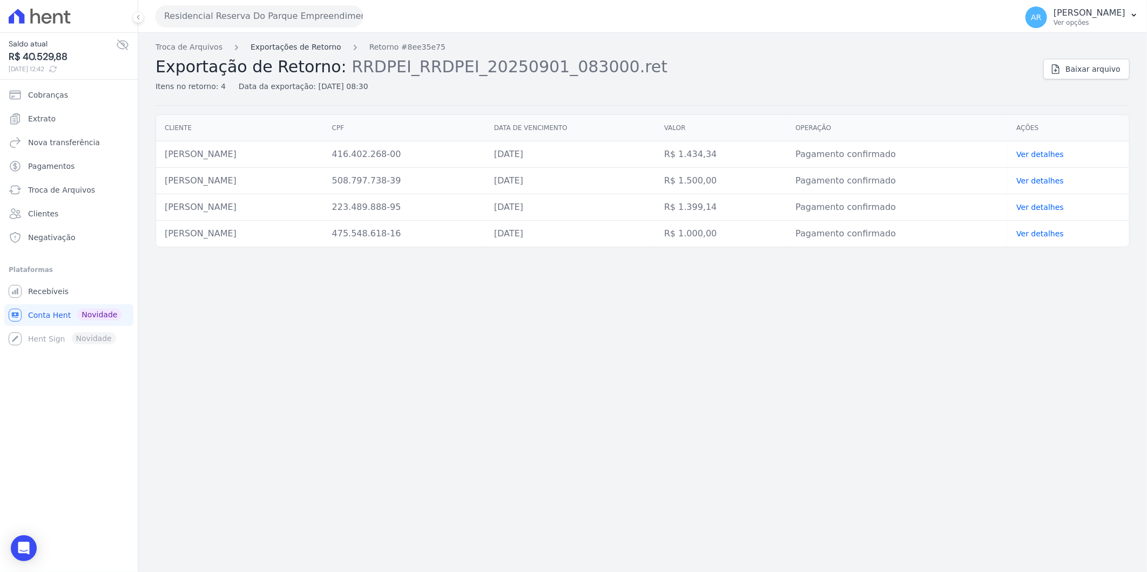
click at [274, 46] on link "Exportações de Retorno" at bounding box center [296, 47] width 91 height 11
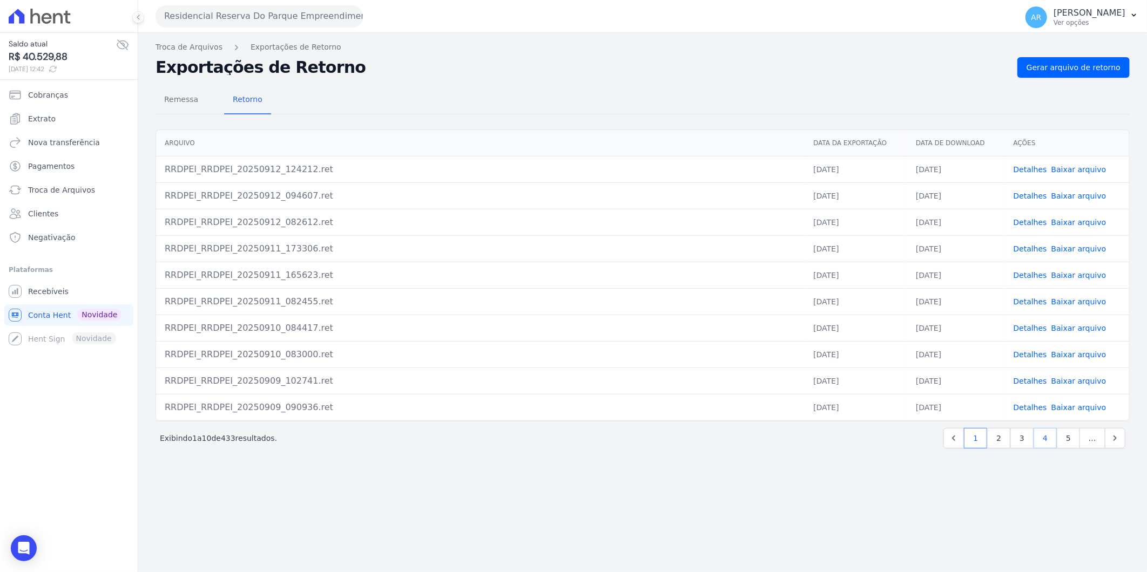
click at [1044, 442] on link "4" at bounding box center [1044, 438] width 23 height 21
click at [1031, 248] on link "Detalhes" at bounding box center [1029, 249] width 33 height 9
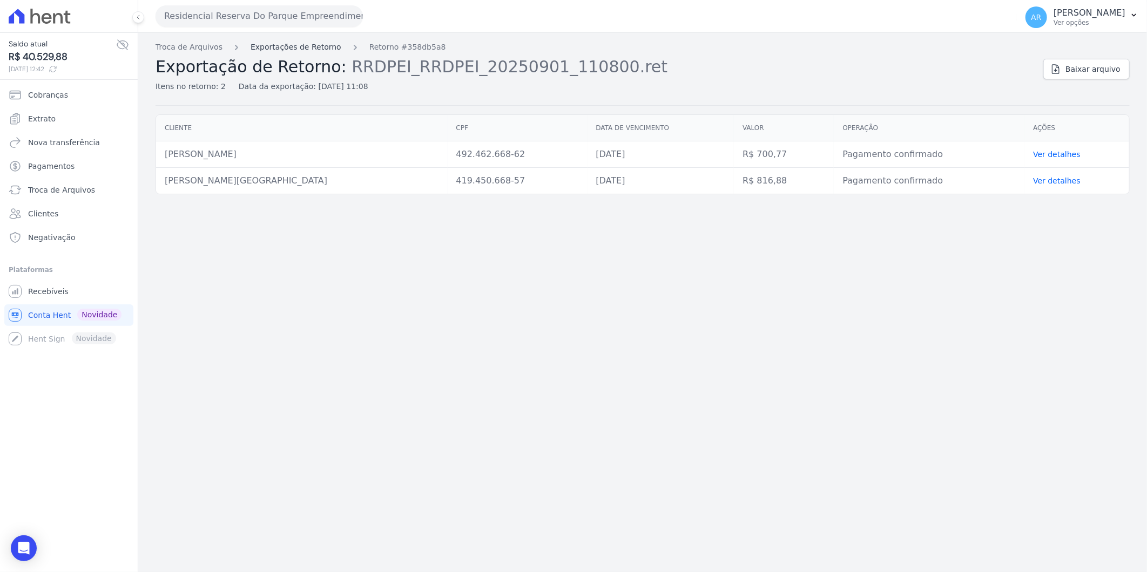
click at [269, 44] on link "Exportações de Retorno" at bounding box center [296, 47] width 91 height 11
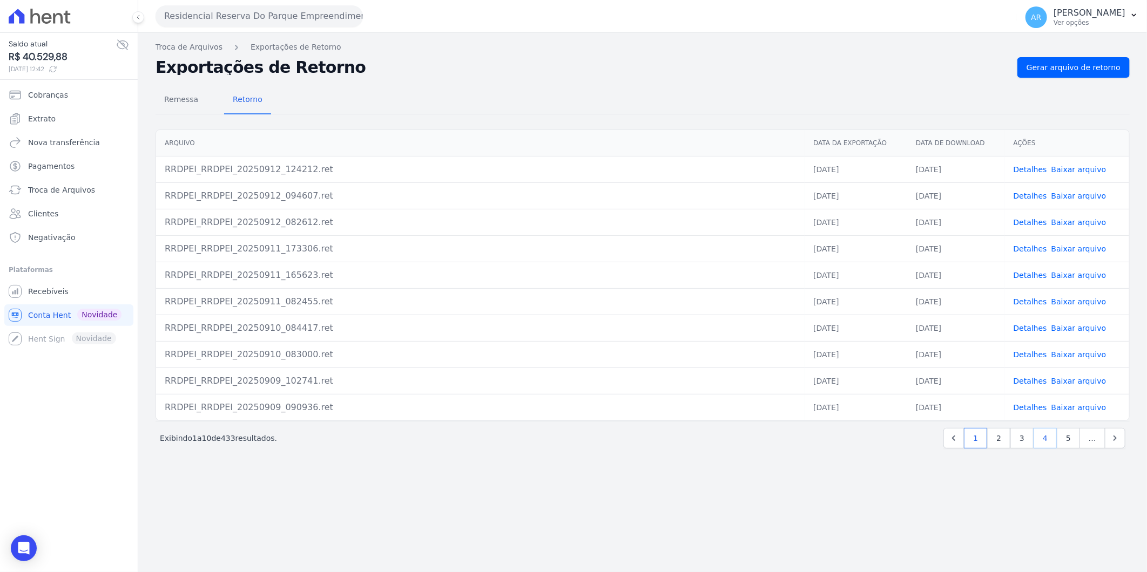
click at [1048, 439] on link "4" at bounding box center [1044, 438] width 23 height 21
click at [1037, 222] on link "Detalhes" at bounding box center [1029, 222] width 33 height 9
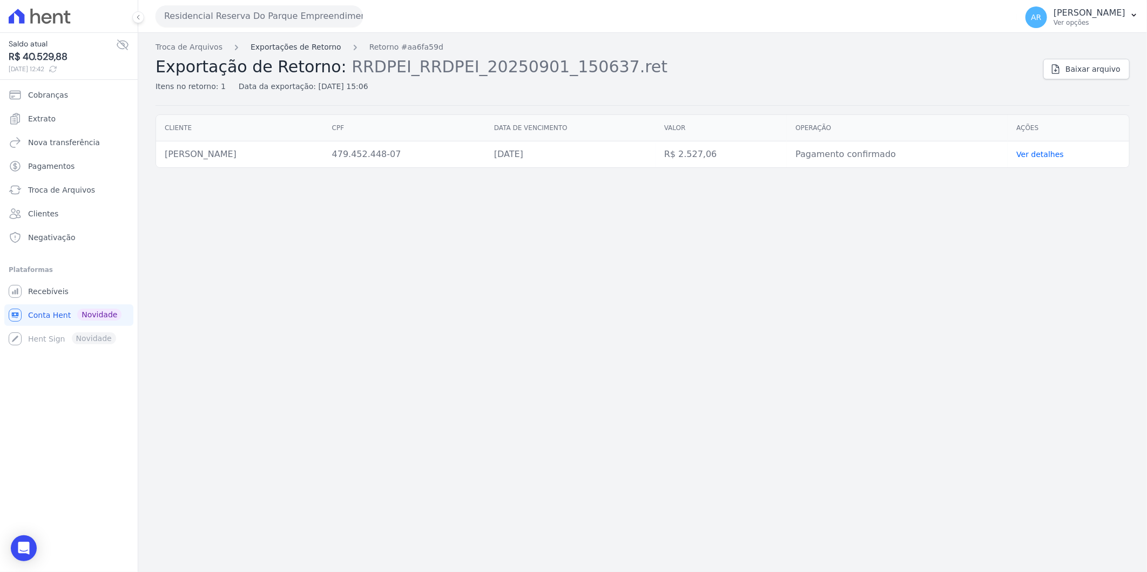
click at [254, 44] on link "Exportações de Retorno" at bounding box center [296, 47] width 91 height 11
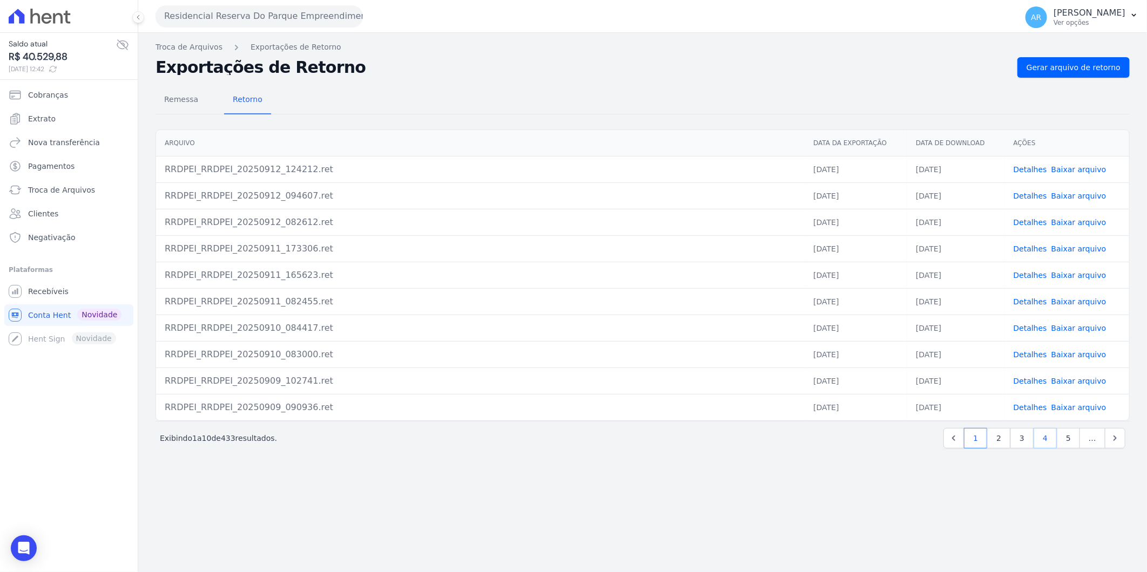
click at [1046, 441] on link "4" at bounding box center [1044, 438] width 23 height 21
click at [1030, 171] on link "Detalhes" at bounding box center [1029, 169] width 33 height 9
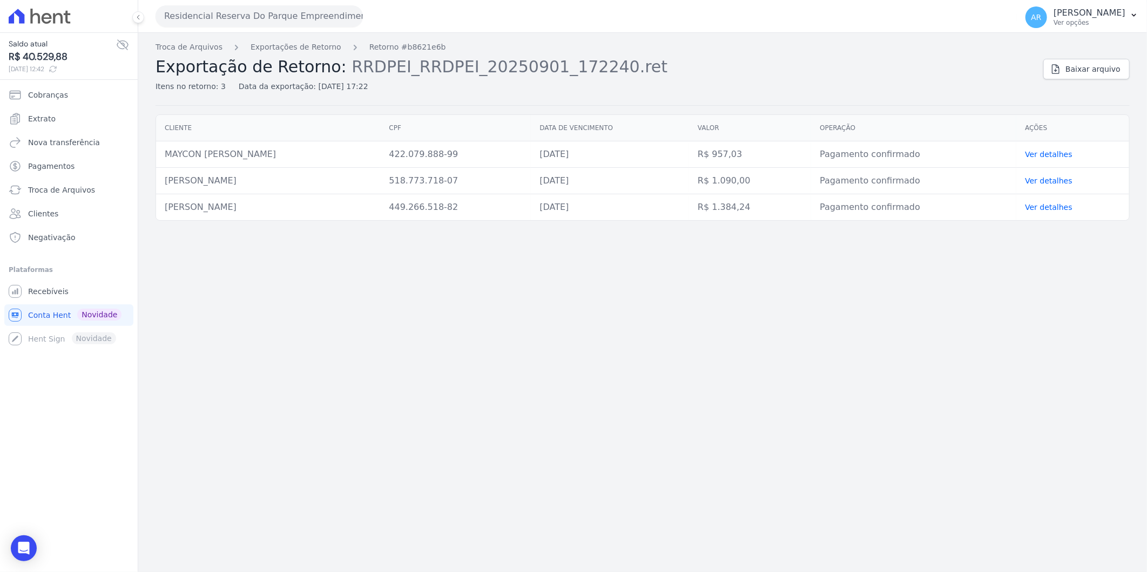
click at [309, 38] on div "Troca de Arquivos Exportações de Retorno Retorno #b8621e6b Exportação de Retorn…" at bounding box center [642, 302] width 1008 height 539
click at [306, 48] on link "Exportações de Retorno" at bounding box center [296, 47] width 91 height 11
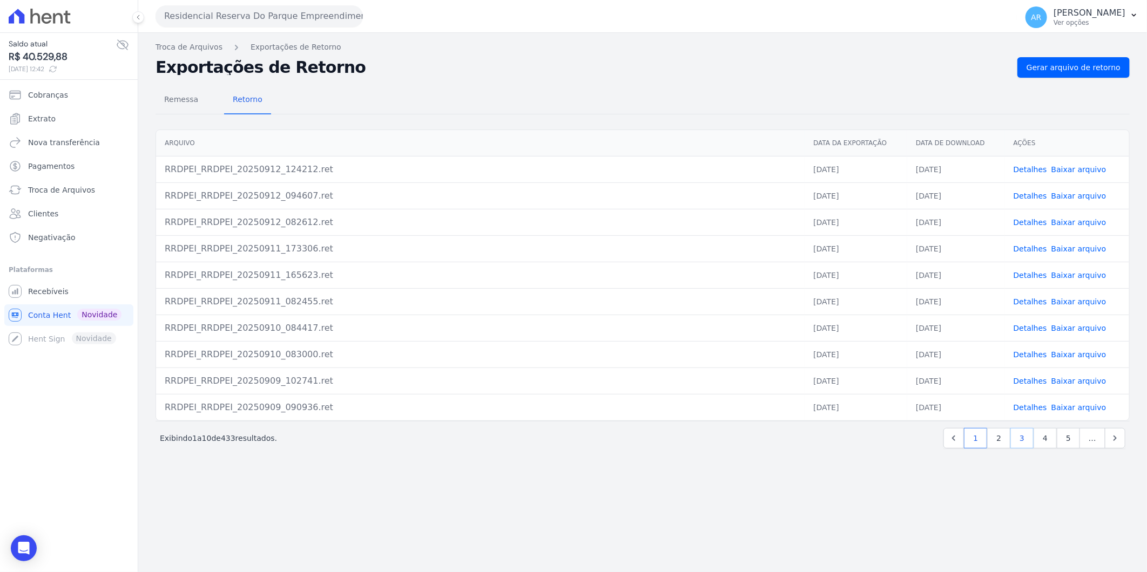
click at [1027, 436] on link "3" at bounding box center [1021, 438] width 23 height 21
click at [1034, 406] on link "Detalhes" at bounding box center [1029, 407] width 33 height 9
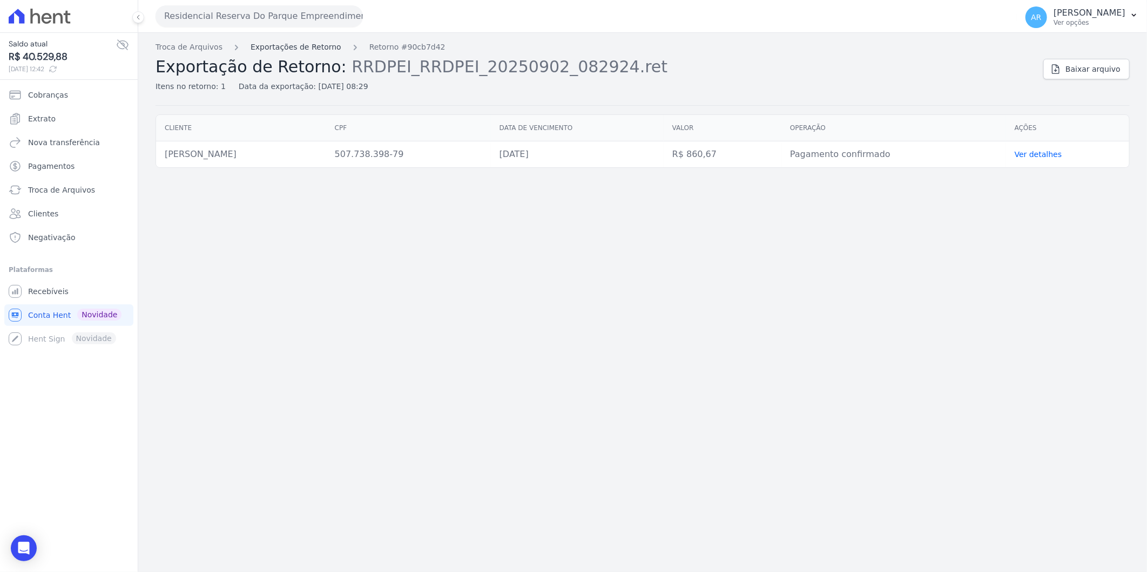
click at [296, 51] on link "Exportações de Retorno" at bounding box center [296, 47] width 91 height 11
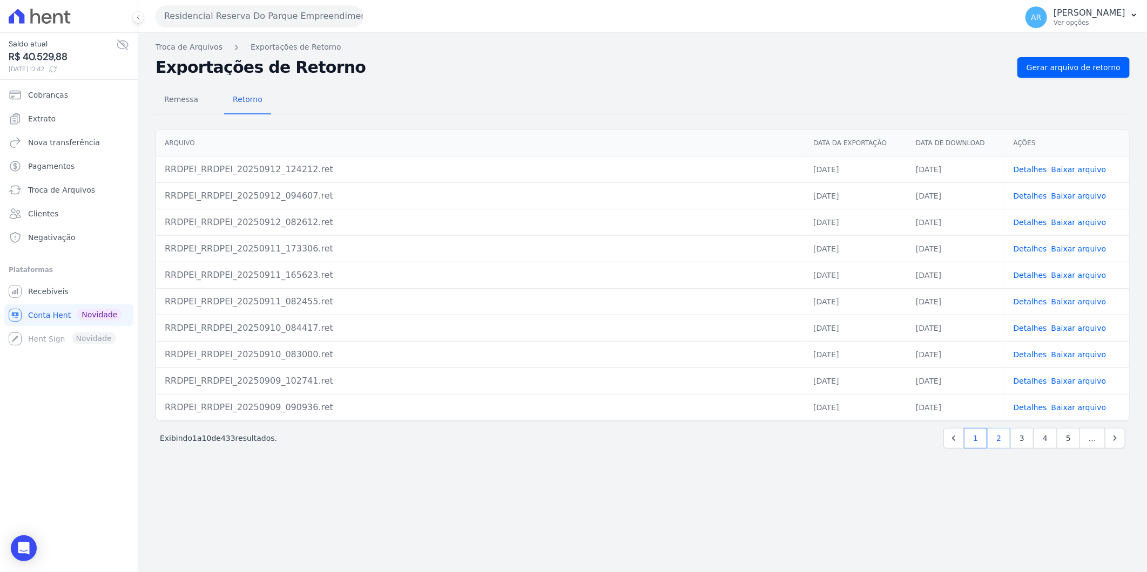
click at [1003, 436] on link "2" at bounding box center [998, 438] width 23 height 21
click at [1016, 435] on link "4" at bounding box center [1021, 438] width 23 height 21
click at [940, 438] on link "2" at bounding box center [929, 438] width 23 height 21
click at [953, 440] on link "1" at bounding box center [951, 438] width 23 height 21
click at [1003, 441] on link "2" at bounding box center [998, 438] width 23 height 21
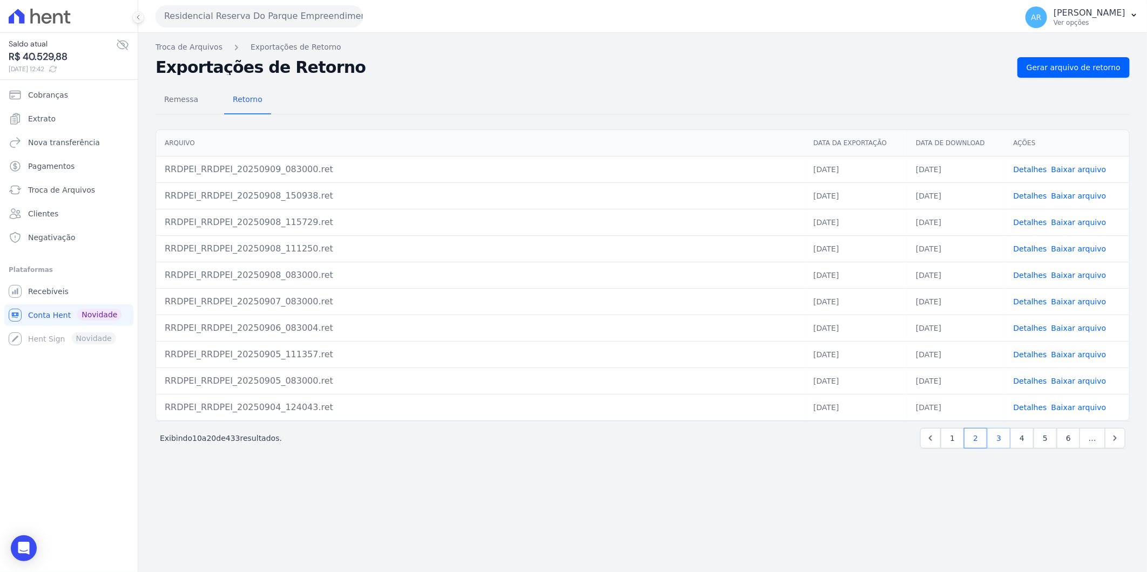
click at [1004, 444] on link "3" at bounding box center [998, 438] width 23 height 21
click at [1035, 381] on link "Detalhes" at bounding box center [1029, 381] width 33 height 9
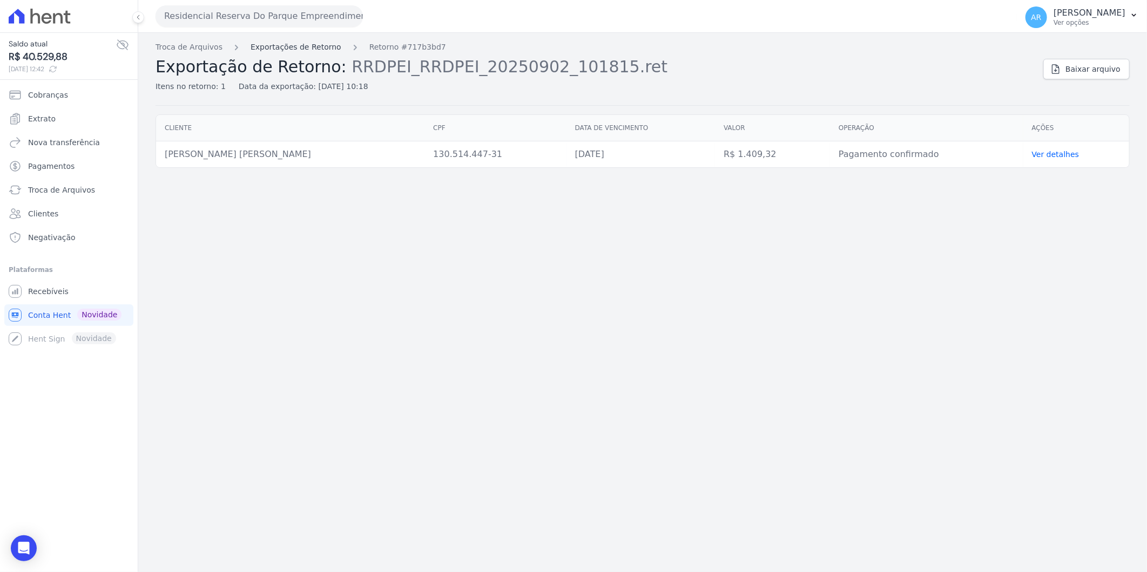
click at [283, 52] on link "Exportações de Retorno" at bounding box center [296, 47] width 91 height 11
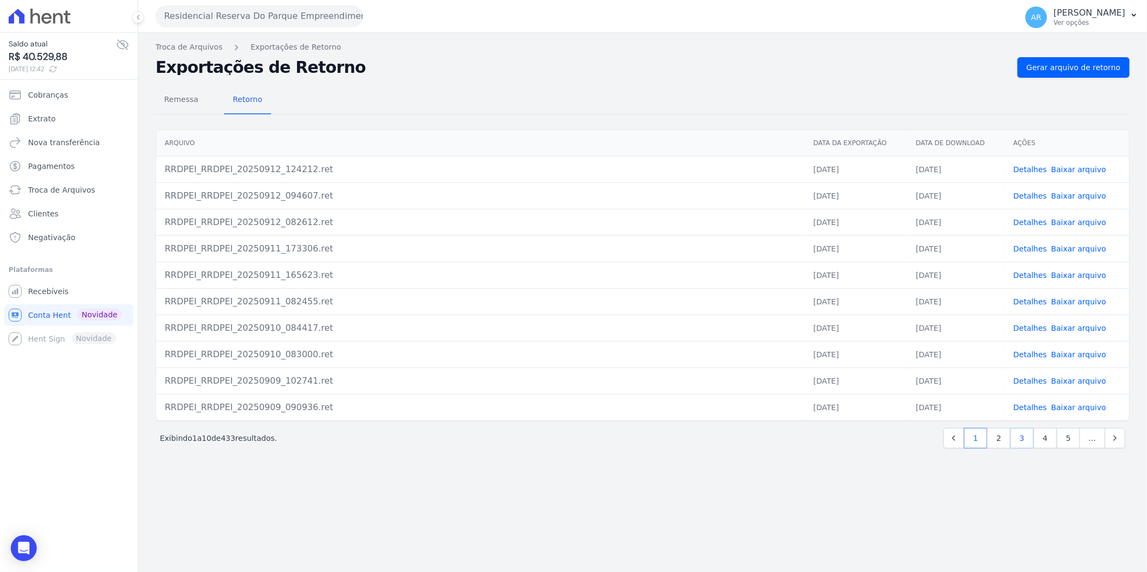
click at [1021, 444] on link "3" at bounding box center [1021, 438] width 23 height 21
click at [1032, 357] on link "Detalhes" at bounding box center [1029, 354] width 33 height 9
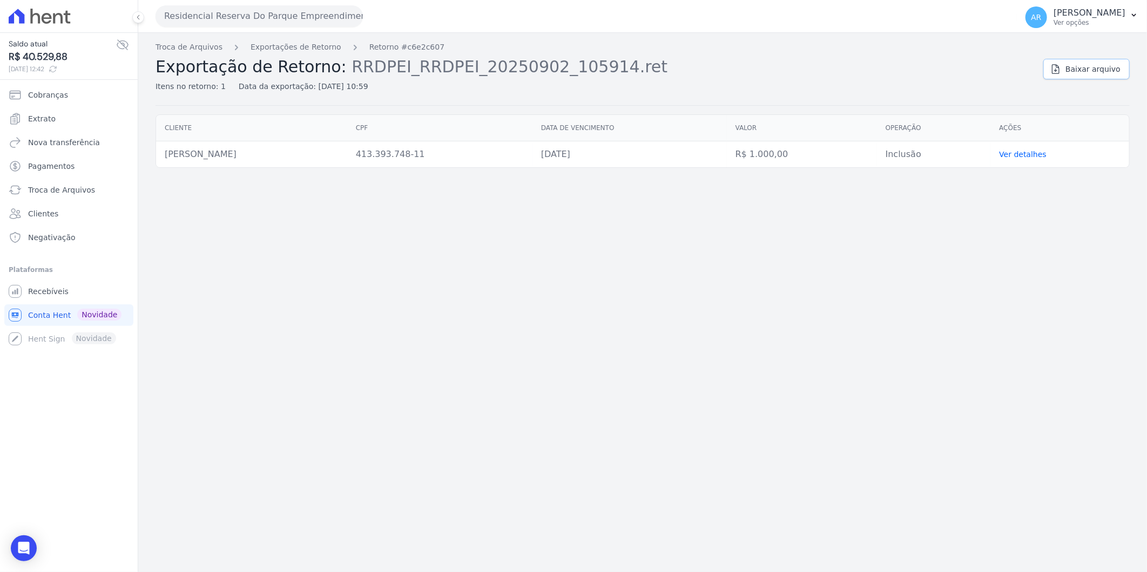
click at [1091, 72] on span "Baixar arquivo" at bounding box center [1092, 69] width 55 height 11
click at [1076, 68] on span "Baixar arquivo" at bounding box center [1092, 69] width 55 height 11
click at [317, 48] on link "Exportações de Retorno" at bounding box center [296, 47] width 91 height 11
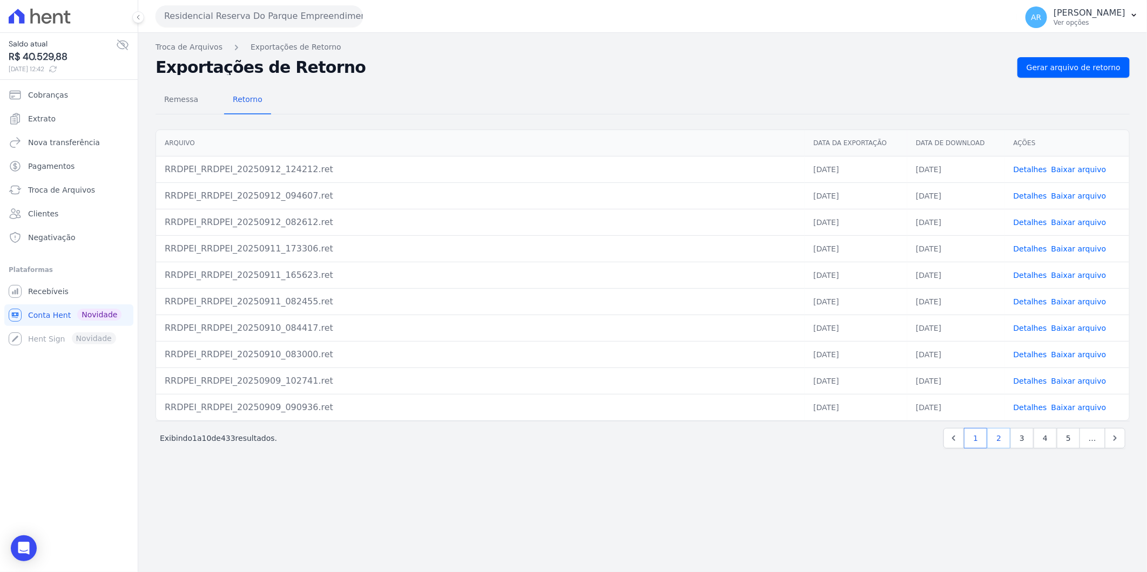
click at [1002, 445] on link "2" at bounding box center [998, 438] width 23 height 21
click at [1003, 445] on link "3" at bounding box center [998, 438] width 23 height 21
click at [1034, 380] on link "Detalhes" at bounding box center [1029, 381] width 33 height 9
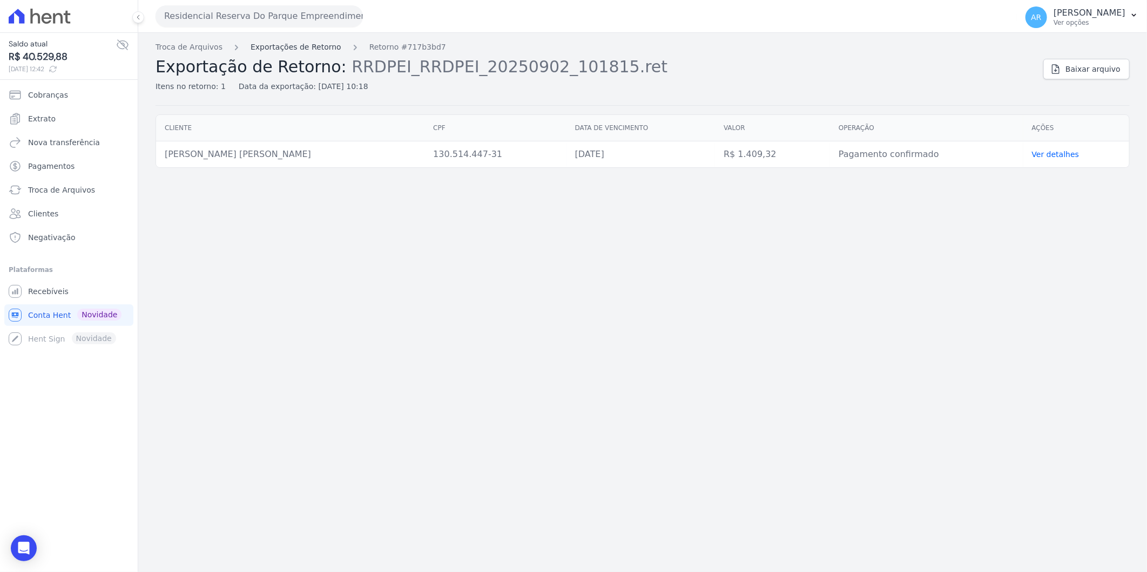
click at [265, 47] on link "Exportações de Retorno" at bounding box center [296, 47] width 91 height 11
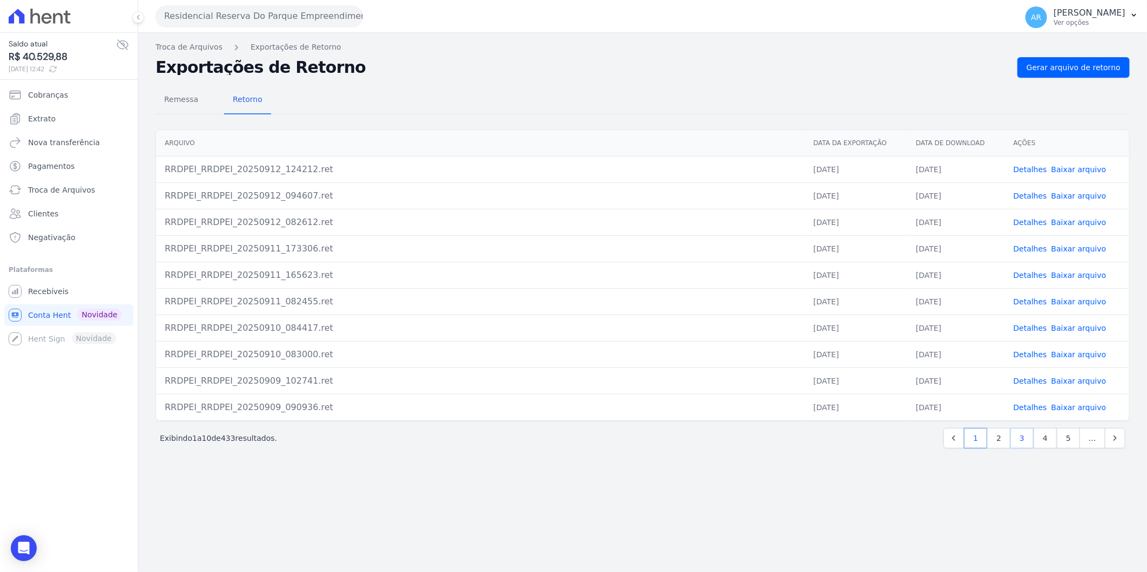
click at [1014, 436] on link "3" at bounding box center [1021, 438] width 23 height 21
click at [1039, 357] on link "Detalhes" at bounding box center [1029, 354] width 33 height 9
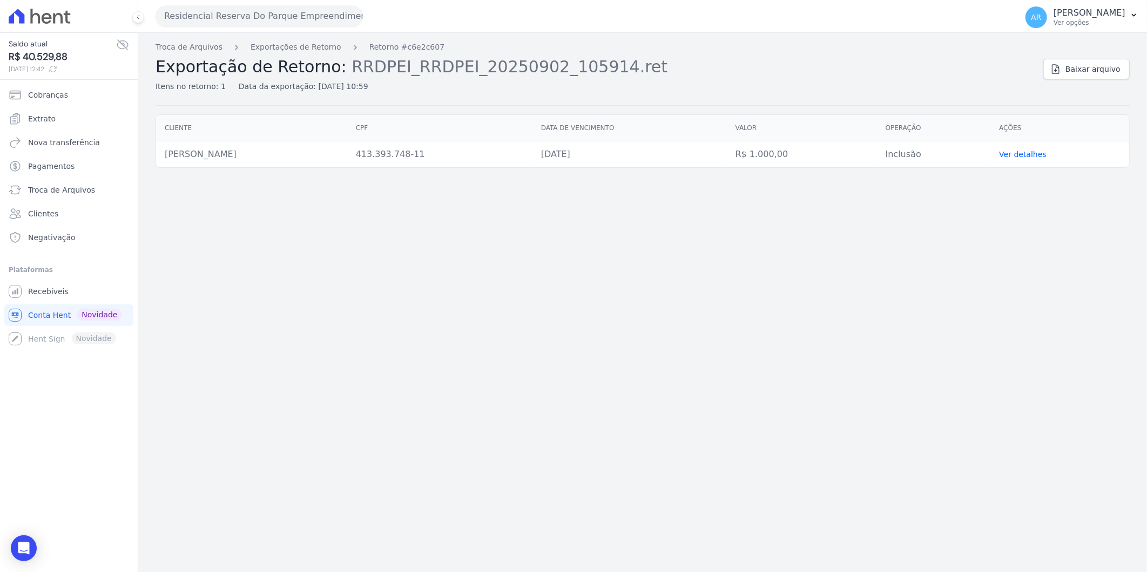
click at [1044, 157] on link "Ver detalhes" at bounding box center [1023, 154] width 48 height 9
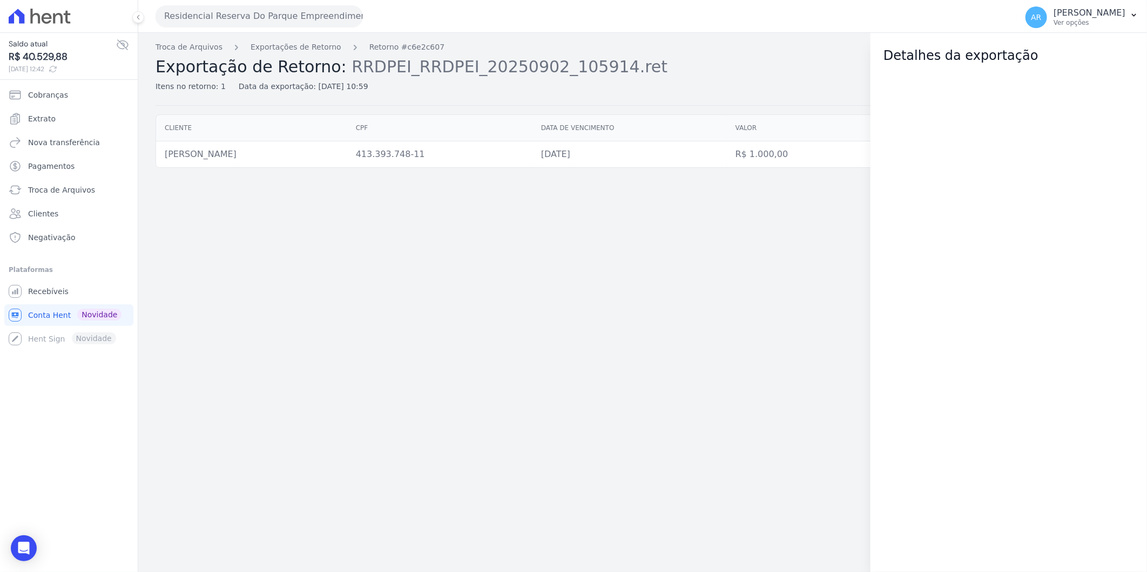
click at [791, 92] on div "Troca de Arquivos Exportações de Retorno Retorno #c6e2c607 Exportação de Retorn…" at bounding box center [642, 74] width 974 height 64
click at [859, 182] on div "Troca de Arquivos Exportações de Retorno Retorno #c6e2c607 Exportação de Retorn…" at bounding box center [642, 302] width 1008 height 539
click at [870, 160] on div at bounding box center [1008, 318] width 276 height 507
drag, startPoint x: 866, startPoint y: 105, endPoint x: 857, endPoint y: 101, distance: 10.1
click at [865, 105] on div "Troca de Arquivos Exportações de Retorno Retorno #c6e2c607 Exportação de Retorn…" at bounding box center [642, 74] width 974 height 64
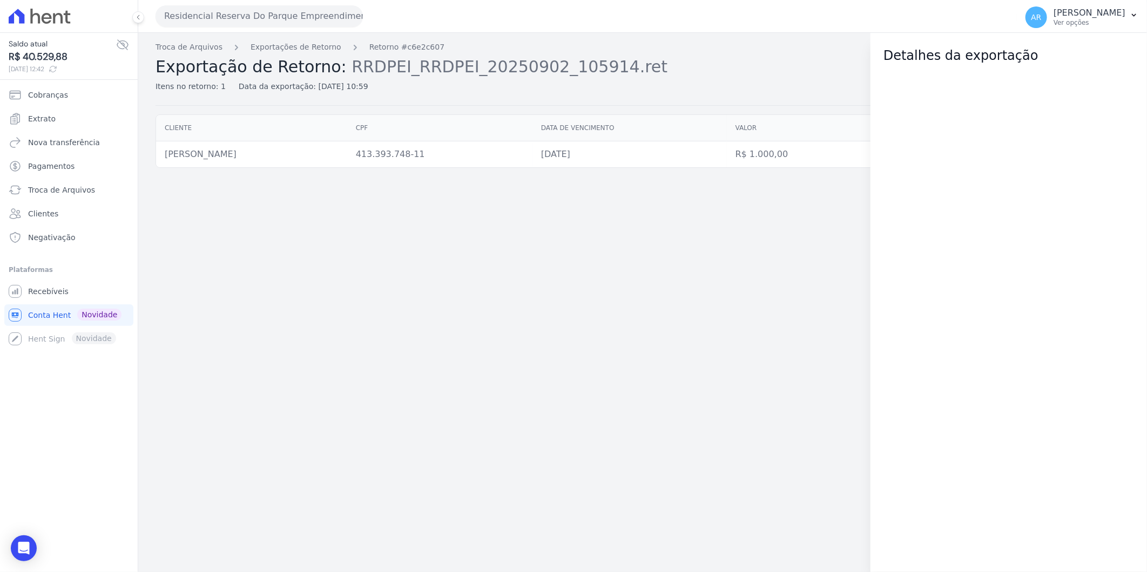
click at [700, 82] on div "Itens no retorno: 1 Data da exportação: [DATE] 10:59" at bounding box center [594, 85] width 879 height 16
click at [978, 65] on div at bounding box center [1008, 318] width 276 height 507
click at [330, 64] on h2 "Exportação de Retorno: RRDPEI_RRDPEI_20250902_105914.ret" at bounding box center [594, 66] width 879 height 19
click at [268, 51] on link "Exportações de Retorno" at bounding box center [296, 47] width 91 height 11
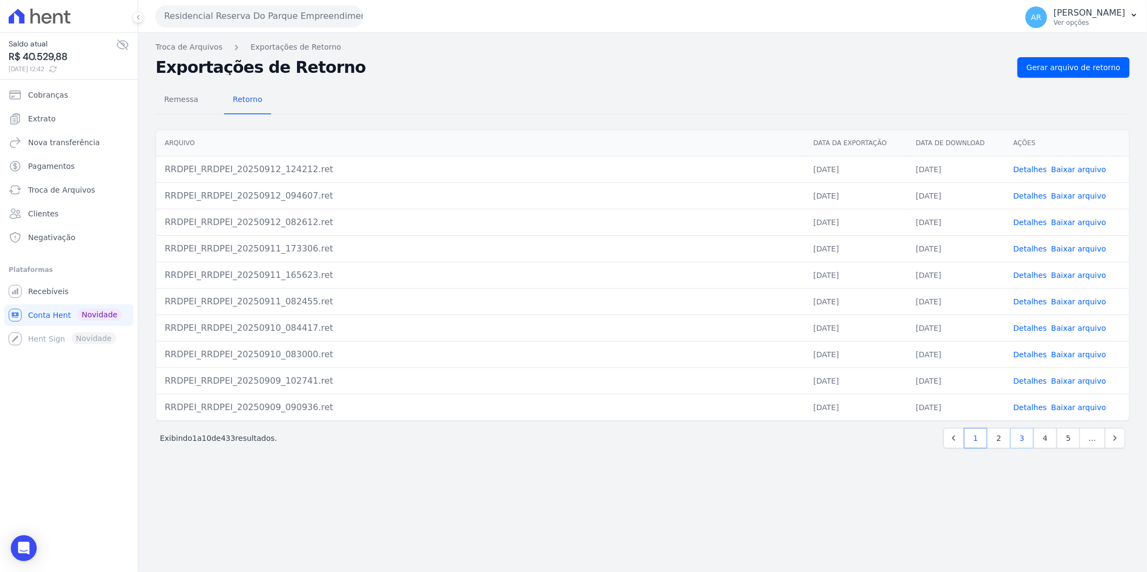
click at [1024, 448] on link "3" at bounding box center [1021, 438] width 23 height 21
click at [1034, 302] on link "Detalhes" at bounding box center [1029, 301] width 33 height 9
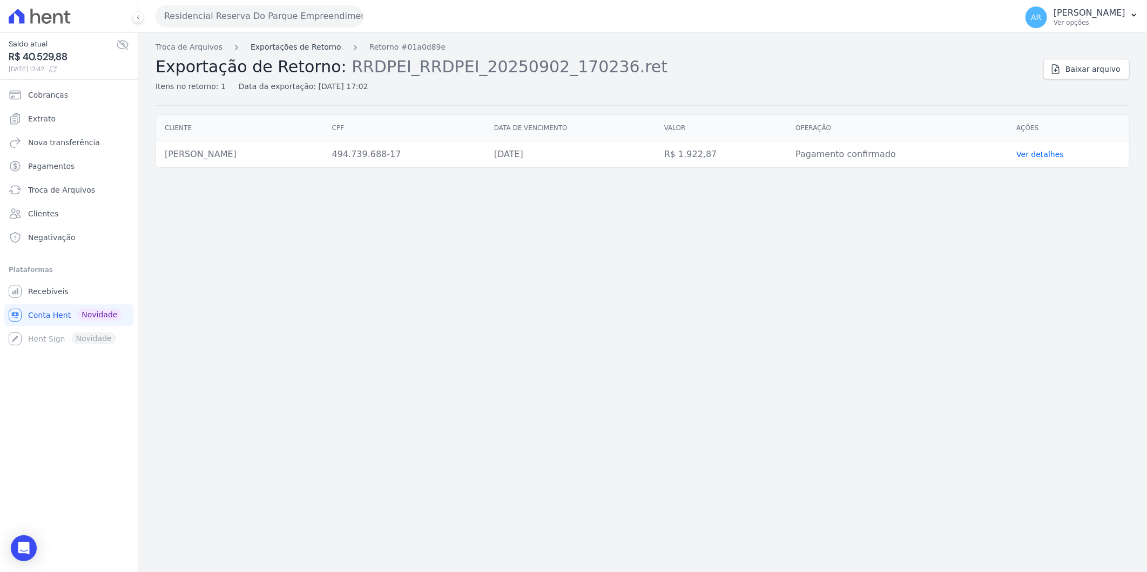
click at [303, 44] on link "Exportações de Retorno" at bounding box center [296, 47] width 91 height 11
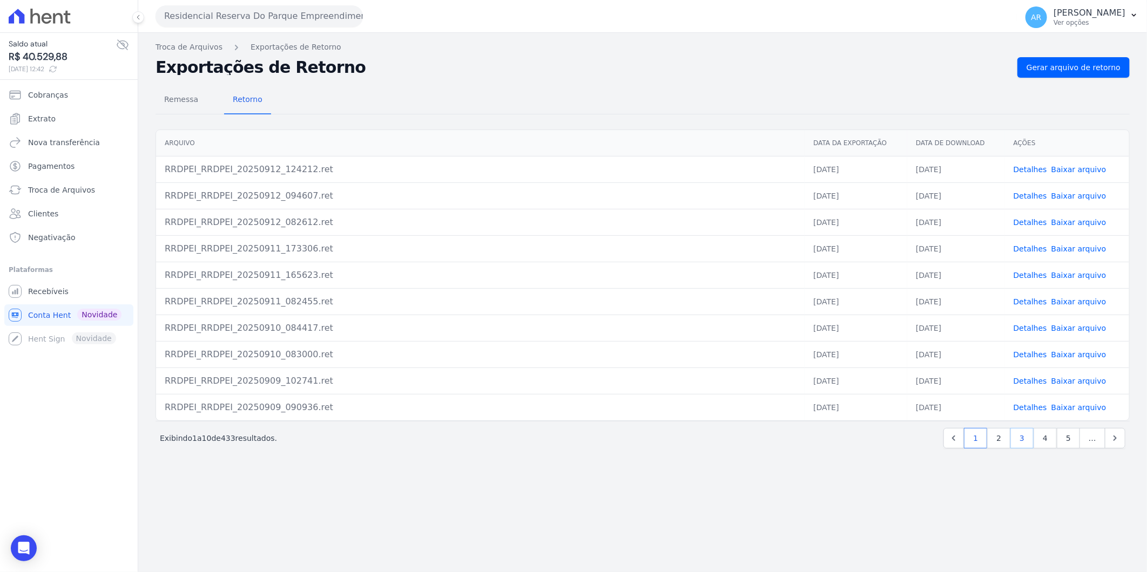
click at [1033, 442] on link "3" at bounding box center [1021, 438] width 23 height 21
click at [30, 556] on div "Open Intercom Messenger" at bounding box center [24, 548] width 29 height 29
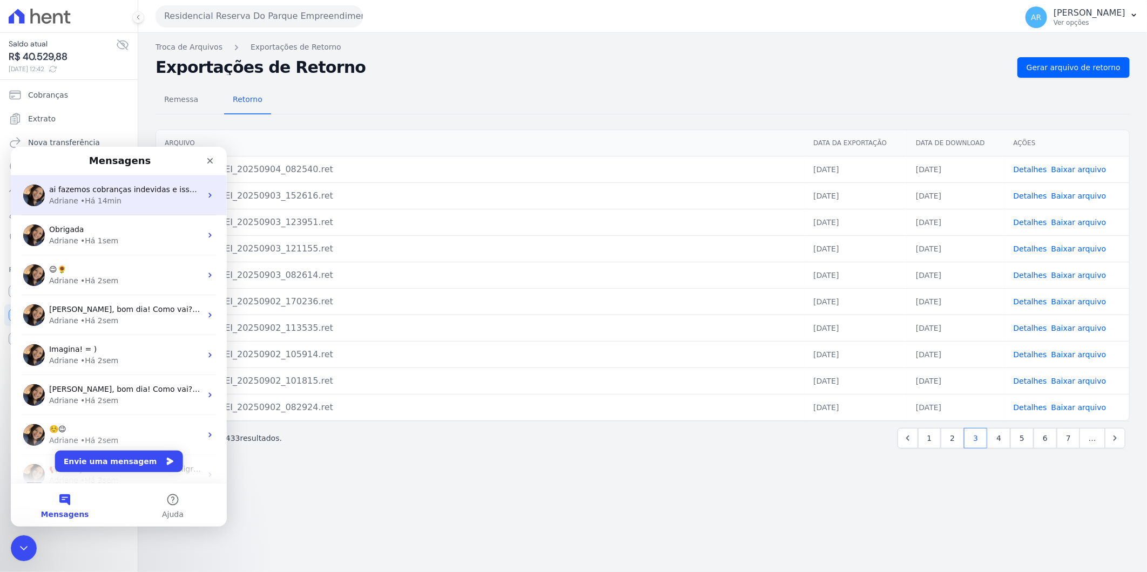
click at [106, 203] on div "• Há 14min" at bounding box center [100, 200] width 41 height 11
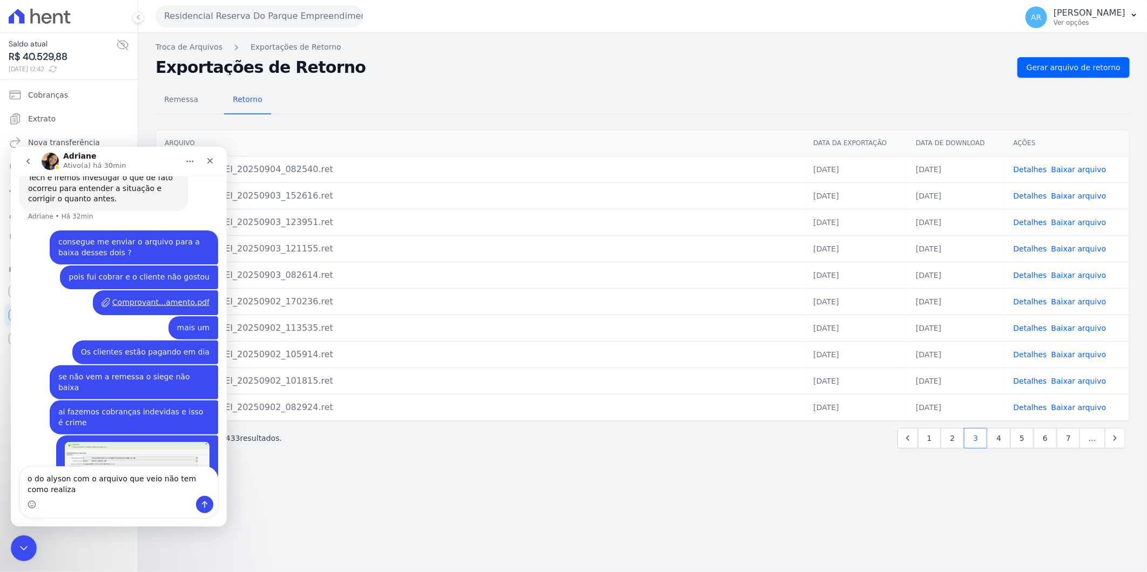
scroll to position [614, 0]
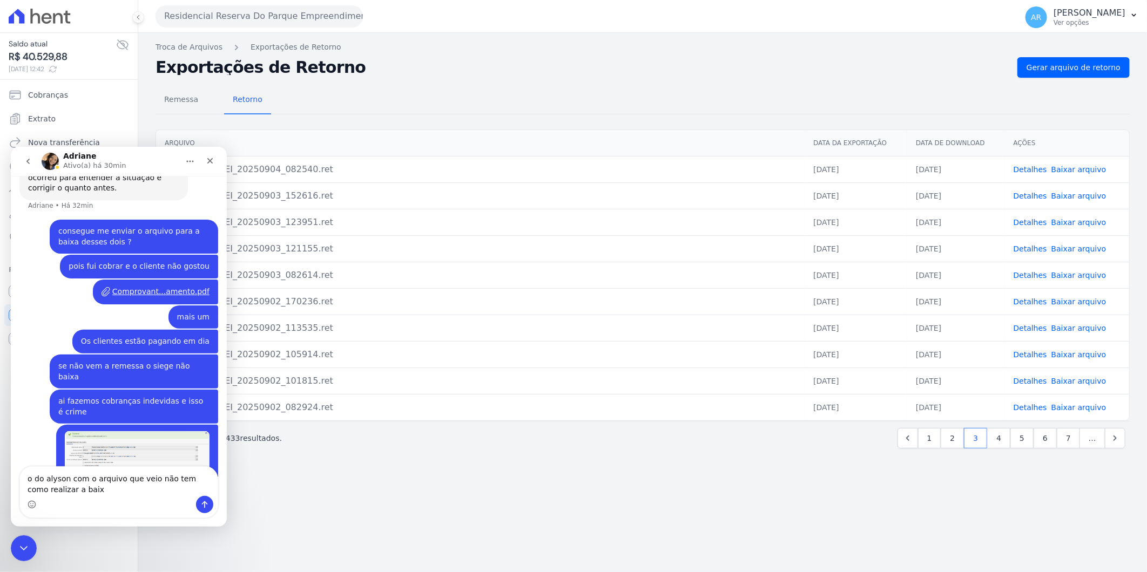
type textarea "o do alyson com o arquivo que veio não tem como realizar a baixa"
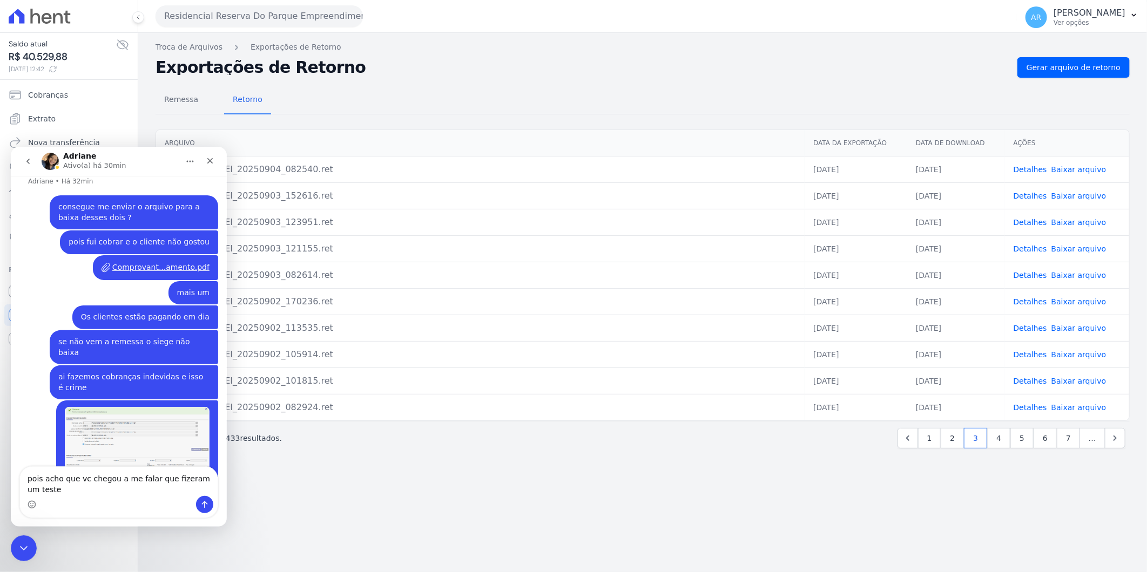
scroll to position [649, 0]
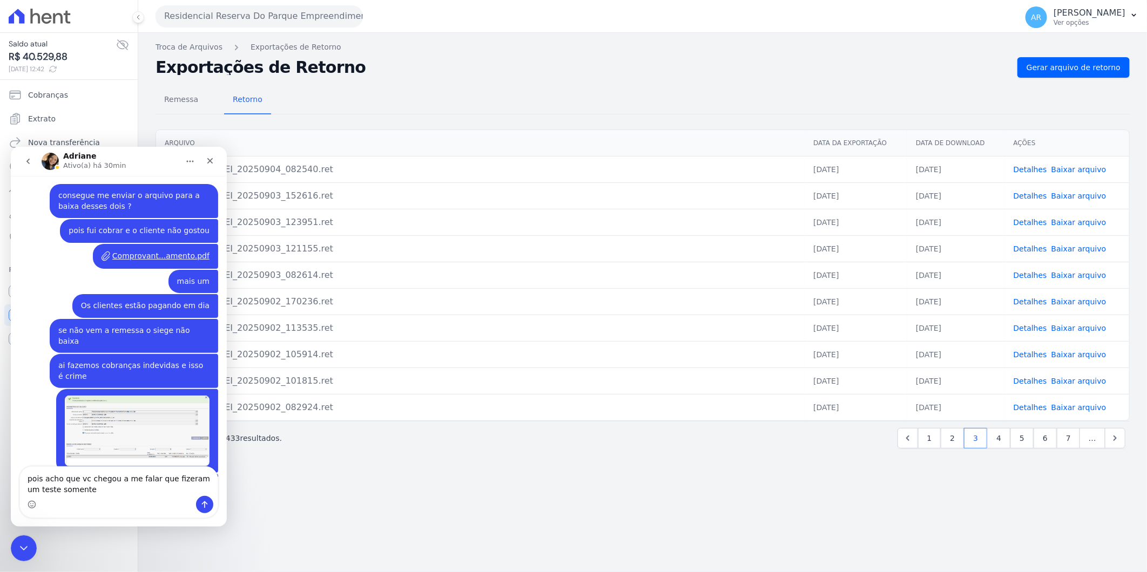
type textarea "pois acho que vc chegou a me falar que fizeram um teste somente"
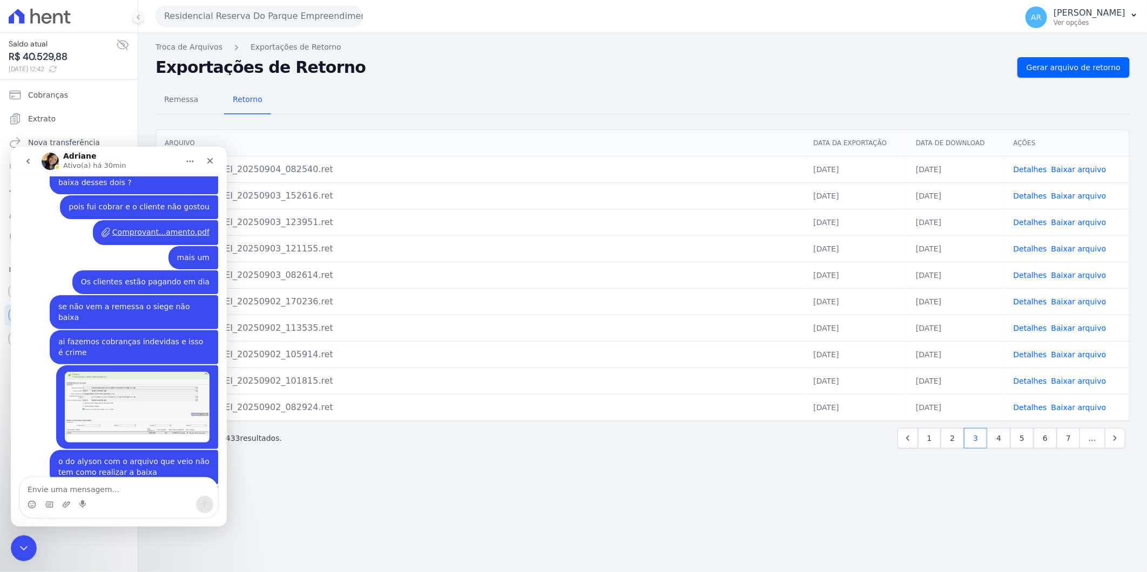
click at [24, 164] on icon "go back" at bounding box center [28, 161] width 9 height 9
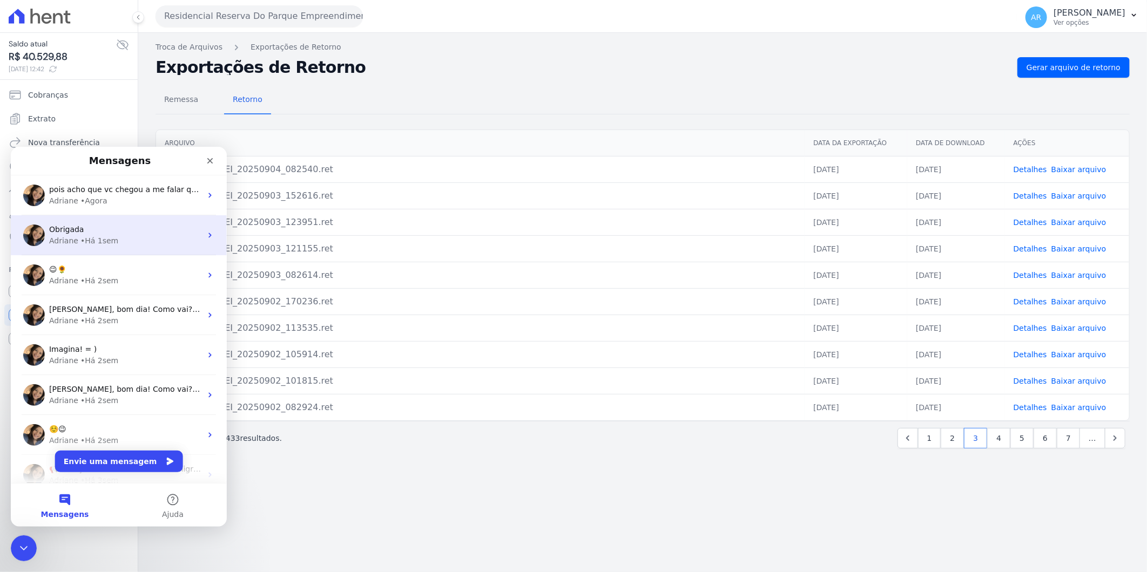
click at [79, 234] on div "Obrigada" at bounding box center [125, 229] width 152 height 11
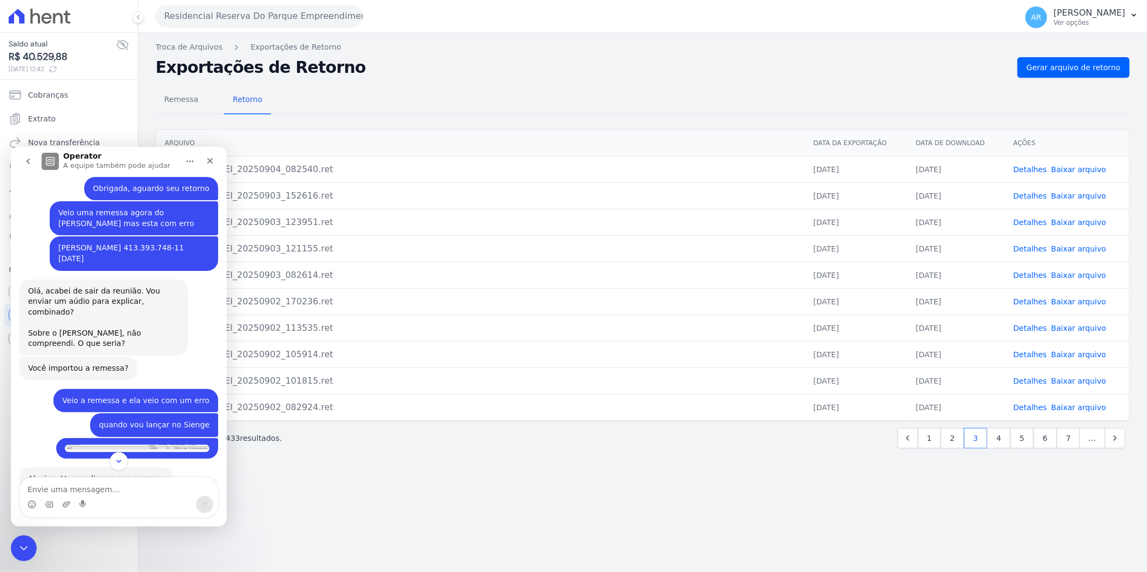
scroll to position [1237, 0]
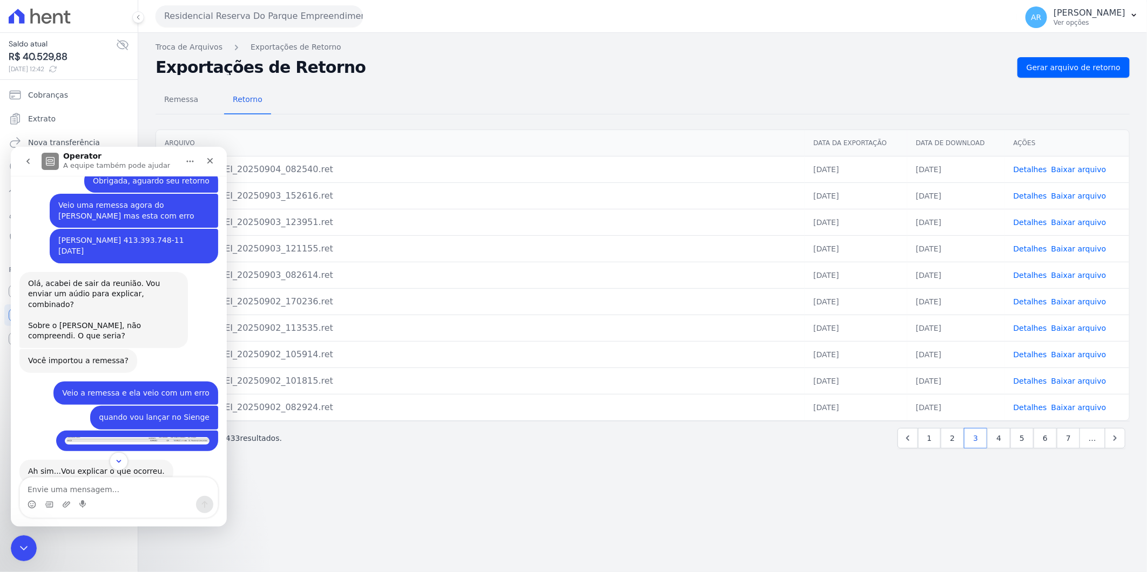
click at [182, 437] on img "Artur diz…" at bounding box center [137, 441] width 145 height 8
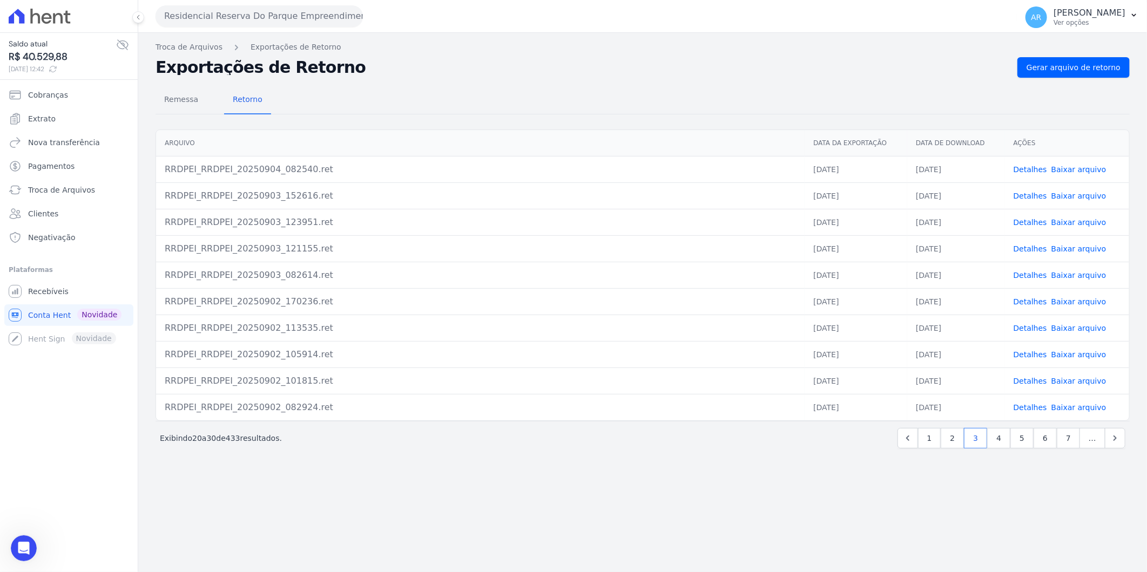
scroll to position [1897, 0]
click at [29, 539] on div "Abertura do Messenger da Intercom" at bounding box center [22, 547] width 36 height 36
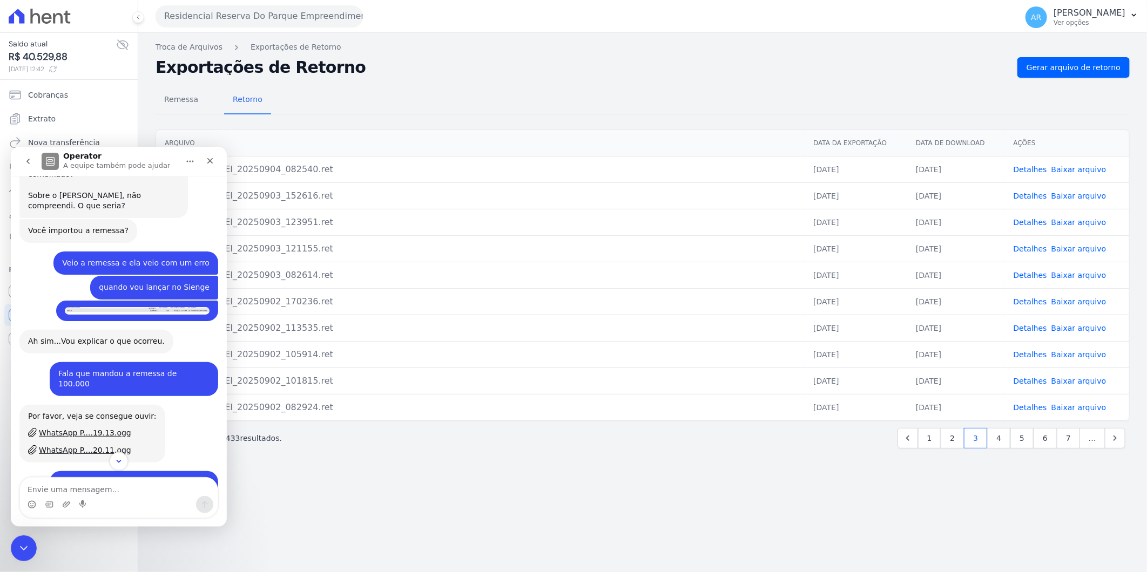
scroll to position [1357, 0]
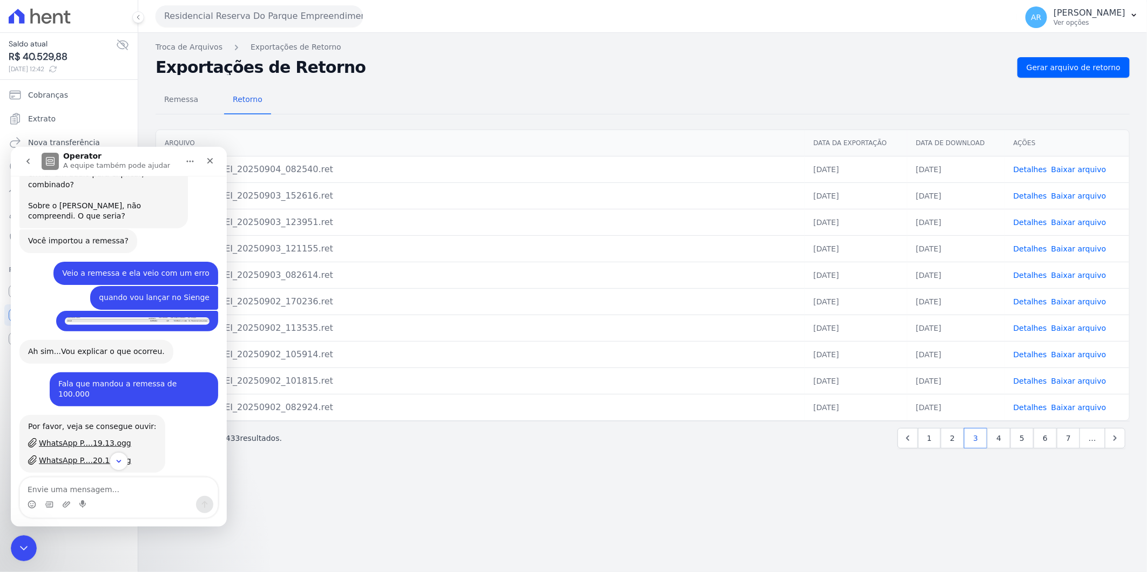
click at [26, 170] on button "go back" at bounding box center [28, 161] width 21 height 21
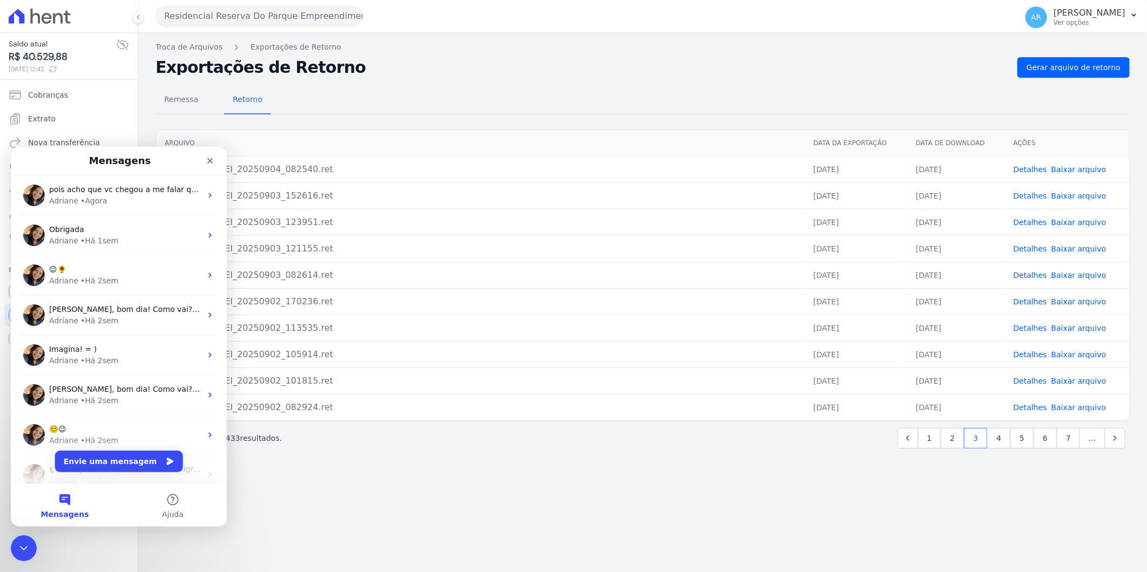
scroll to position [0, 0]
click at [52, 208] on div "pois acho que vc chegou a me falar que fizeram um teste somente [PERSON_NAME] •…" at bounding box center [119, 195] width 216 height 40
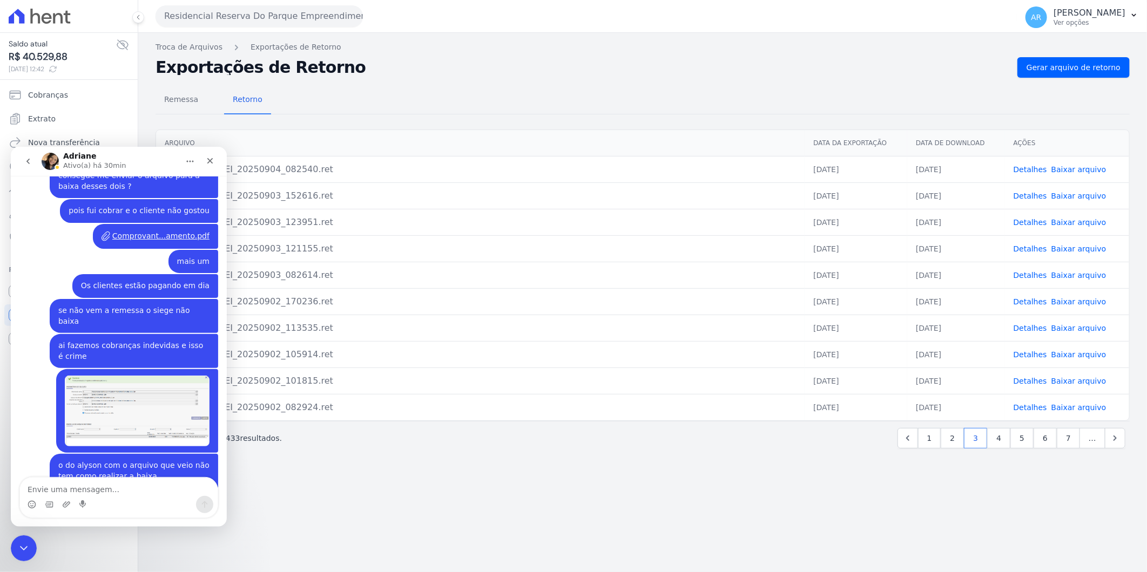
scroll to position [673, 0]
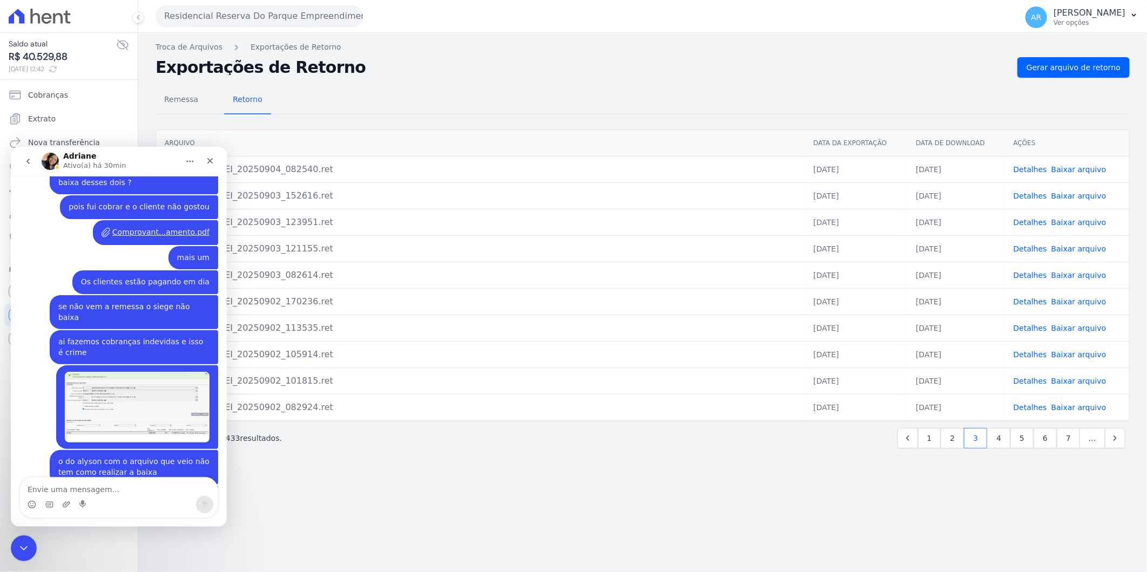
click at [922, 503] on div "Troca de Arquivos Exportações de Retorno Exportações de Retorno Gerar arquivo d…" at bounding box center [642, 302] width 1008 height 539
click at [787, 53] on div "Troca de Arquivos Exportações de Retorno Exportações de Retorno Gerar arquivo d…" at bounding box center [642, 302] width 1008 height 539
click at [808, 81] on div "Remessa Retorno [GEOGRAPHIC_DATA] Data da Exportação Data de Download Ações RRD…" at bounding box center [642, 269] width 974 height 382
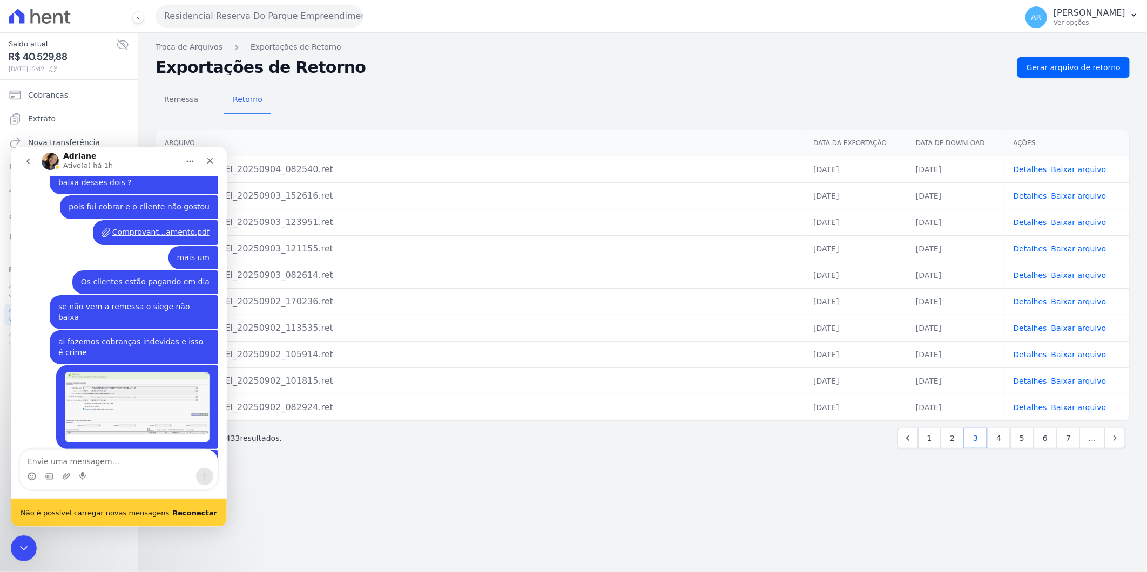
scroll to position [701, 0]
